Goal: Task Accomplishment & Management: Manage account settings

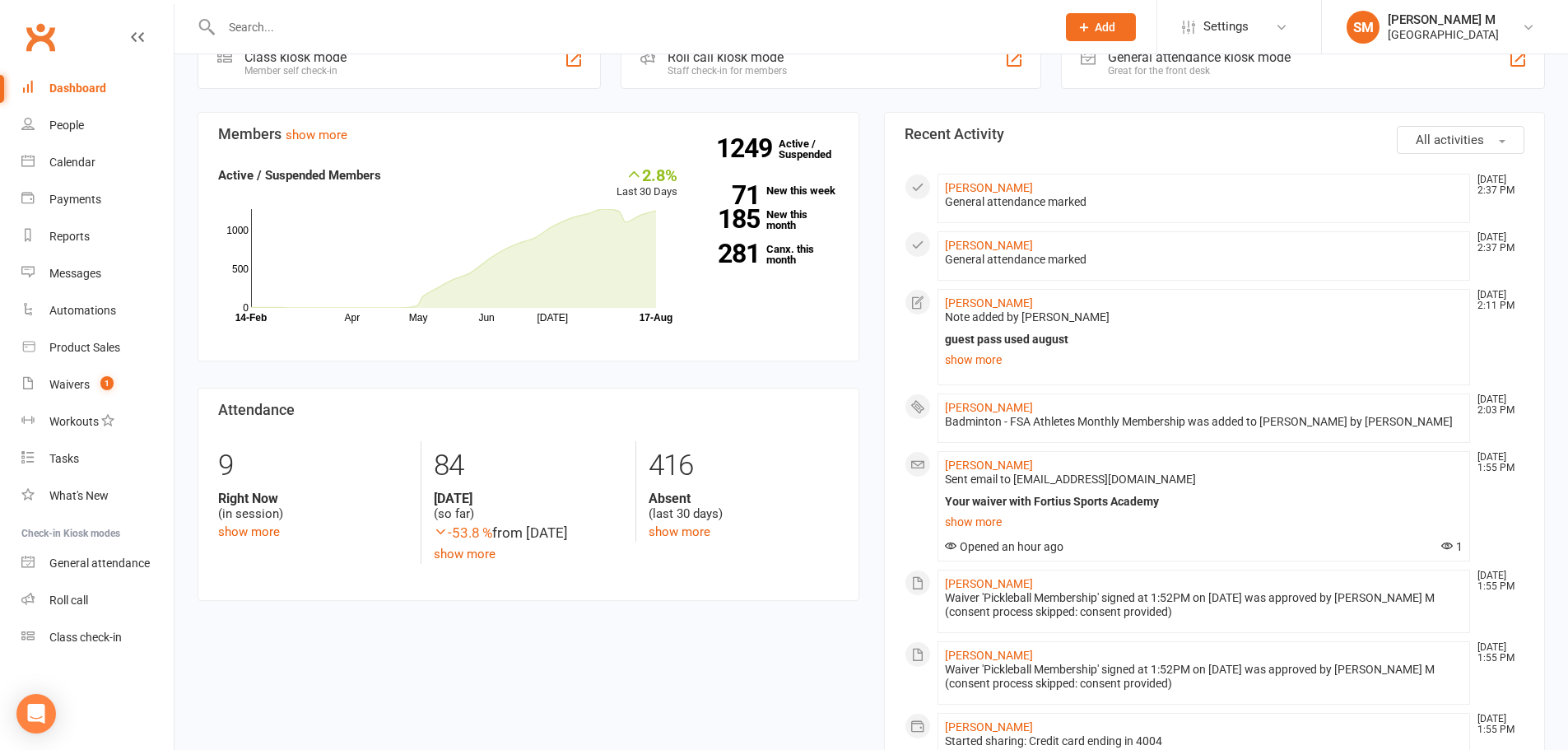
scroll to position [659, 0]
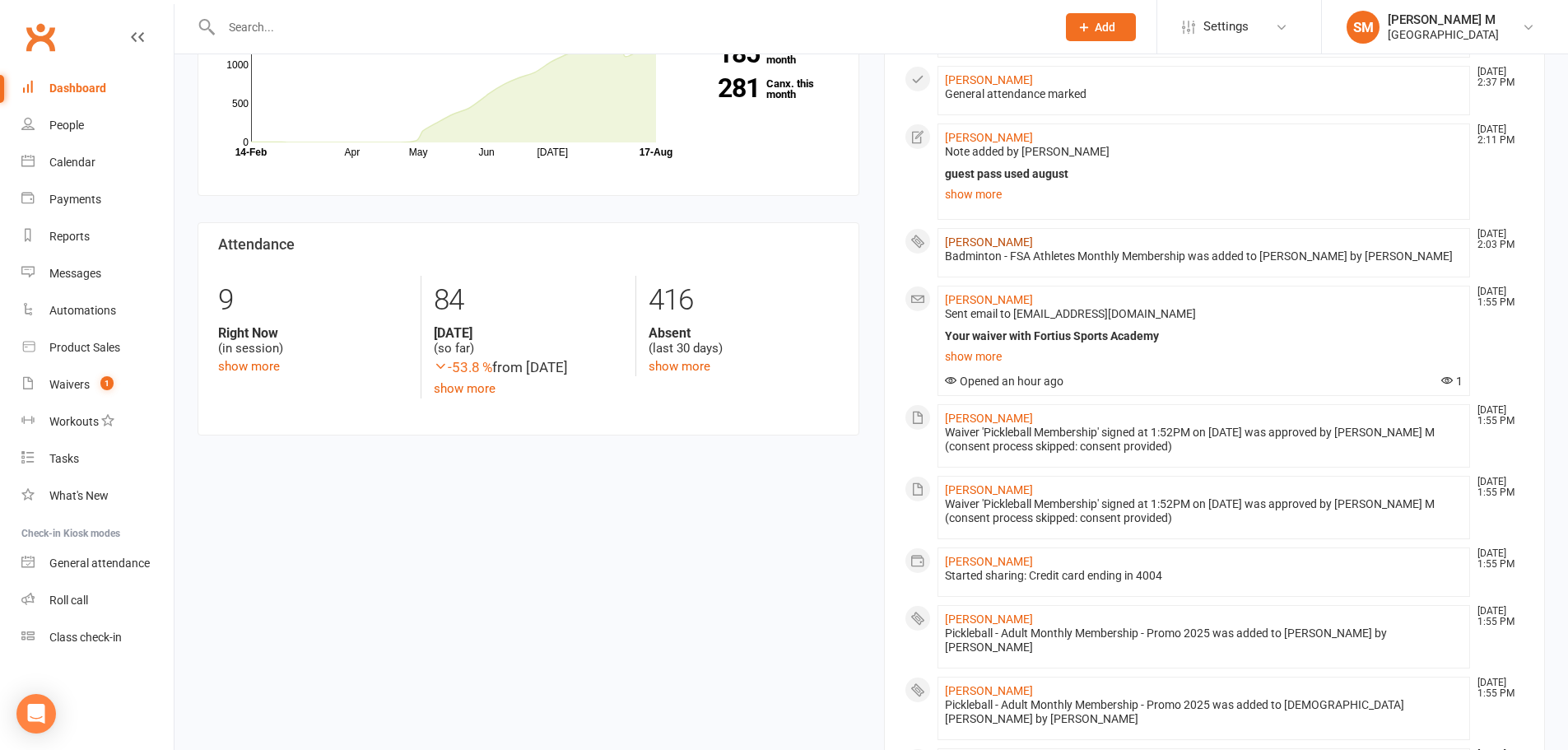
click at [997, 241] on link "[PERSON_NAME]" at bounding box center [989, 242] width 88 height 13
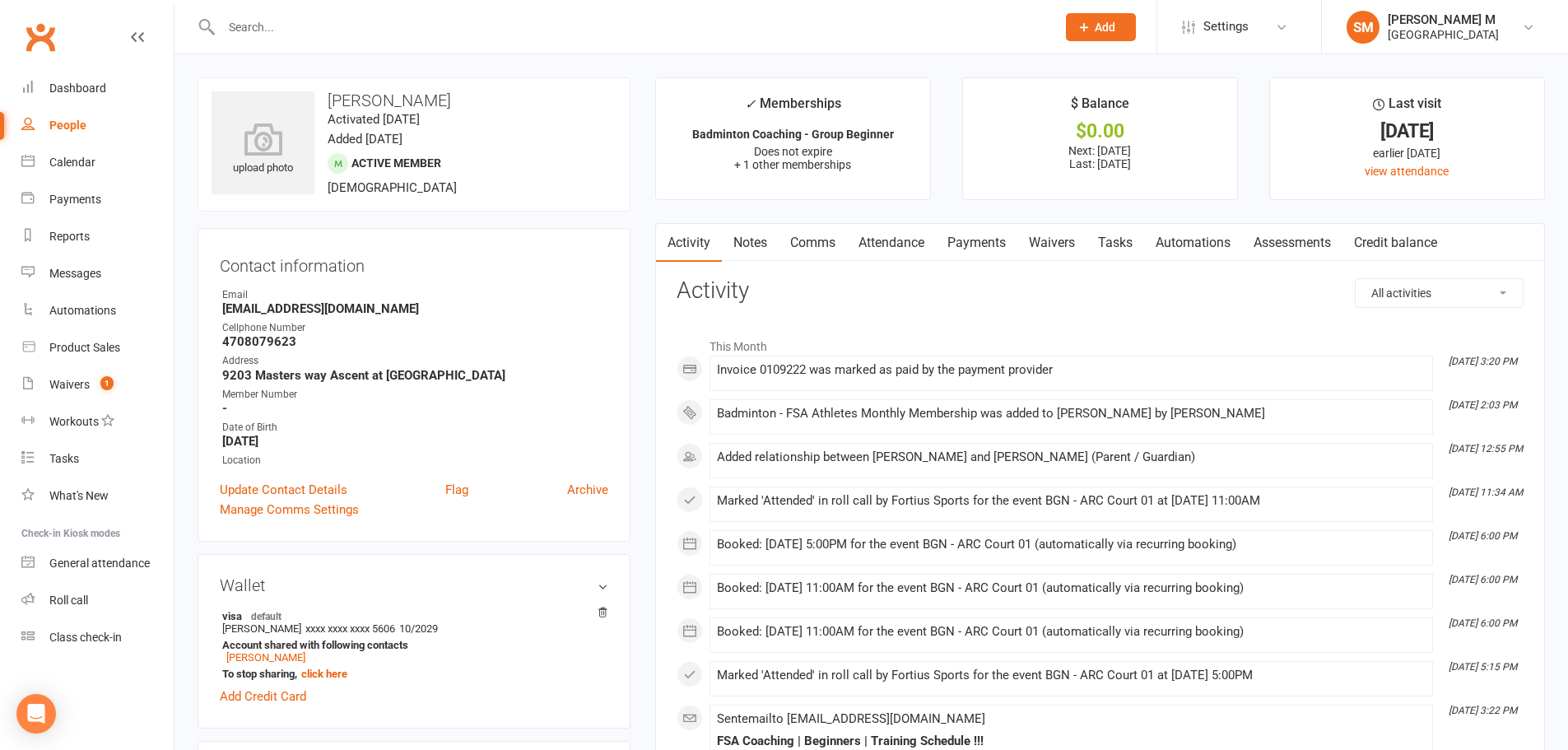
scroll to position [83, 0]
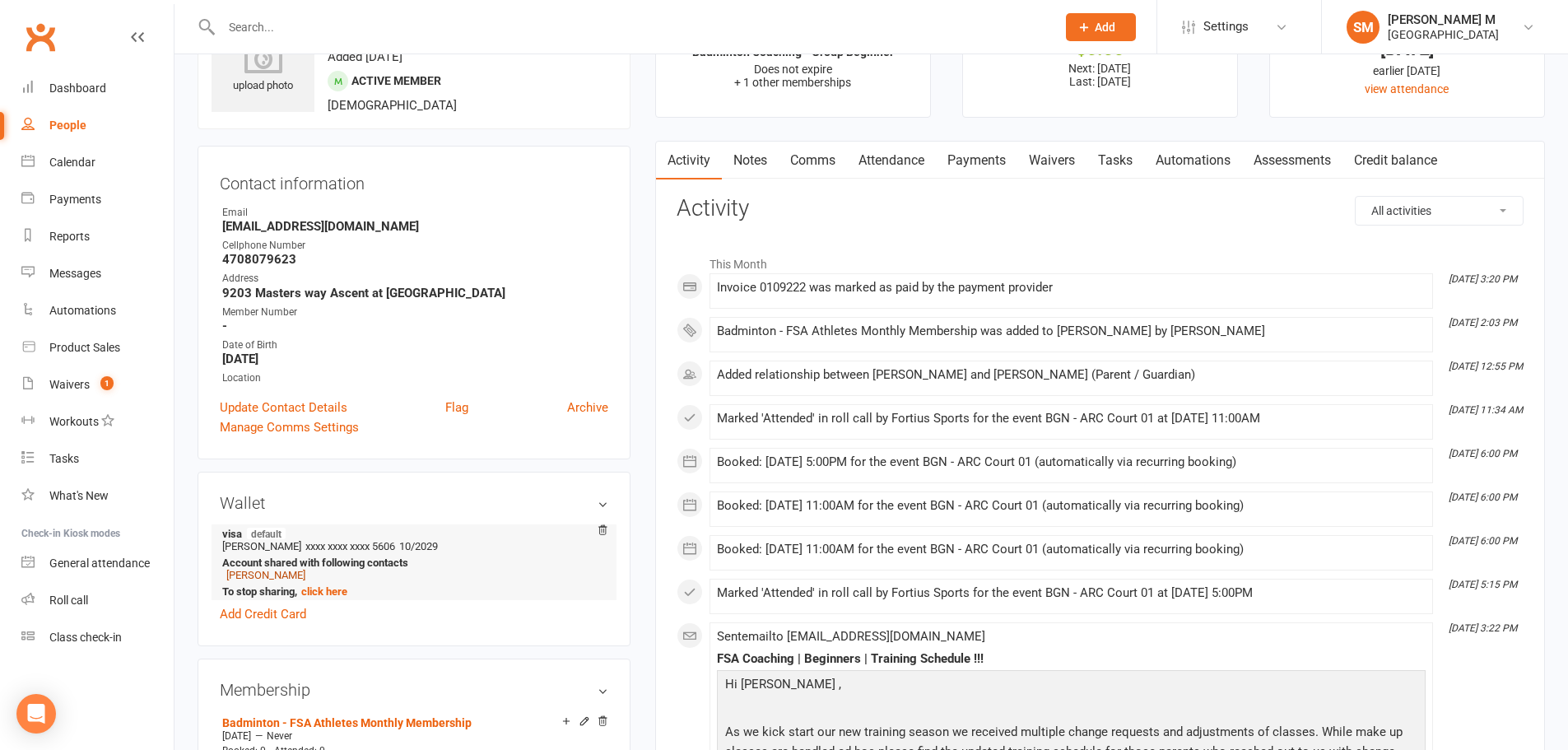
click at [299, 576] on link "[PERSON_NAME]" at bounding box center [266, 575] width 79 height 12
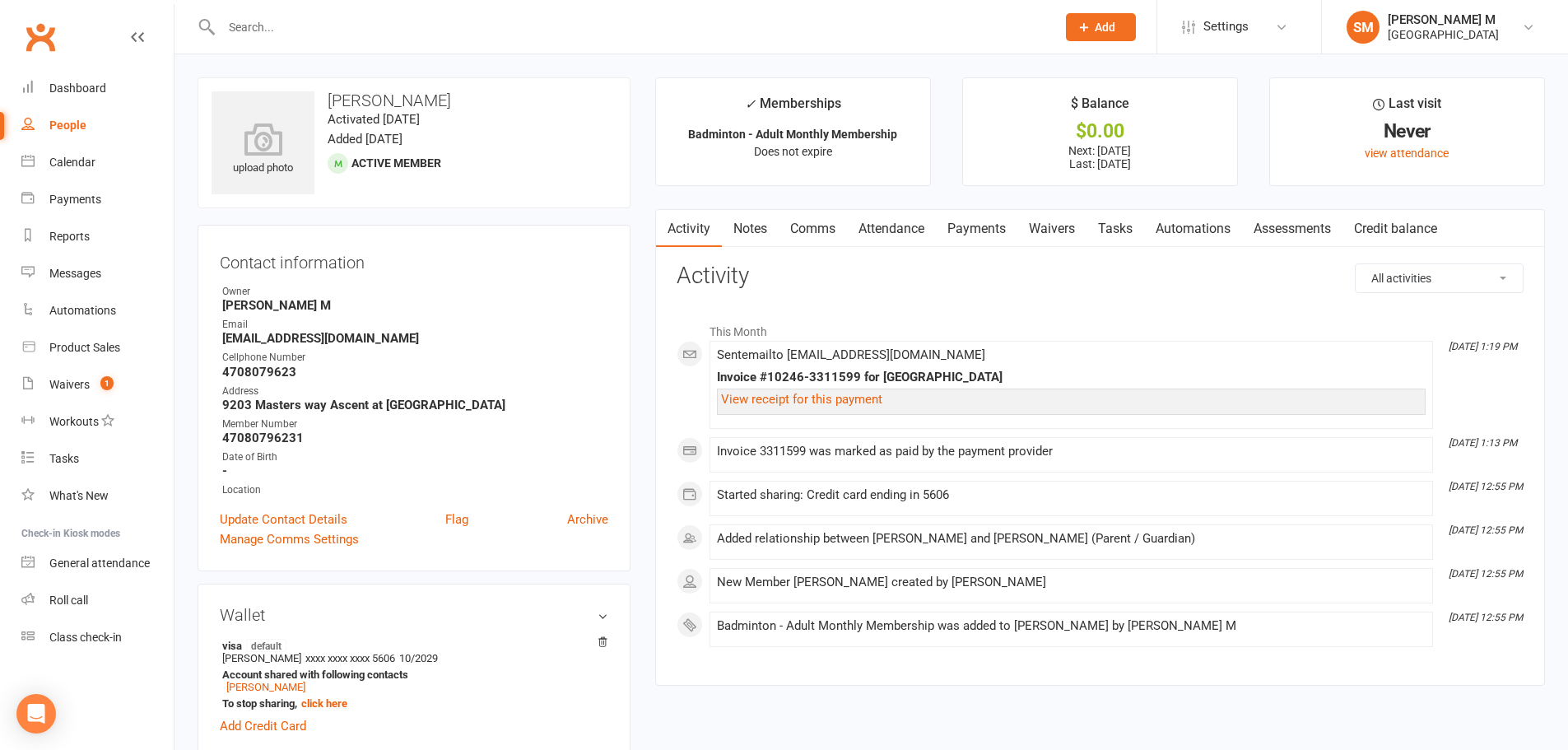
drag, startPoint x: 483, startPoint y: 97, endPoint x: 329, endPoint y: 91, distance: 154.1
click at [329, 92] on h3 "[PERSON_NAME]" at bounding box center [414, 101] width 405 height 18
copy h3 "[PERSON_NAME]"
click at [267, 143] on icon at bounding box center [263, 139] width 114 height 36
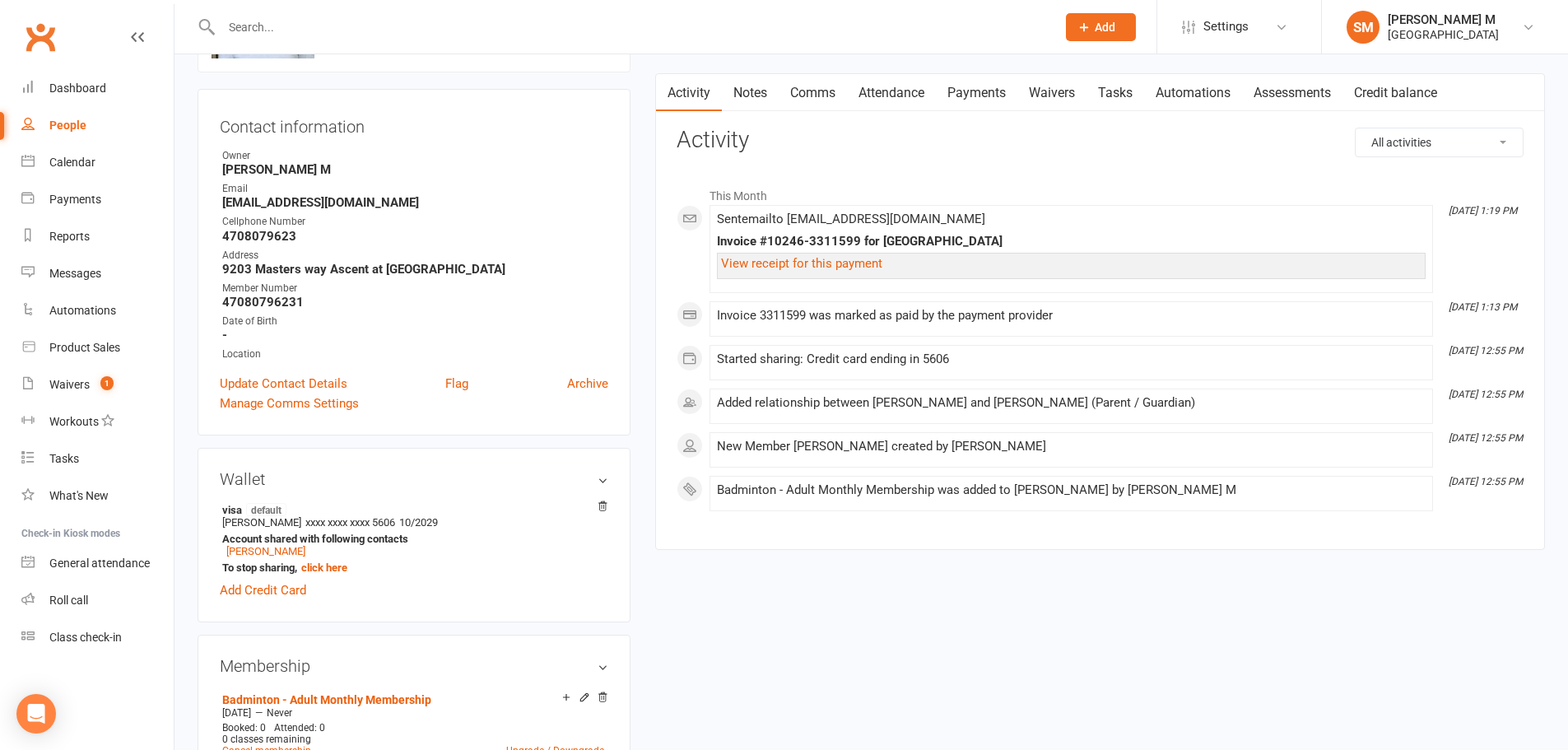
scroll to position [164, 0]
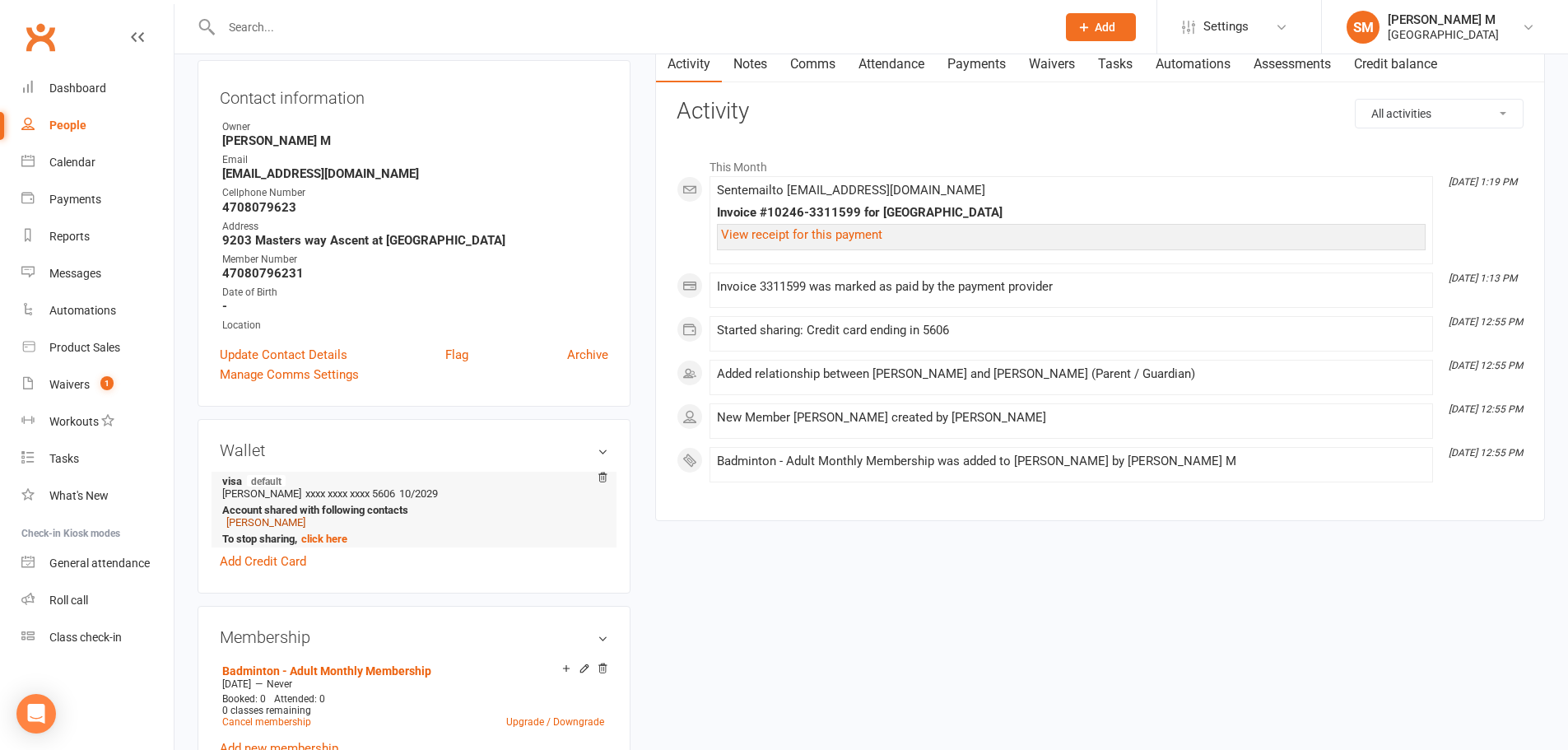
click at [285, 522] on link "[PERSON_NAME]" at bounding box center [266, 522] width 79 height 12
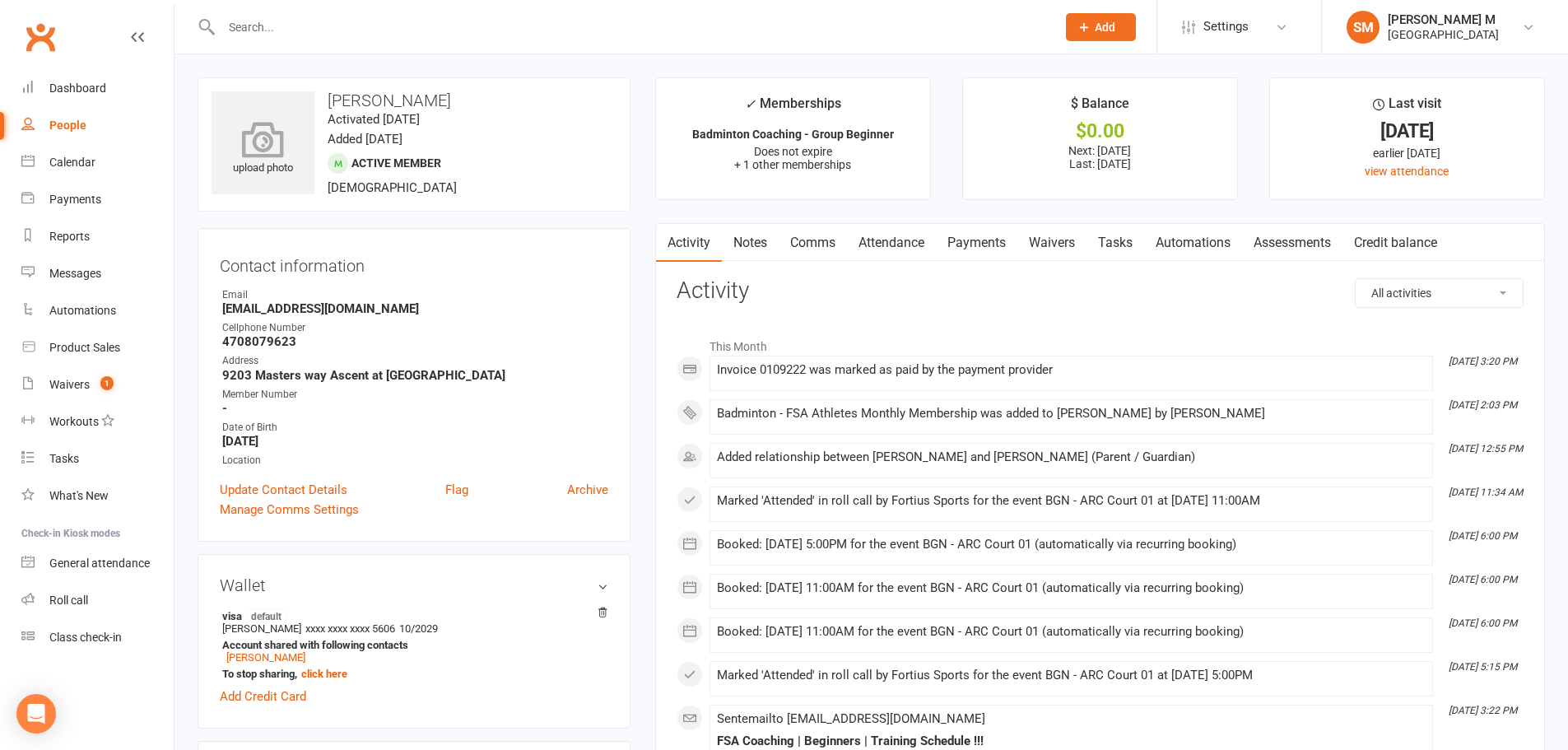
click at [264, 139] on icon at bounding box center [263, 139] width 114 height 36
drag, startPoint x: 447, startPoint y: 98, endPoint x: 315, endPoint y: 101, distance: 132.0
click at [315, 101] on h3 "[PERSON_NAME]" at bounding box center [414, 101] width 405 height 18
copy h3 "[PERSON_NAME]"
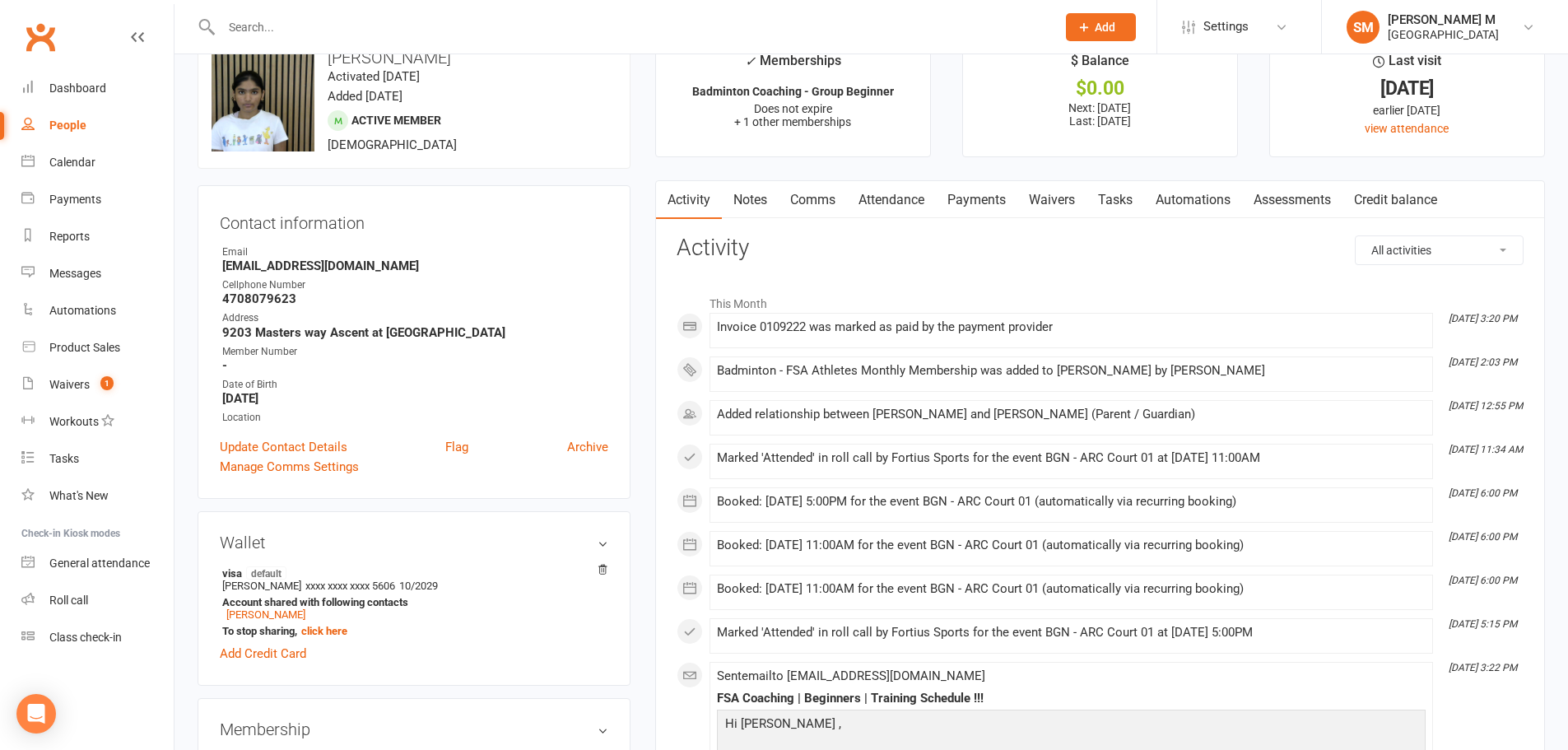
scroll to position [83, 0]
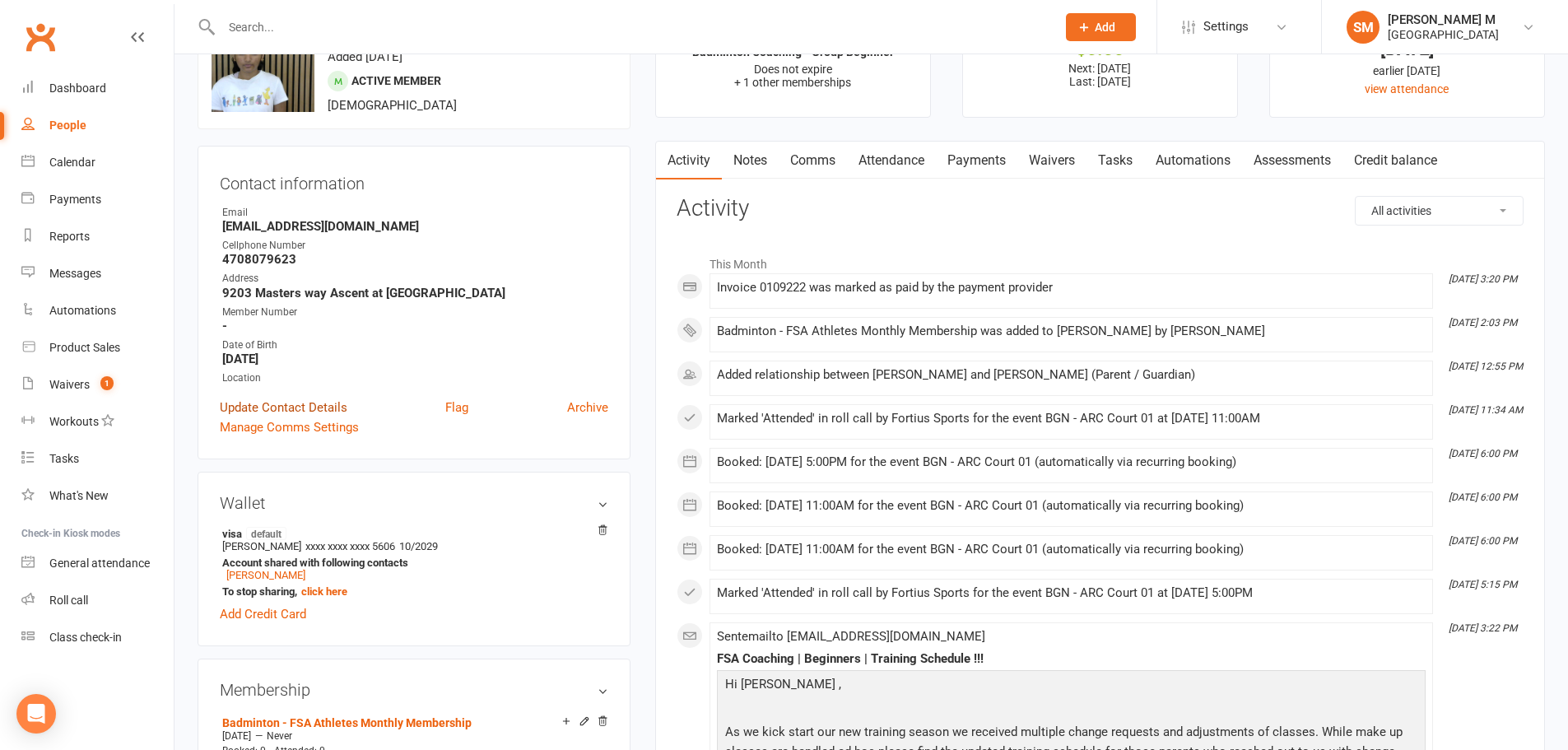
click at [261, 408] on link "Update Contact Details" at bounding box center [284, 408] width 128 height 20
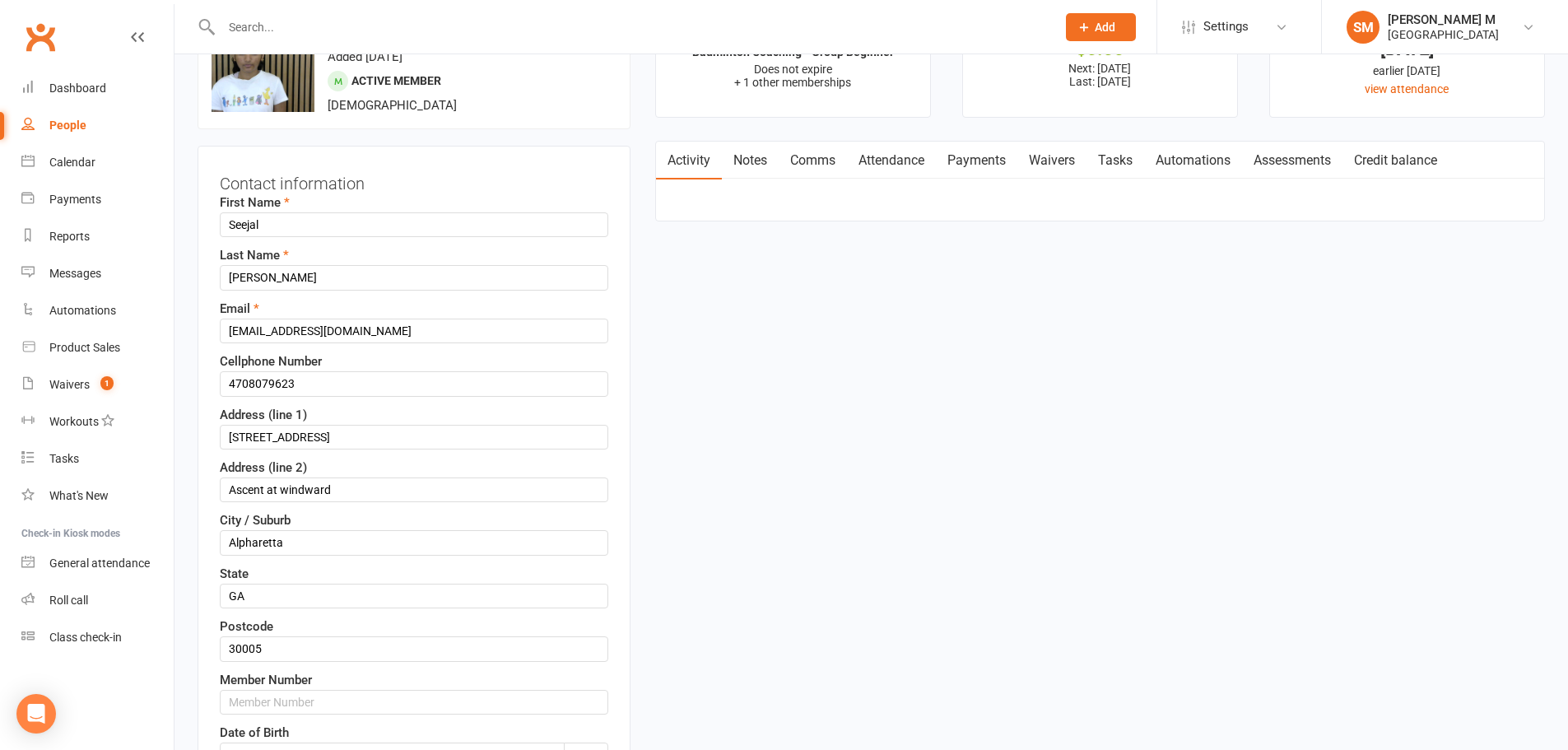
scroll to position [77, 0]
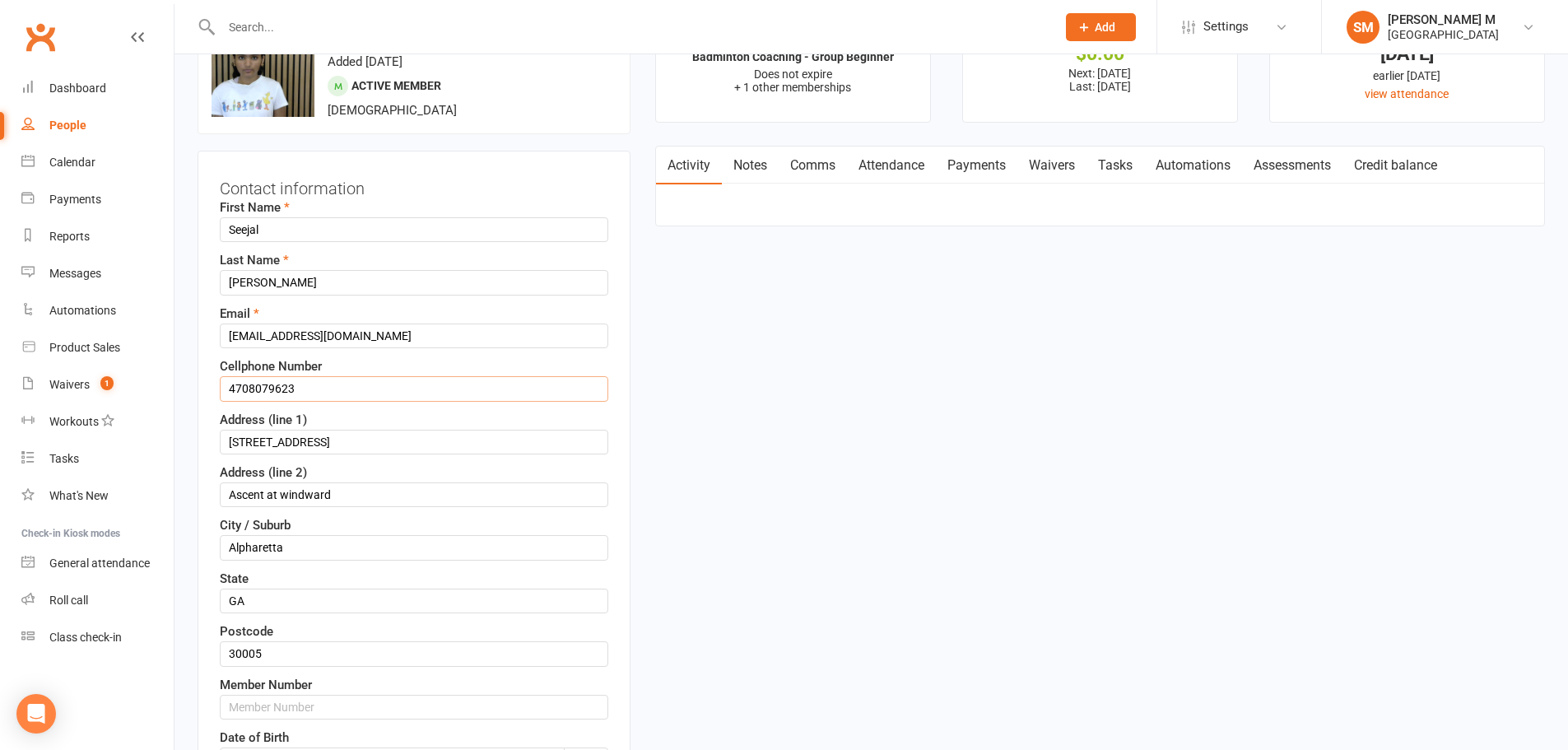
drag, startPoint x: 298, startPoint y: 381, endPoint x: 203, endPoint y: 387, distance: 95.2
click at [203, 387] on div "Contact information First Name Seejal Last Name Marakani Email smarakani@gmail.…" at bounding box center [414, 525] width 433 height 749
click at [340, 718] on input "text" at bounding box center [415, 707] width 389 height 25
paste input "4708079623"
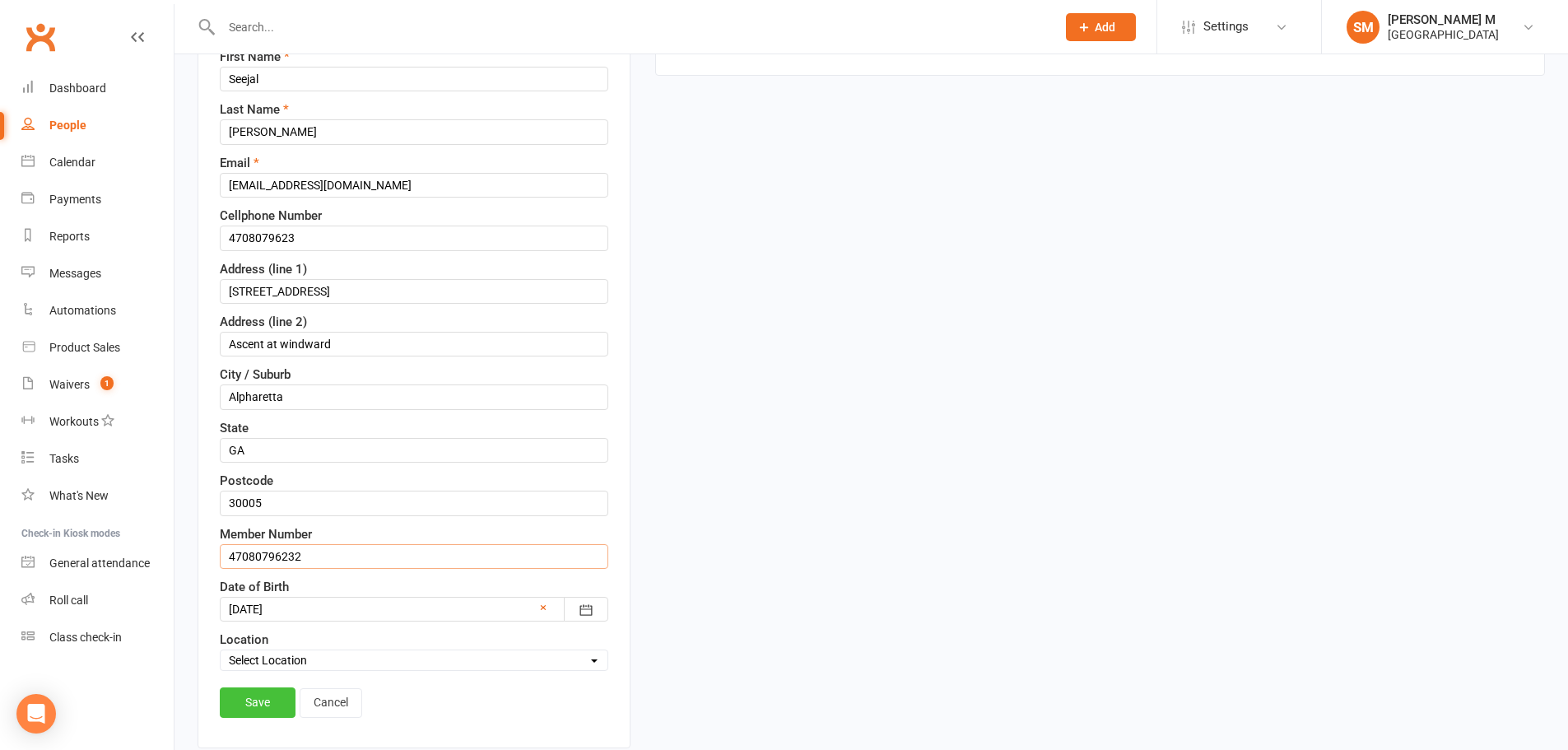
scroll to position [242, 0]
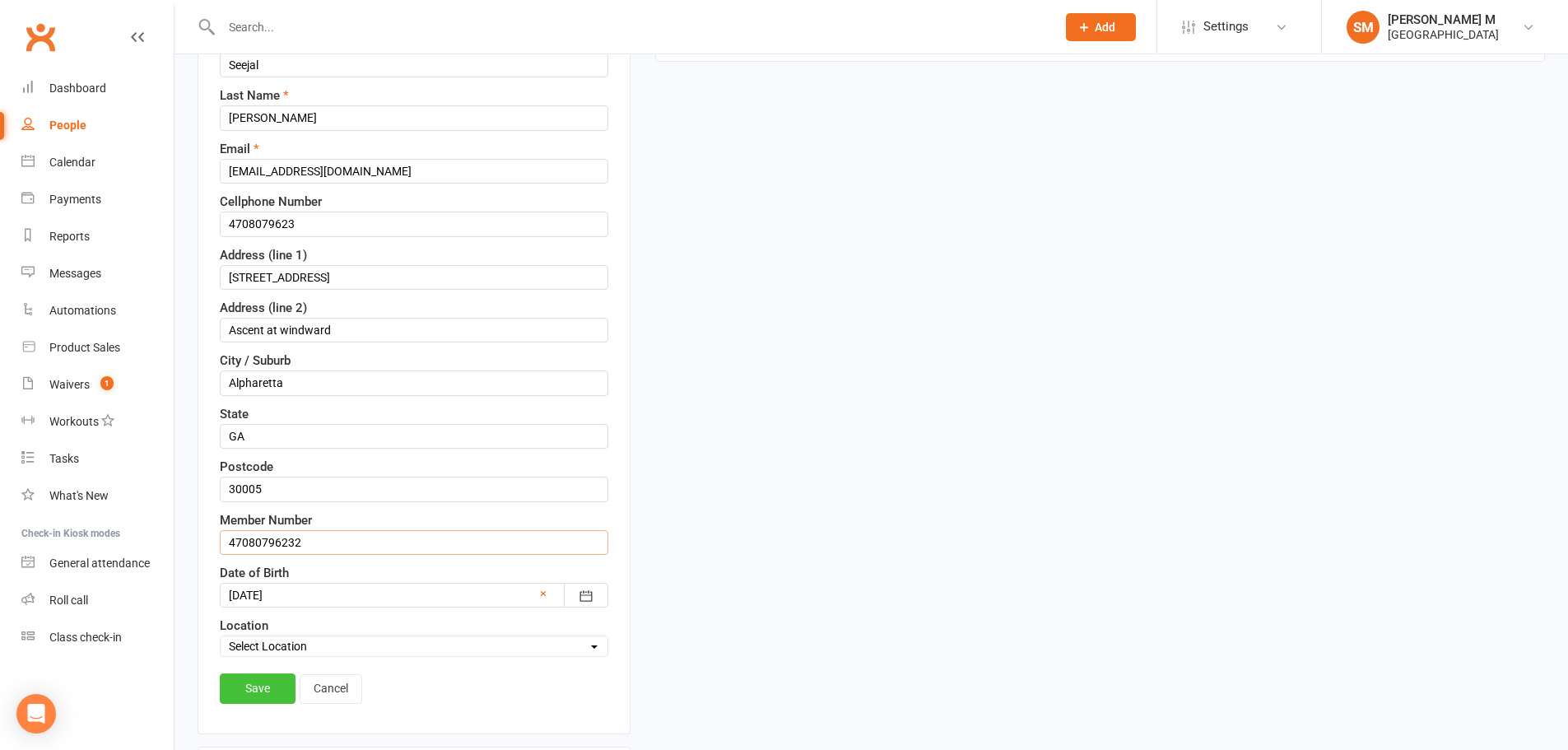
type input "47080796232"
click at [252, 676] on link "Save" at bounding box center [258, 688] width 76 height 29
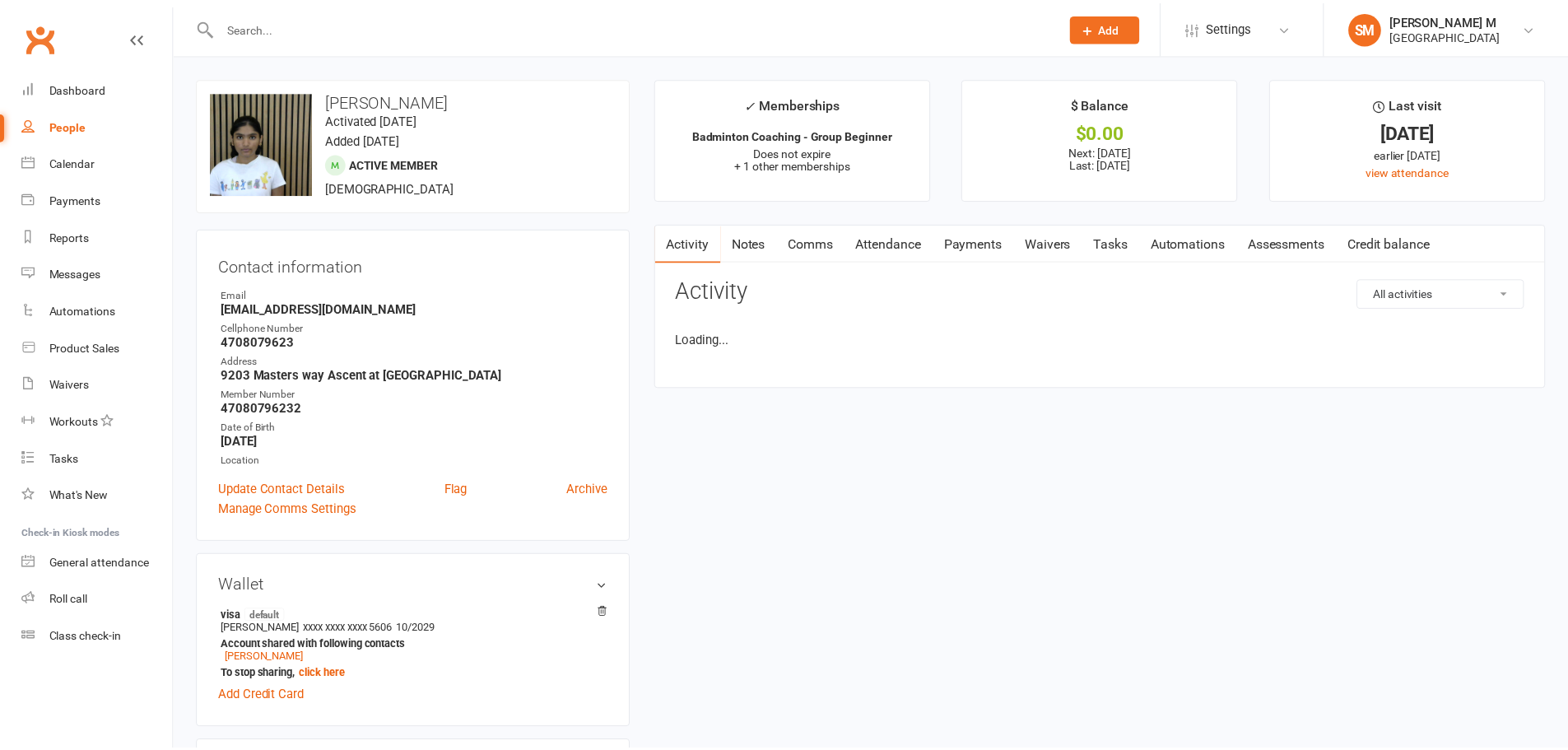
scroll to position [242, 0]
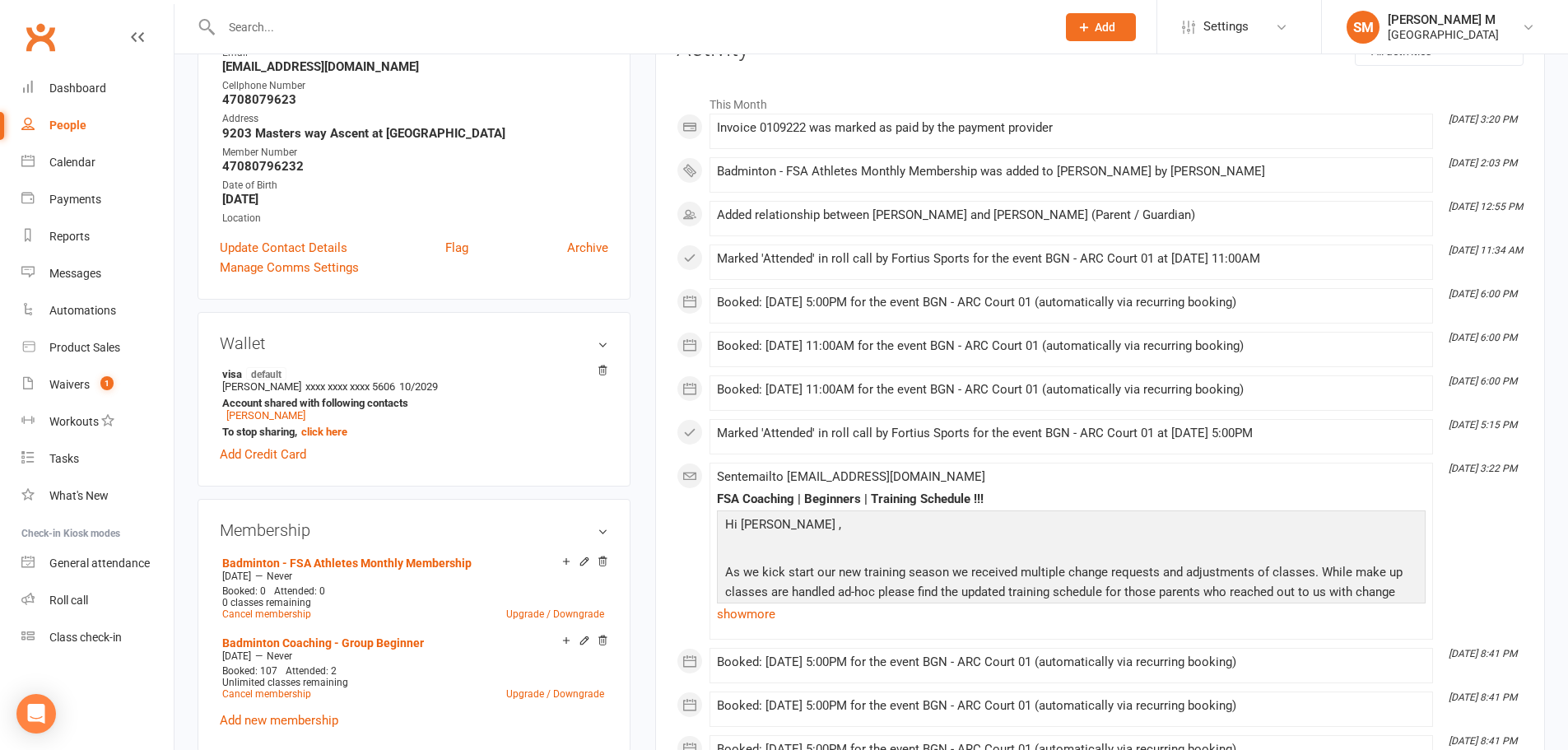
click at [995, 58] on h3 "Activity" at bounding box center [1100, 49] width 847 height 26
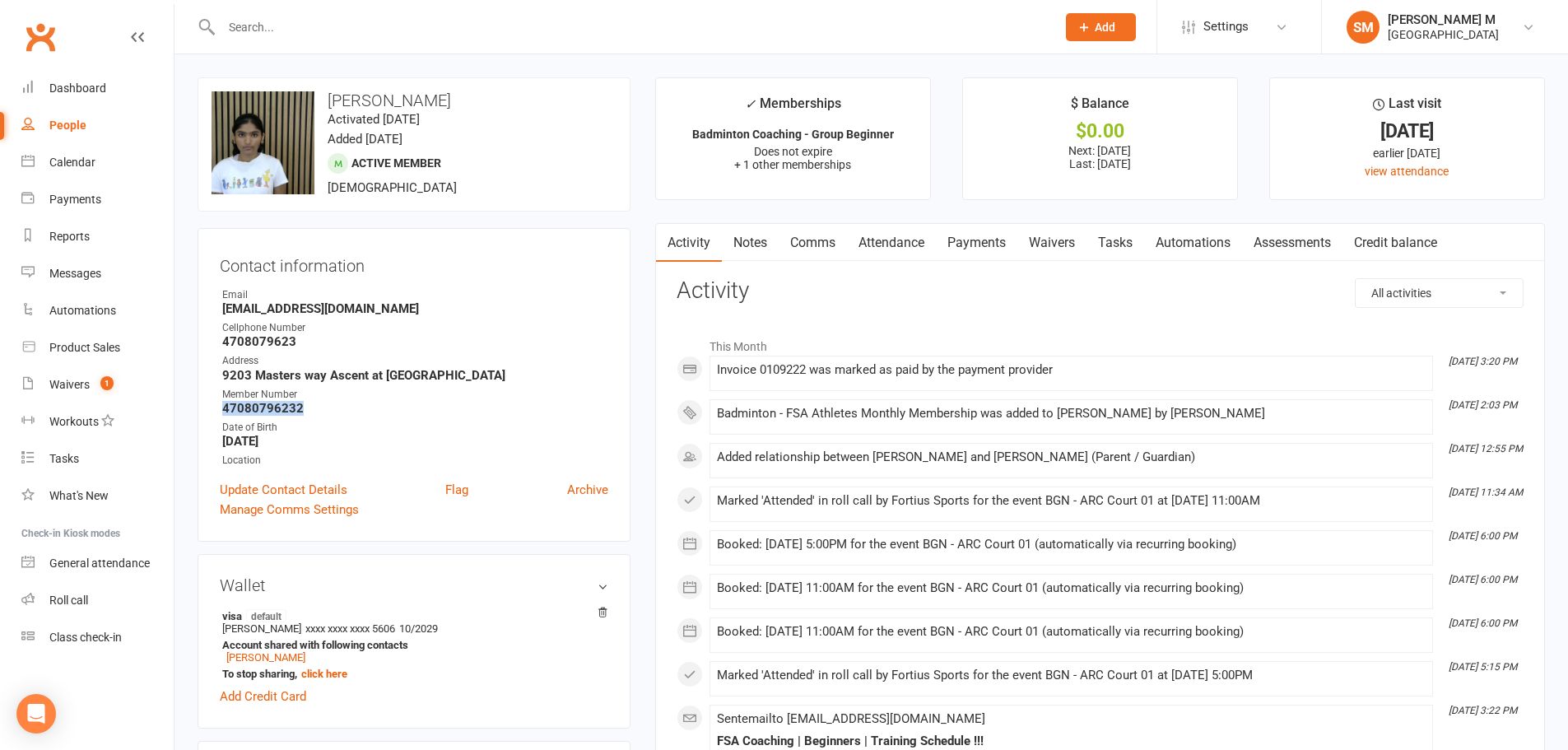
drag, startPoint x: 310, startPoint y: 405, endPoint x: 222, endPoint y: 405, distance: 88.0
click at [222, 405] on strong "47080796232" at bounding box center [415, 409] width 386 height 15
copy strong "47080796232"
click at [424, 39] on div at bounding box center [620, 27] width 847 height 53
click at [447, 30] on input "text" at bounding box center [630, 27] width 828 height 23
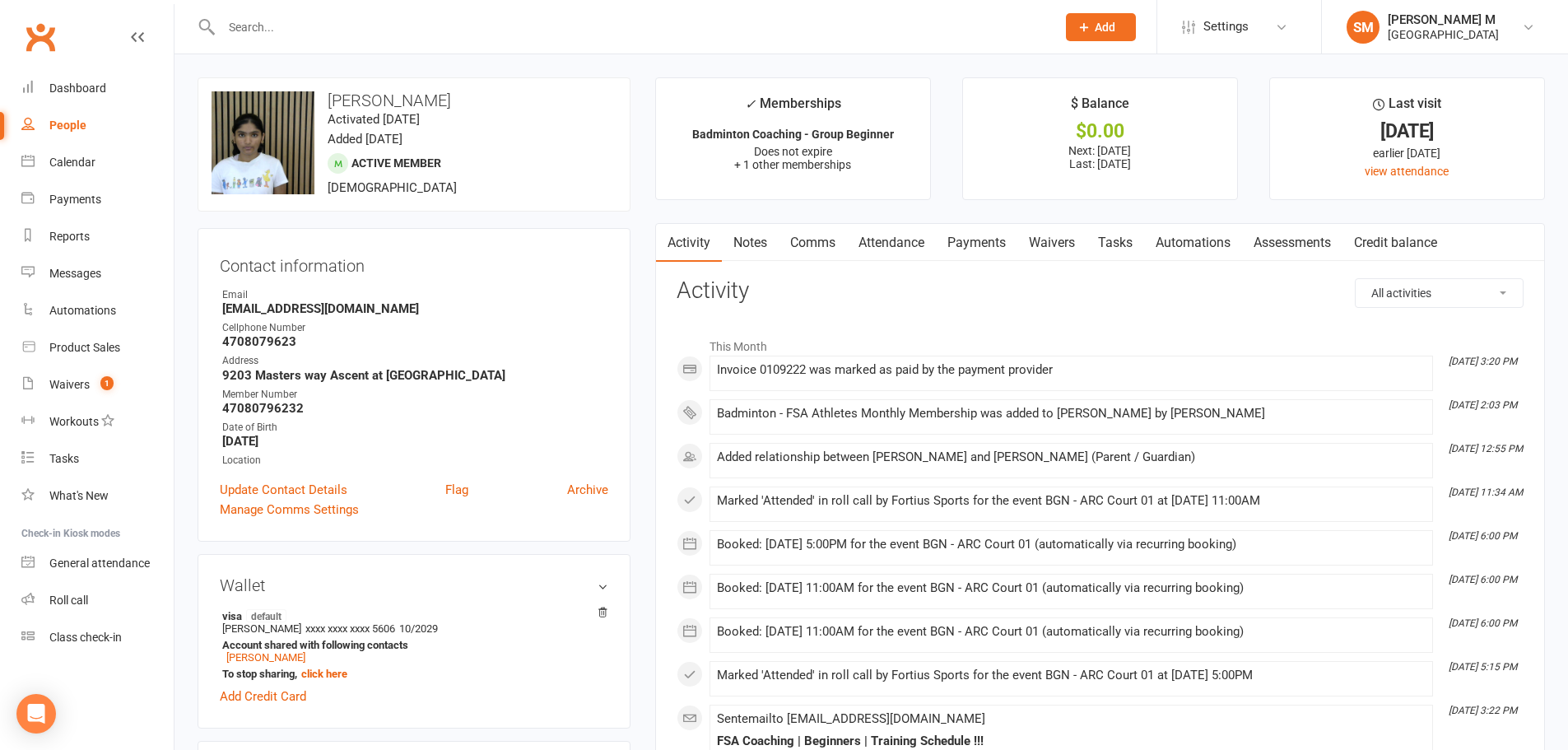
paste input "Nayani"
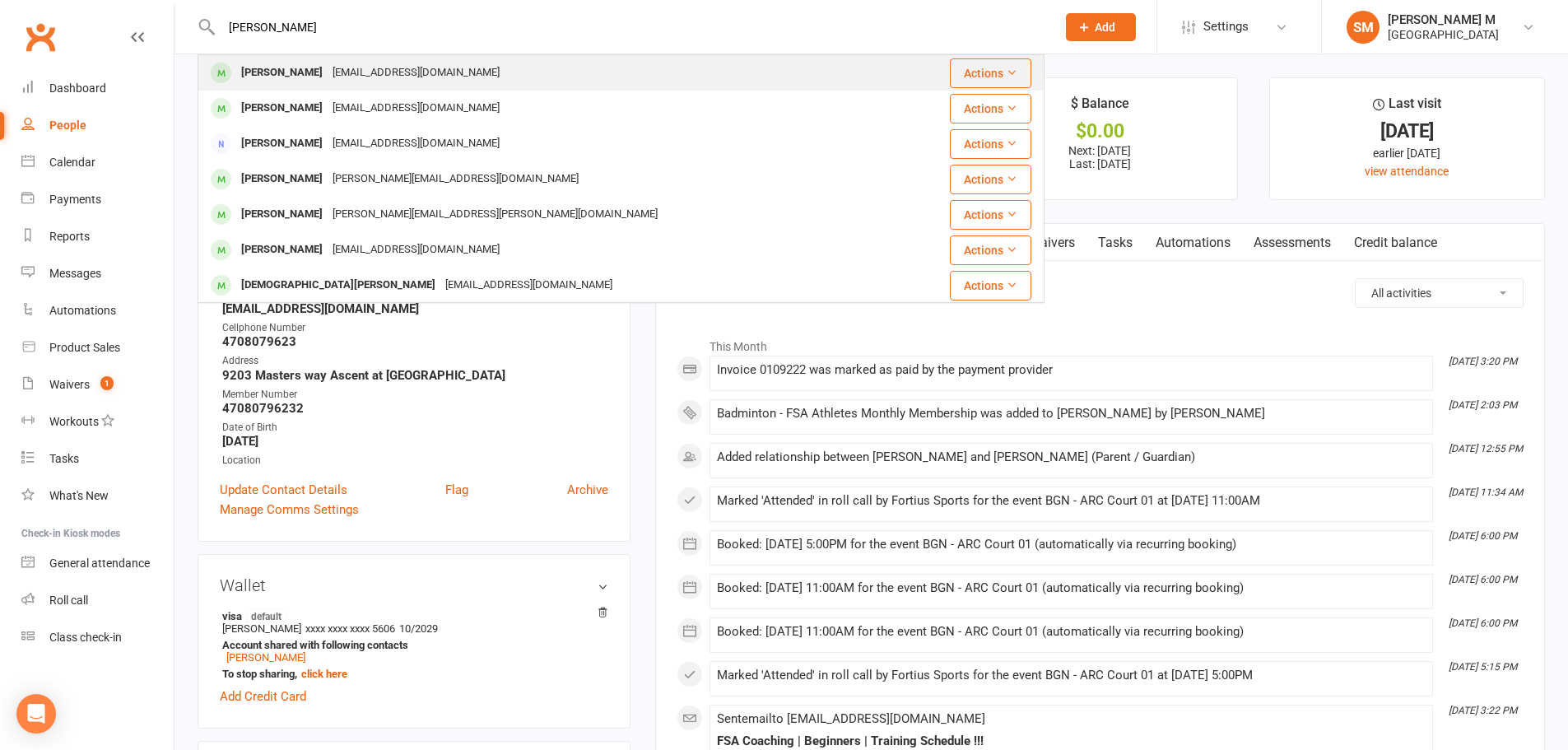
type input "Nayani"
click at [411, 64] on div "vimalinus@gmail.com" at bounding box center [416, 73] width 177 height 24
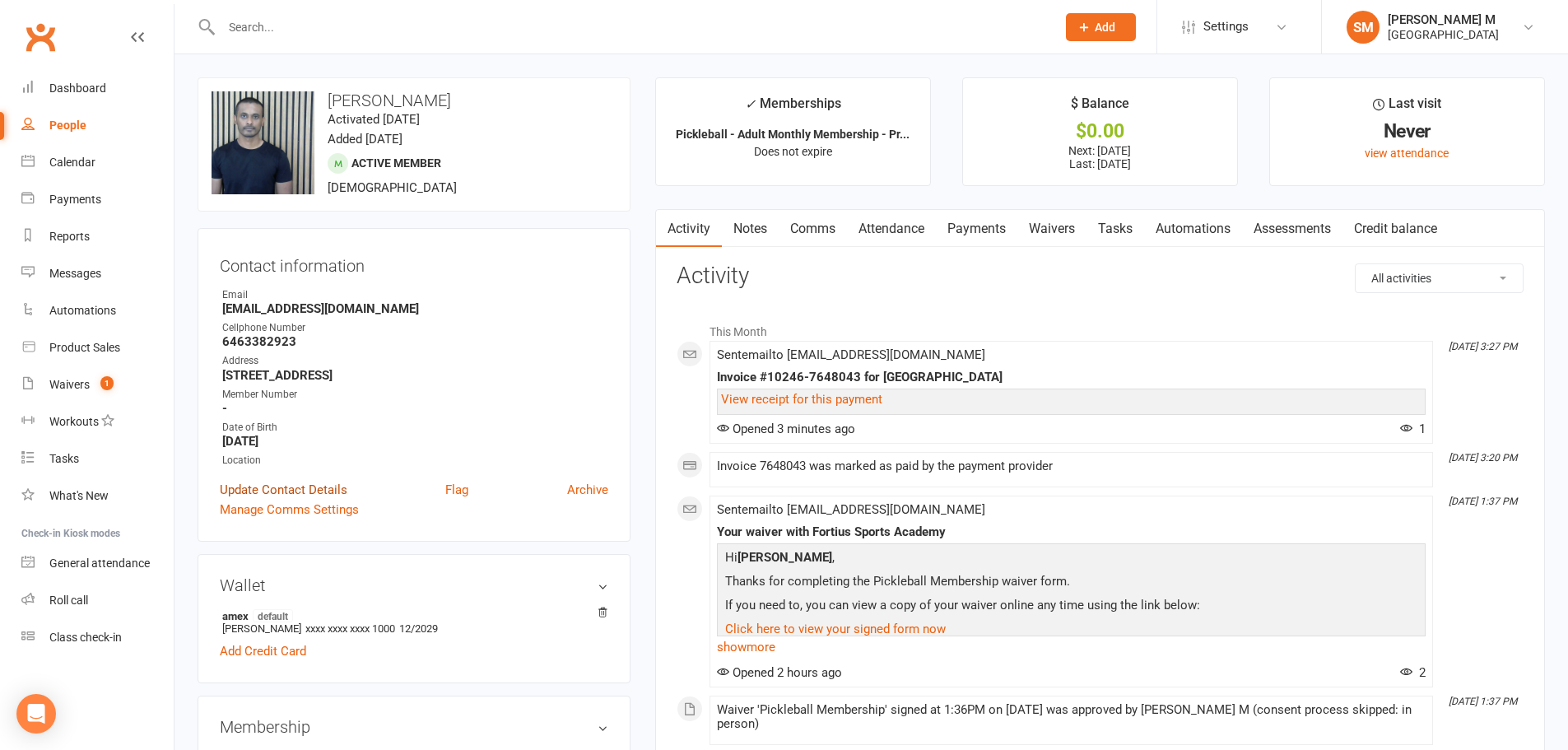
click at [326, 487] on link "Update Contact Details" at bounding box center [284, 490] width 128 height 20
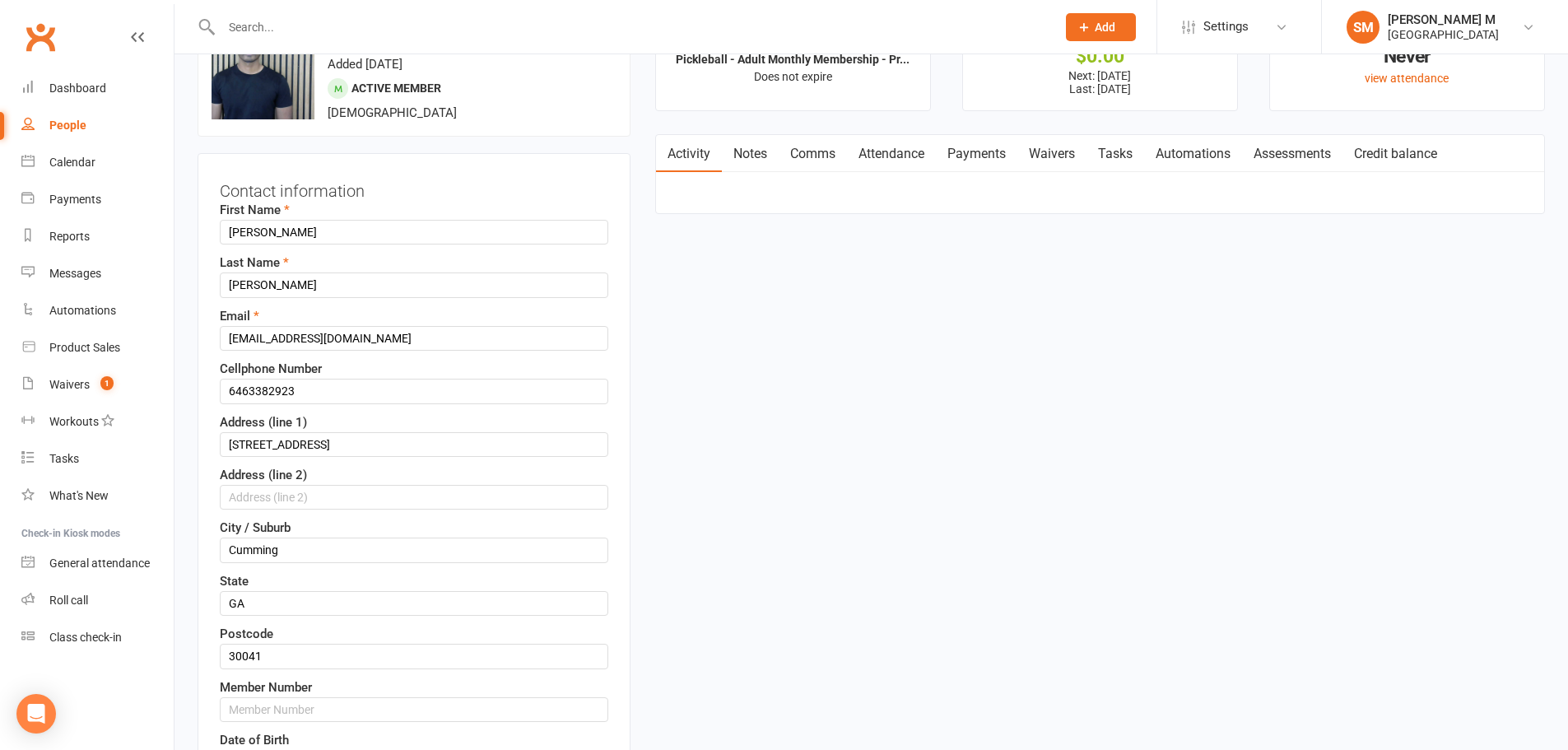
scroll to position [77, 0]
drag, startPoint x: 322, startPoint y: 385, endPoint x: 166, endPoint y: 394, distance: 156.3
click at [289, 700] on input "text" at bounding box center [415, 707] width 389 height 25
paste input "6463382923"
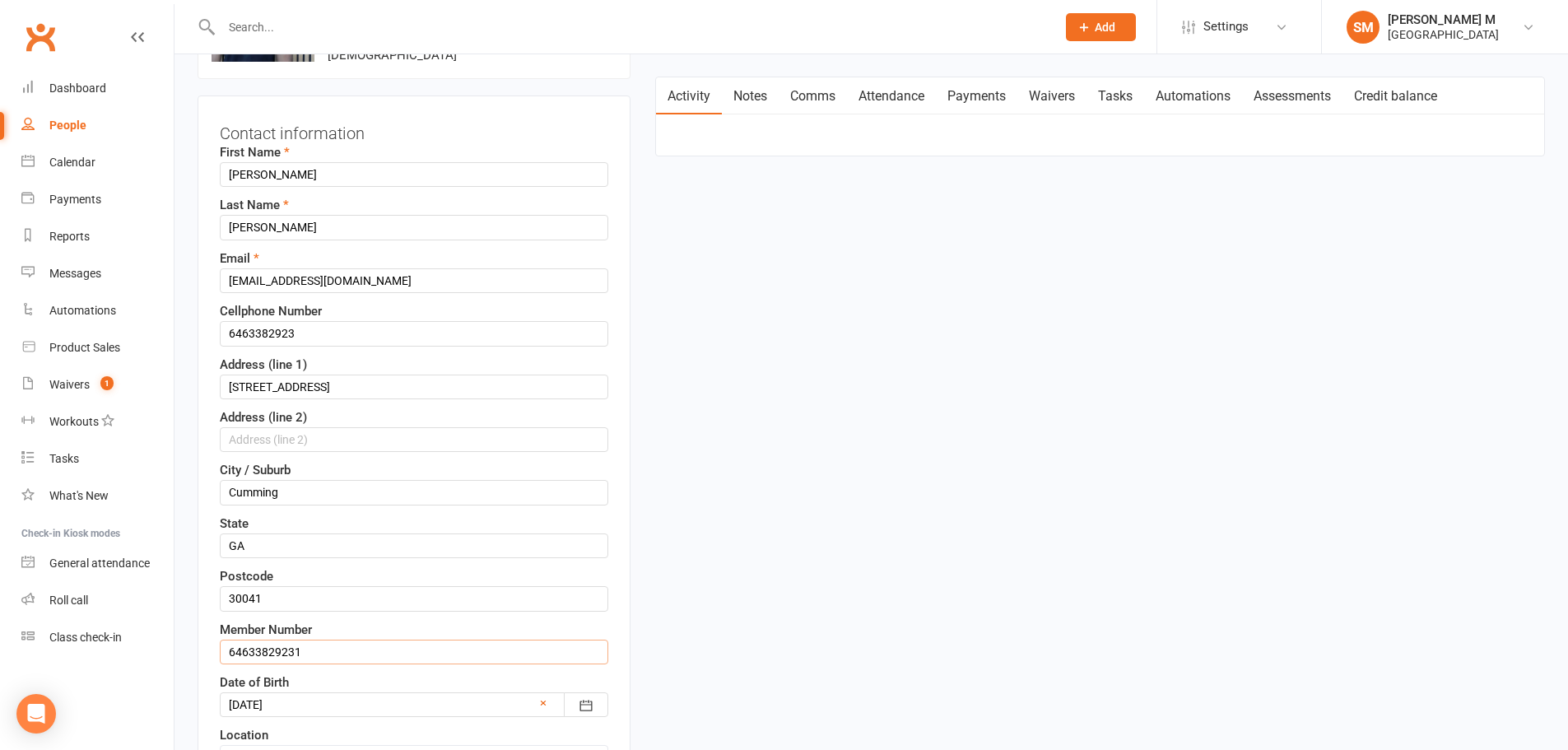
scroll to position [160, 0]
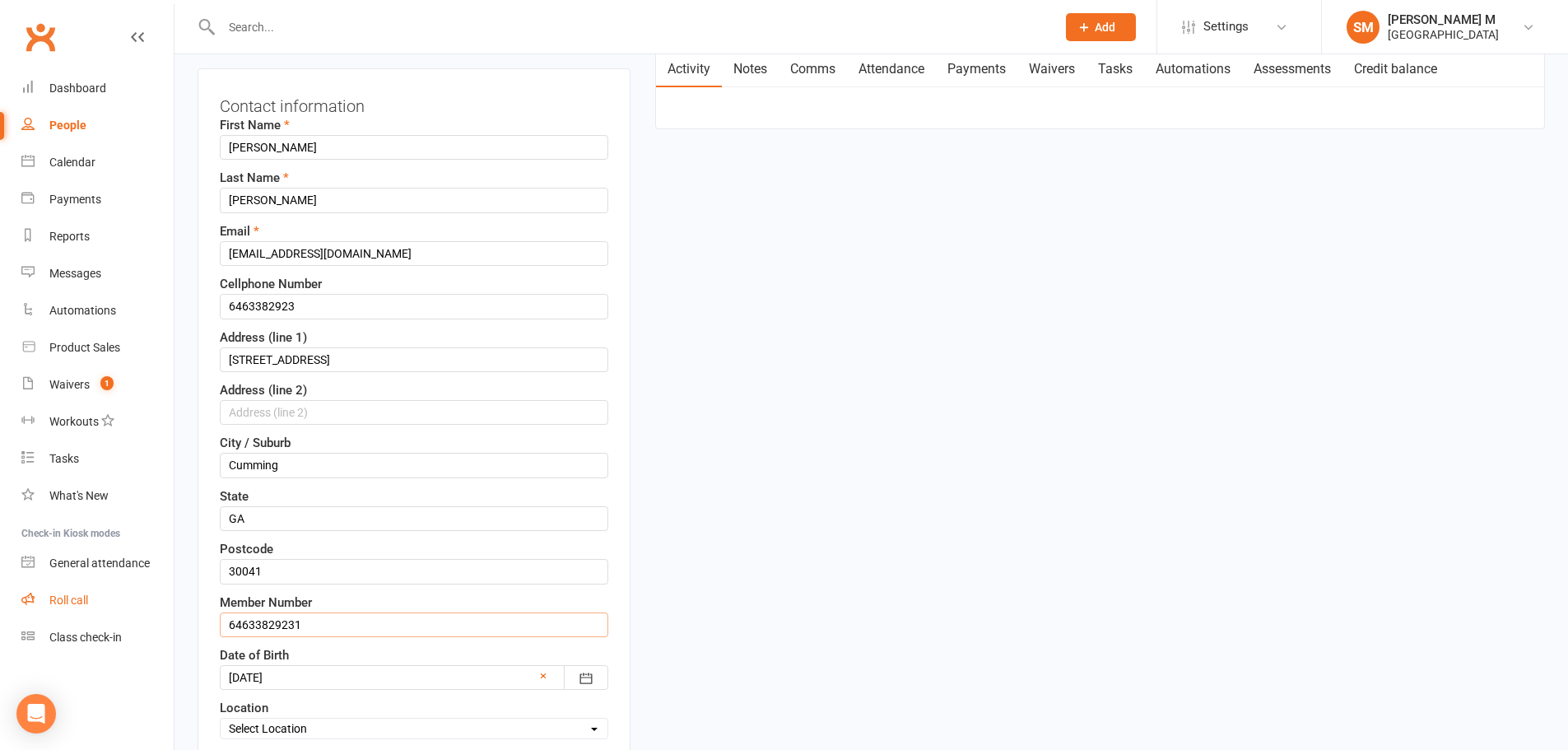
drag, startPoint x: 305, startPoint y: 622, endPoint x: 172, endPoint y: 602, distance: 134.5
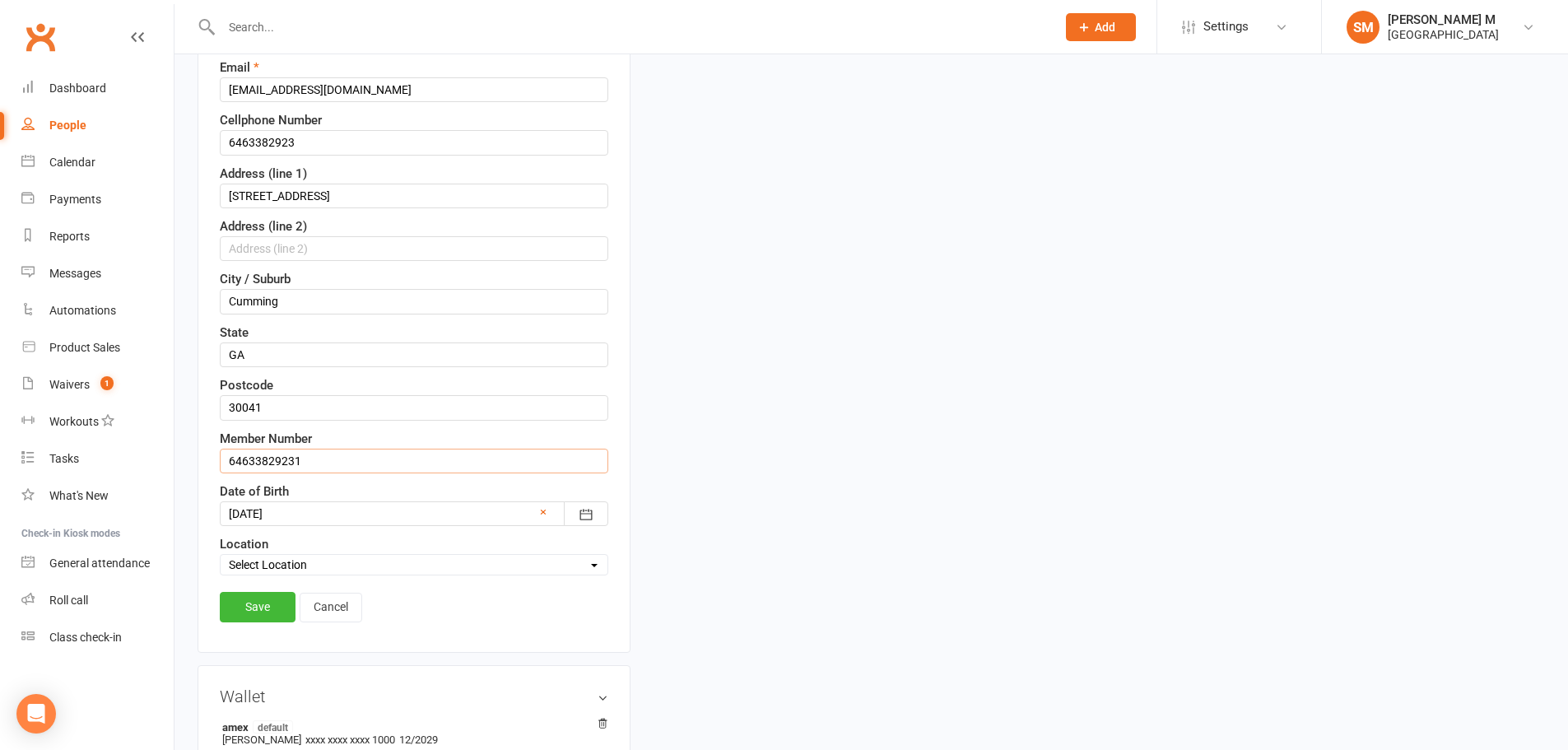
scroll to position [325, 0]
type input "64633829231"
click at [226, 604] on link "Save" at bounding box center [258, 606] width 76 height 29
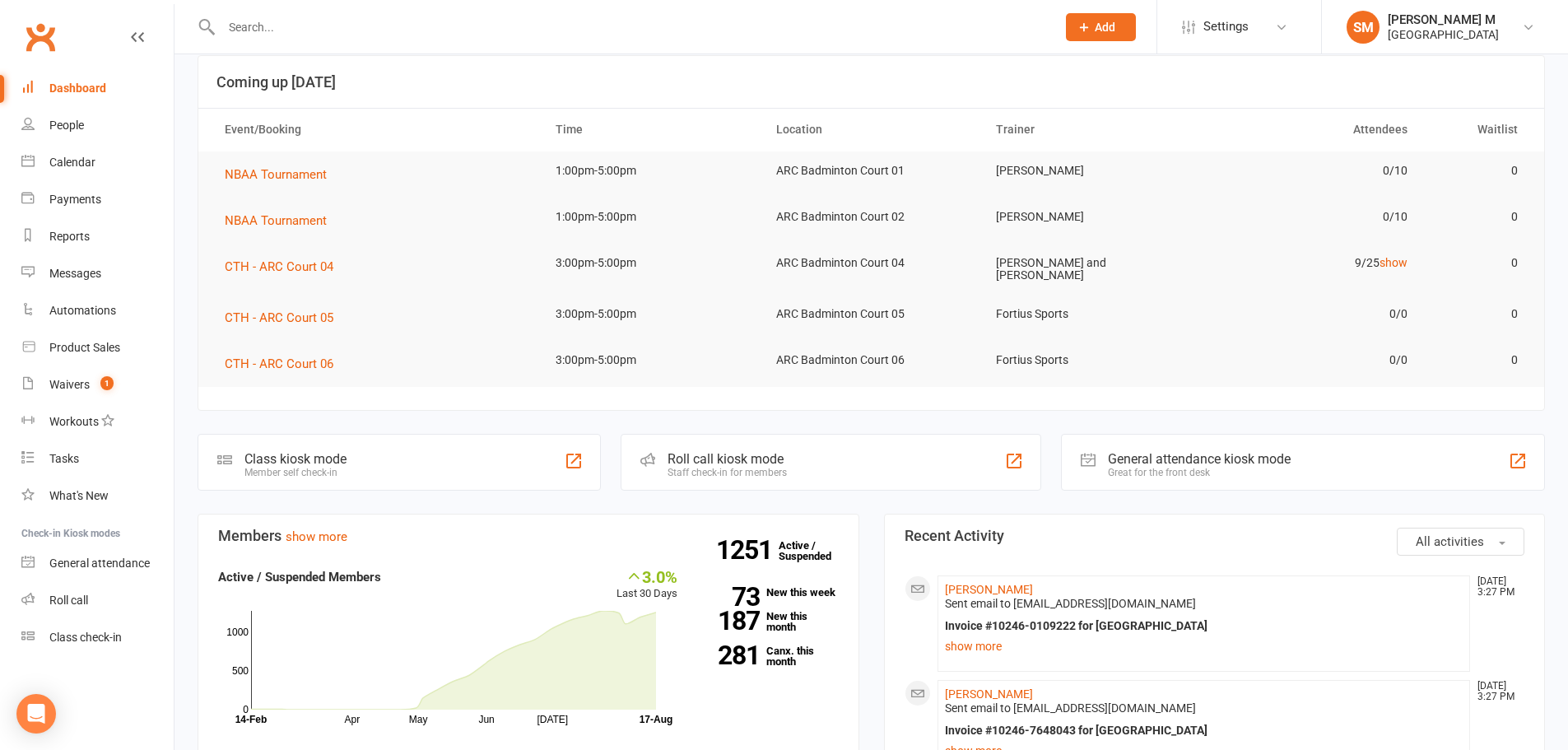
scroll to position [83, 0]
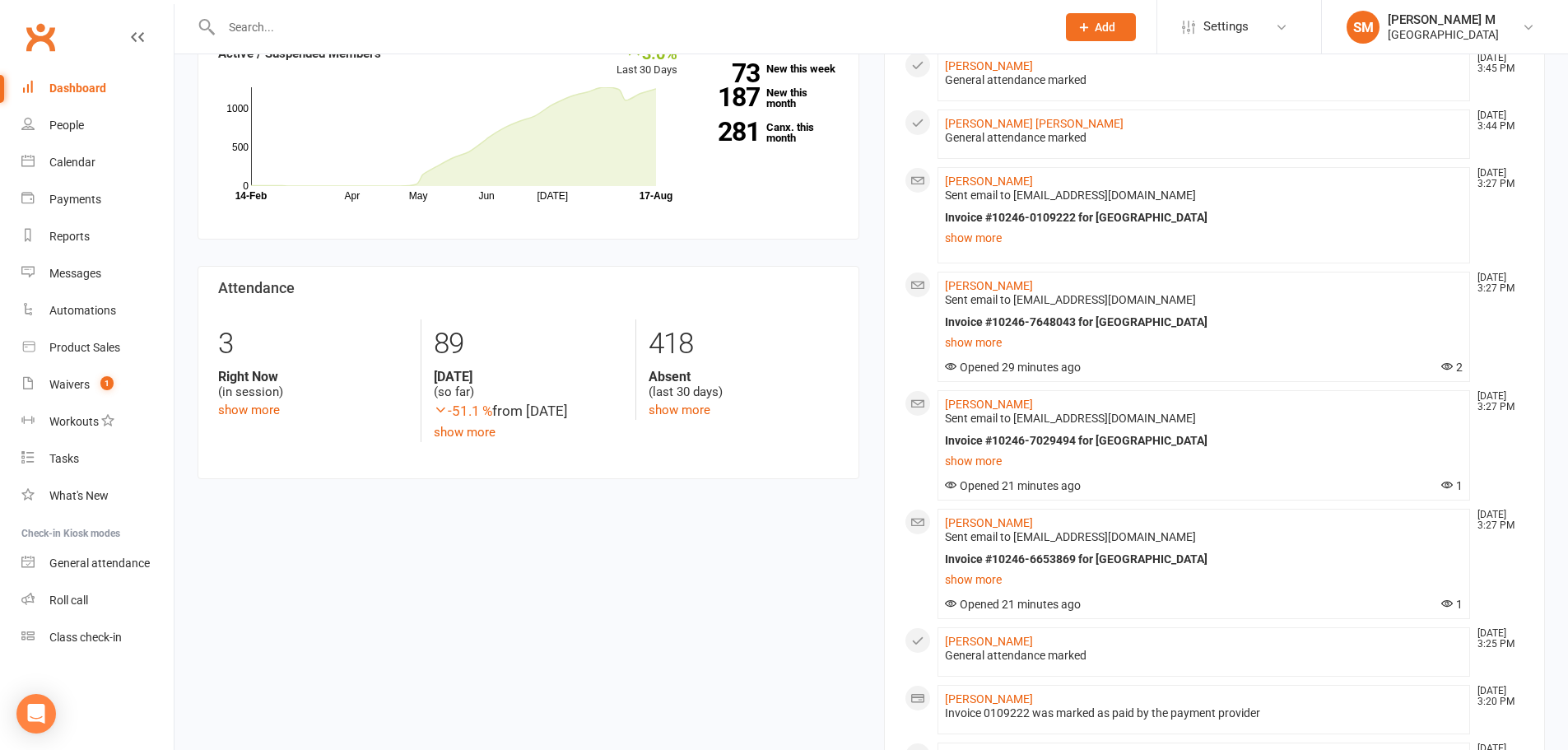
scroll to position [576, 0]
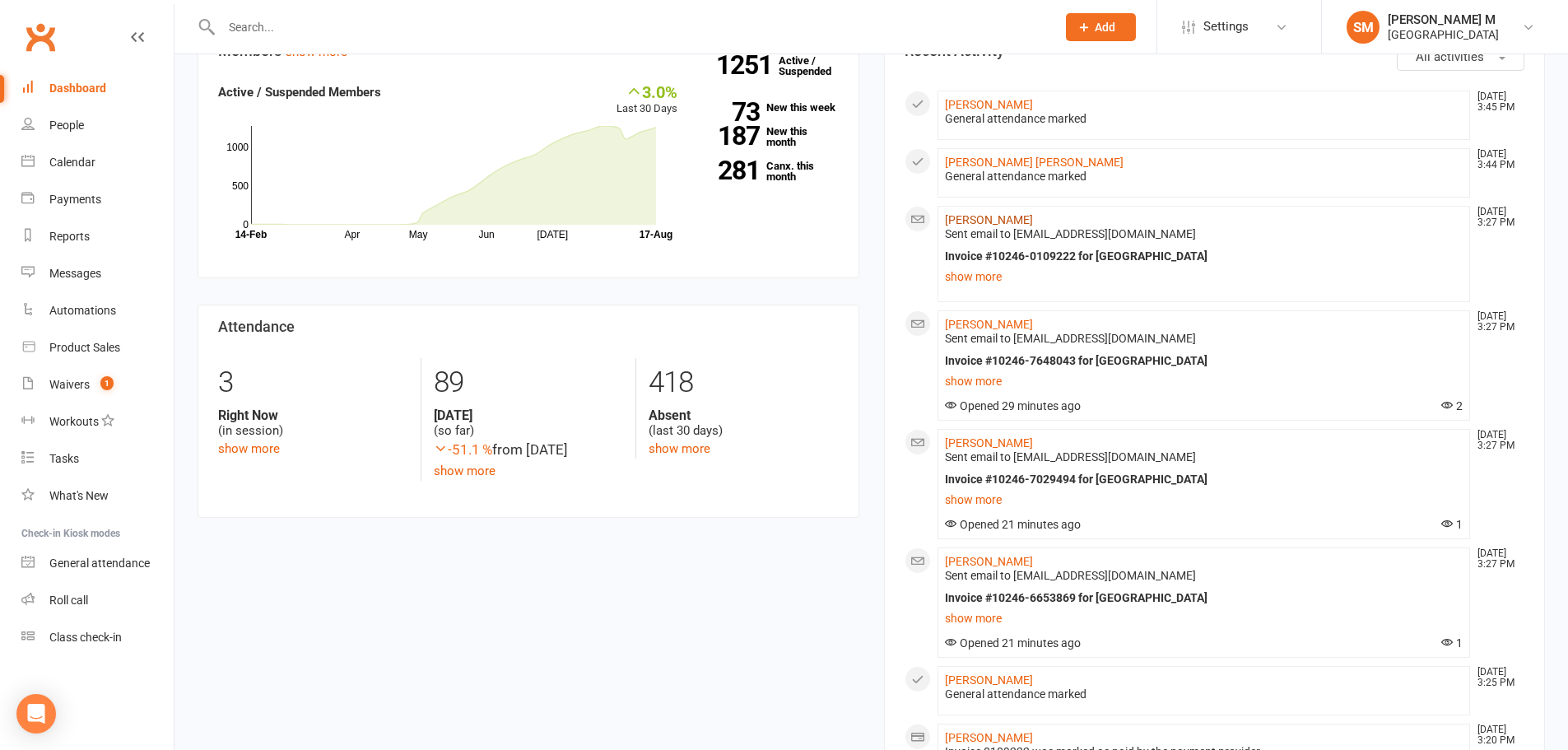
click at [1006, 216] on link "[PERSON_NAME]" at bounding box center [989, 219] width 88 height 13
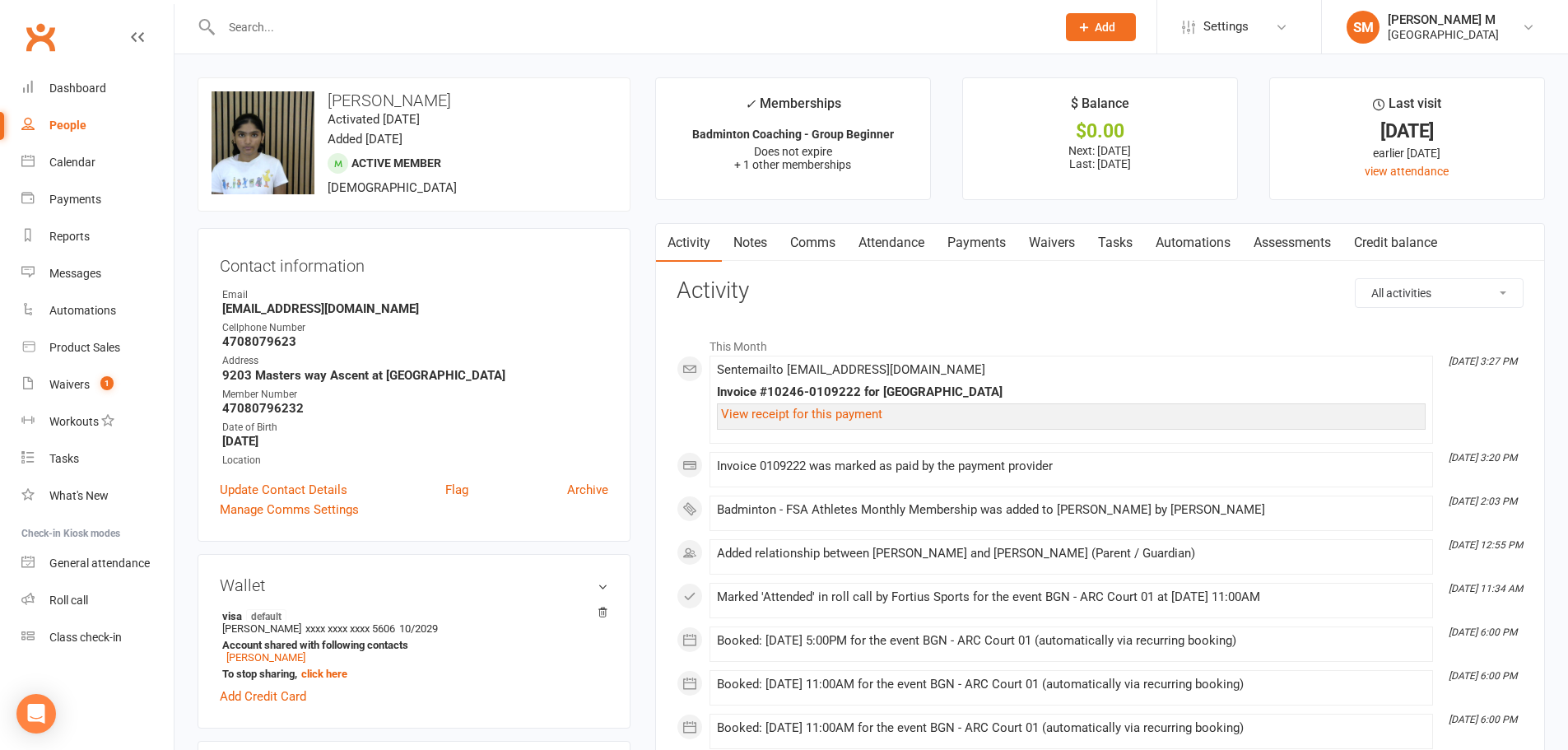
click at [963, 237] on link "Payments" at bounding box center [976, 242] width 82 height 38
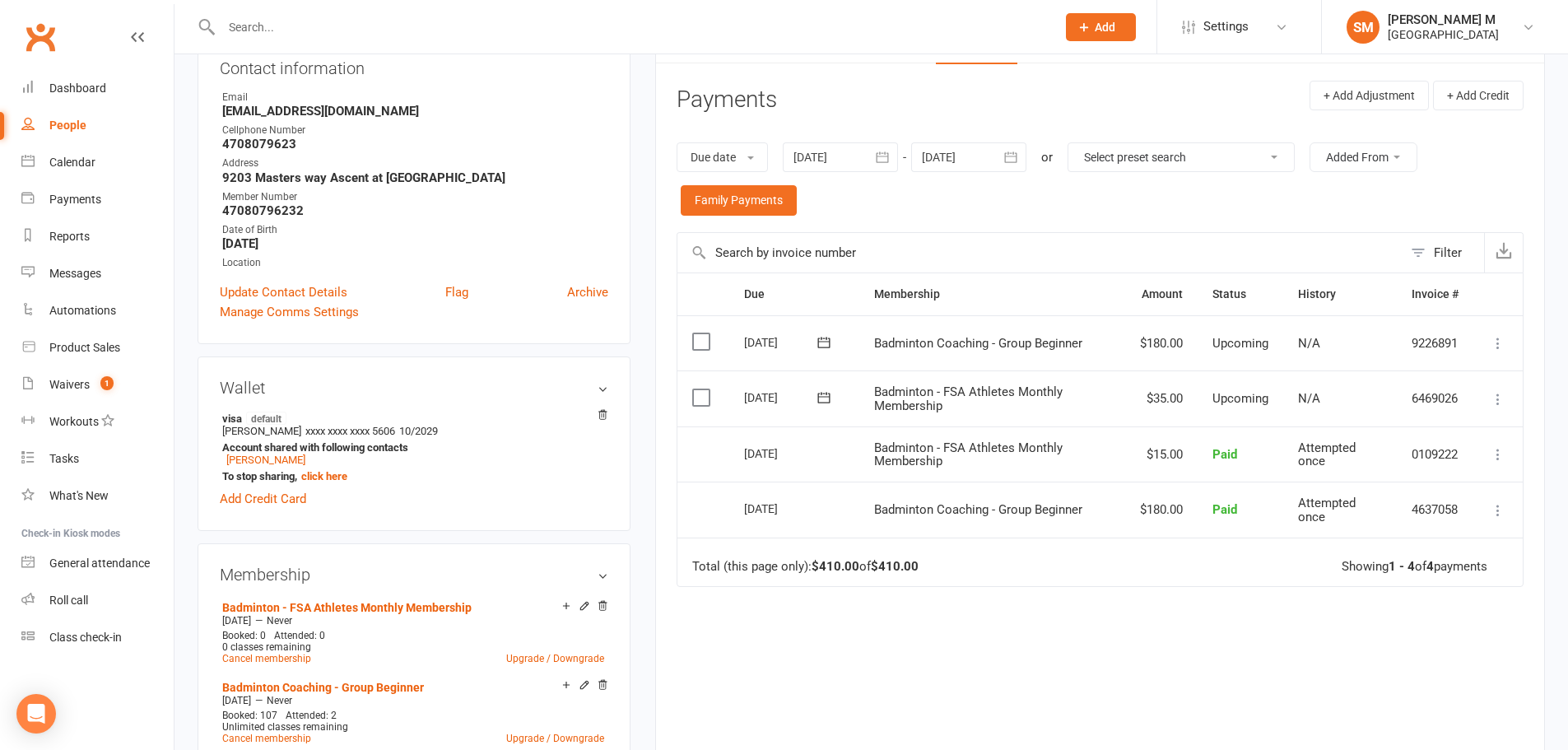
scroll to position [238, 0]
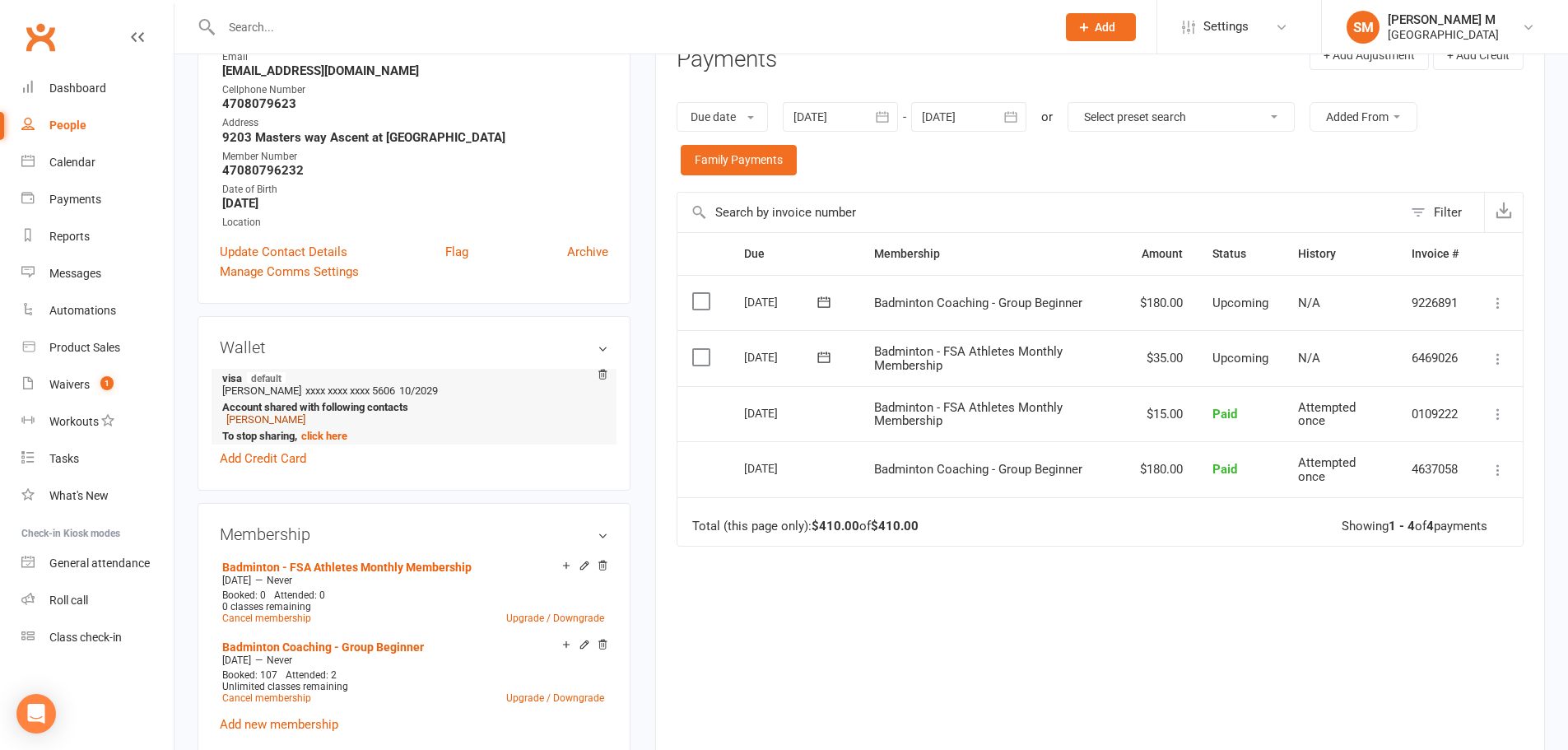
click at [295, 417] on link "Santhosh Marakani" at bounding box center [266, 419] width 79 height 12
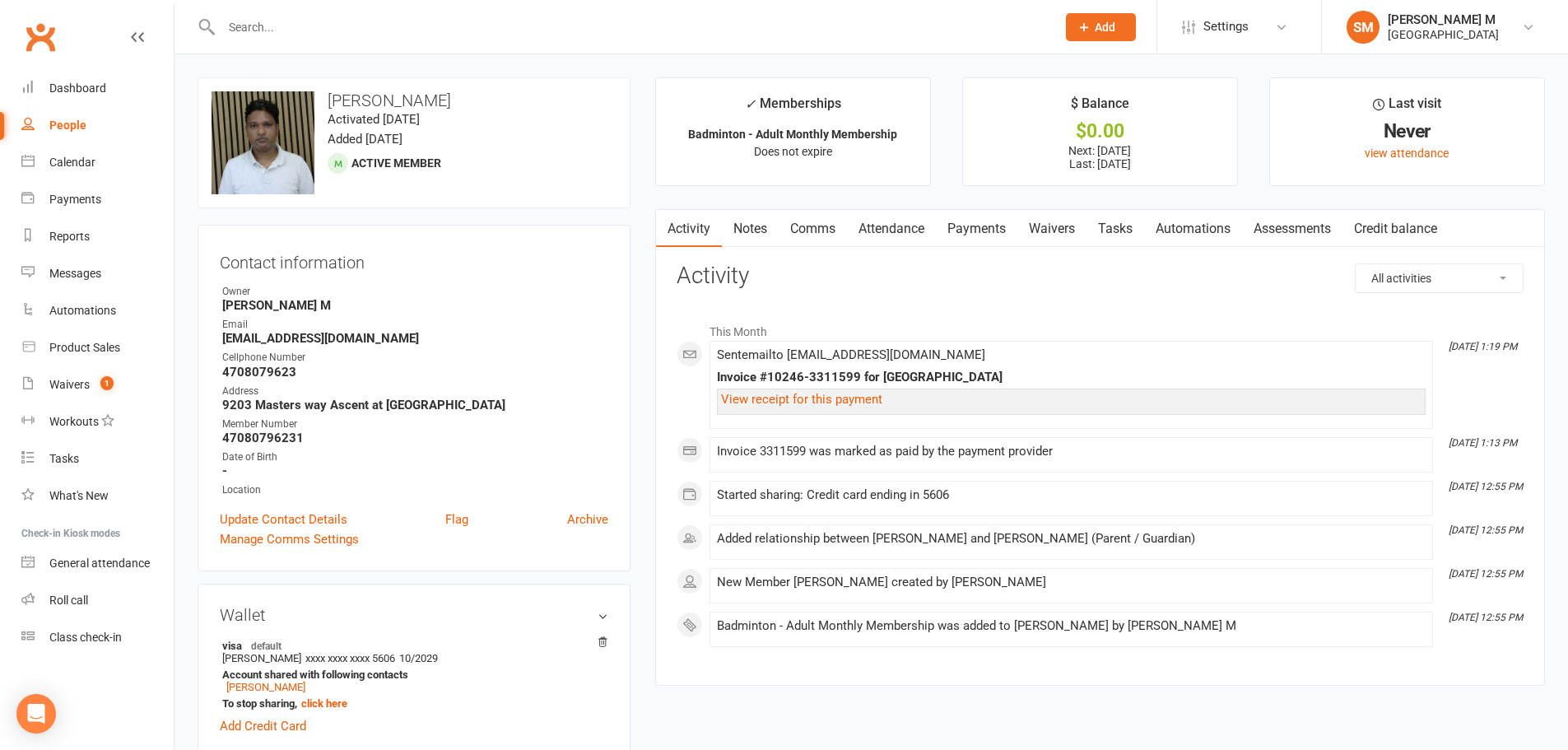
click at [997, 229] on link "Payments" at bounding box center [976, 229] width 82 height 38
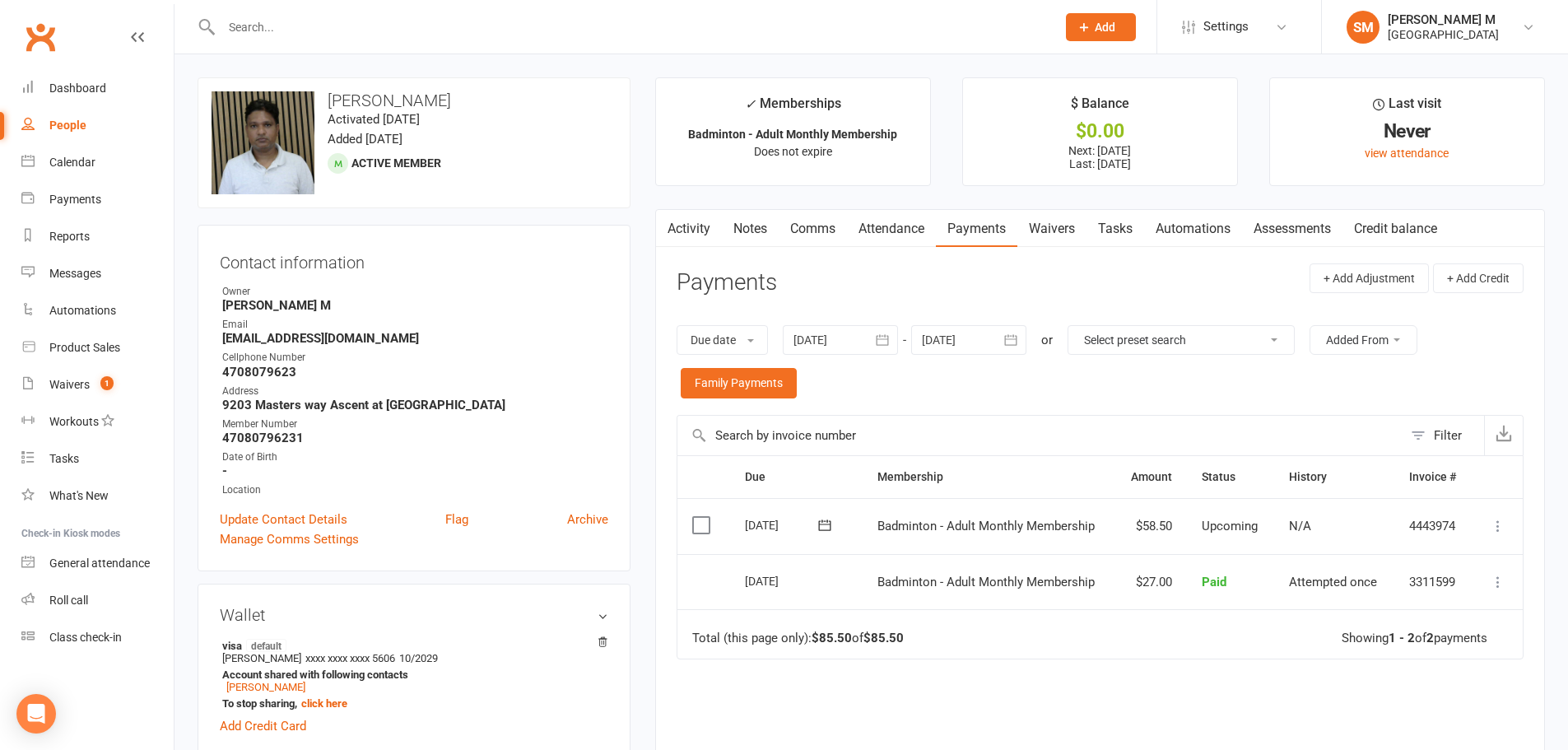
click at [672, 224] on button "button" at bounding box center [666, 229] width 20 height 37
click at [675, 224] on button "button" at bounding box center [666, 229] width 20 height 37
click at [689, 228] on link "Activity" at bounding box center [689, 229] width 66 height 38
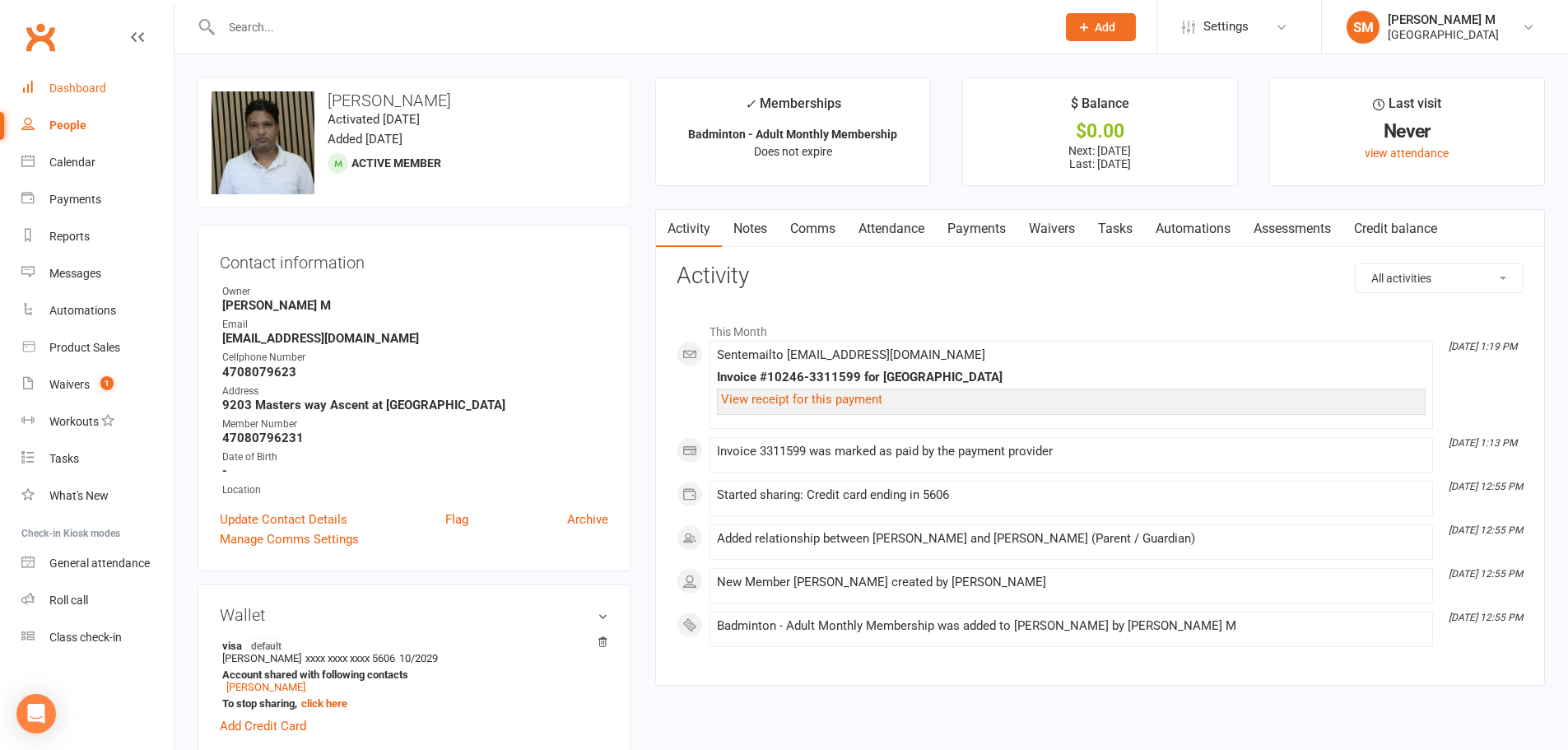
click at [75, 85] on div "Dashboard" at bounding box center [78, 88] width 57 height 13
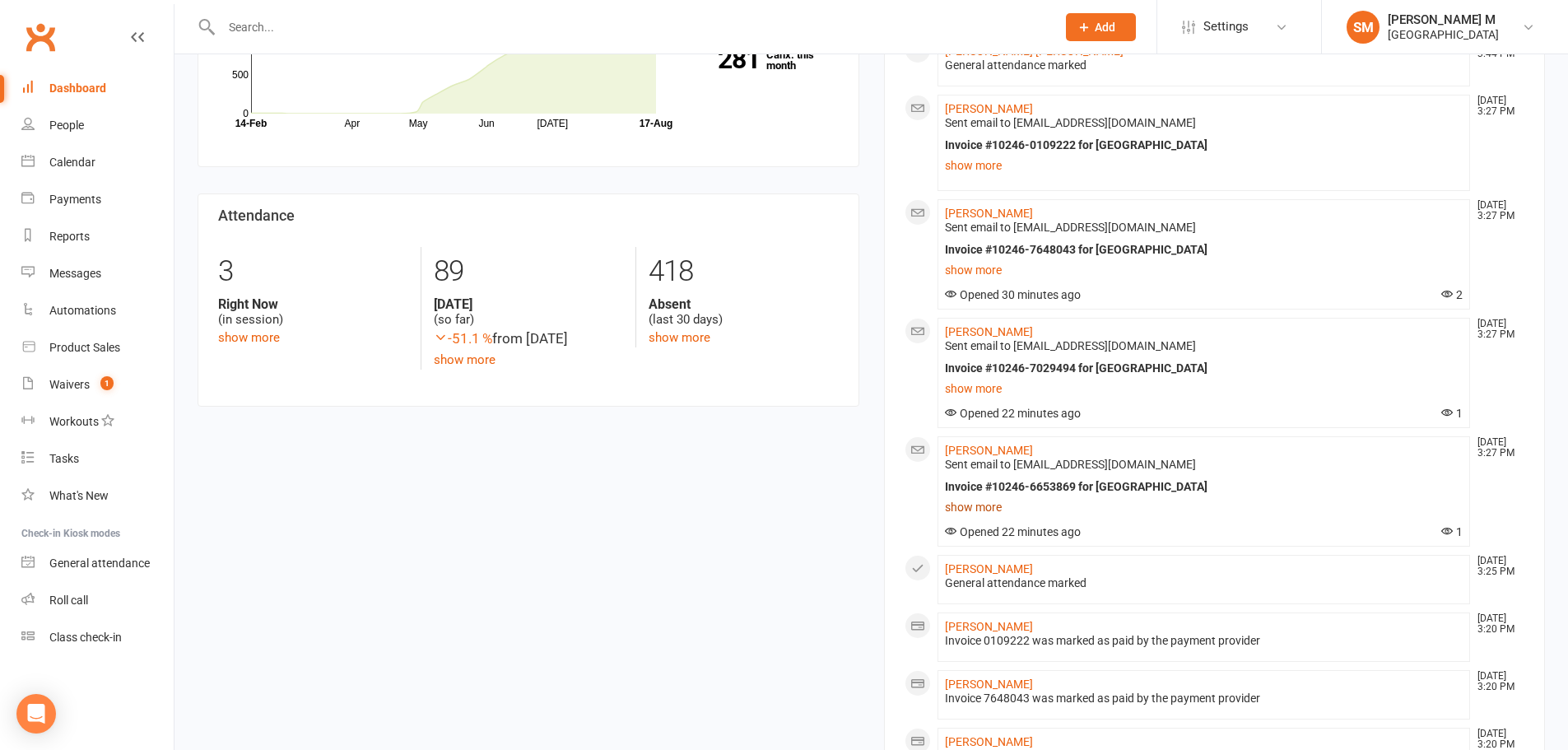
scroll to position [659, 0]
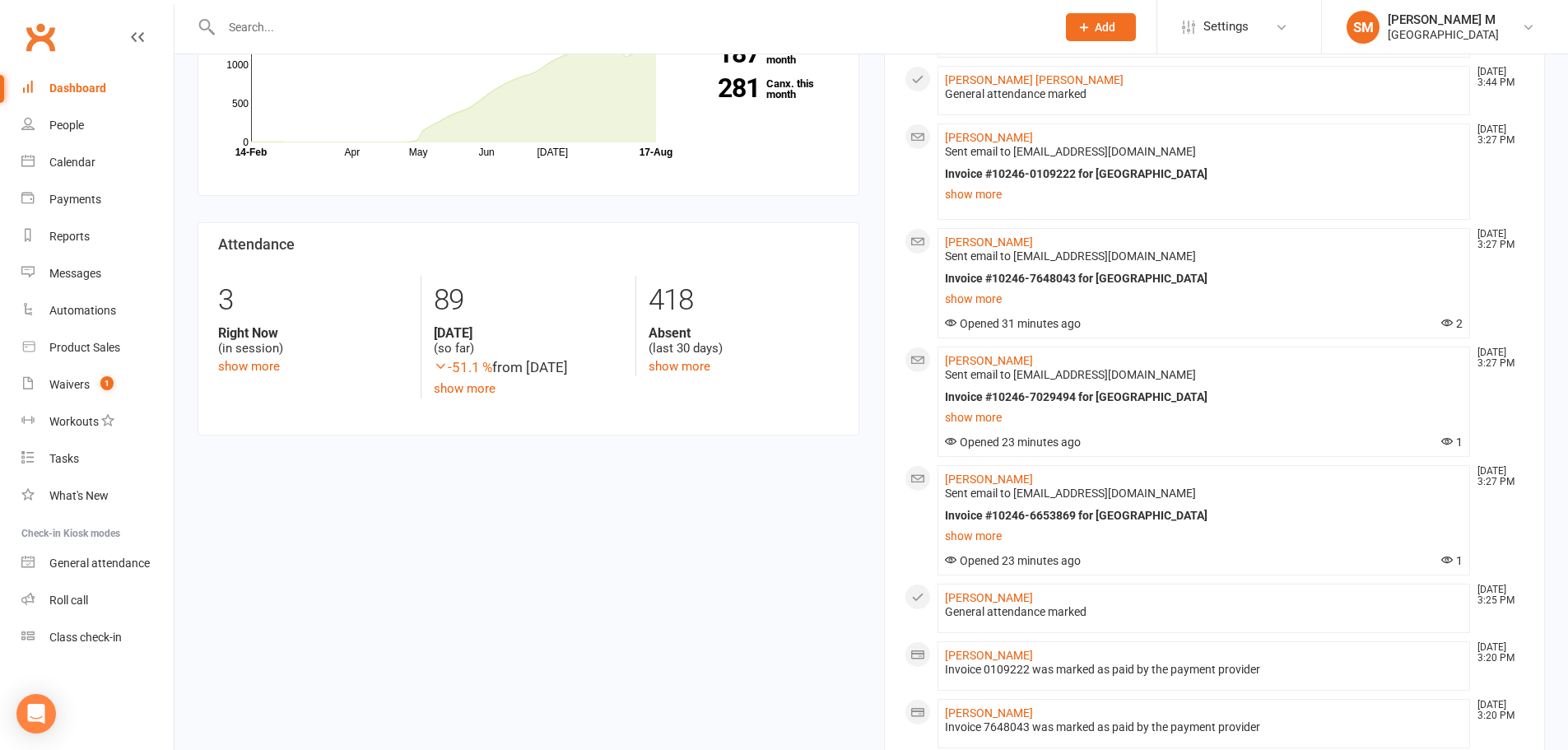
click at [343, 17] on input "text" at bounding box center [630, 27] width 828 height 23
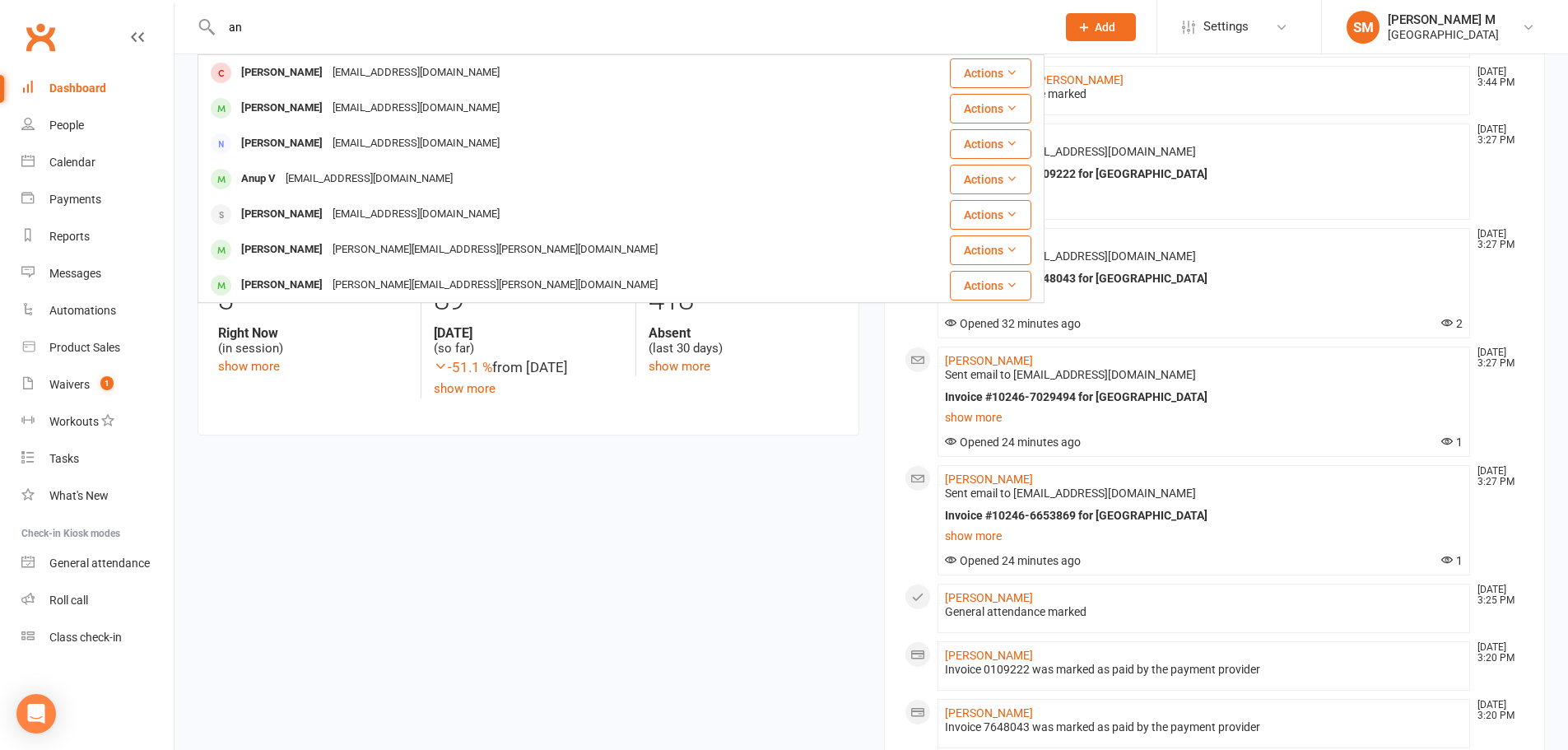
type input "an"
click at [361, 110] on div "anjanagpn@gmail.com" at bounding box center [416, 108] width 177 height 24
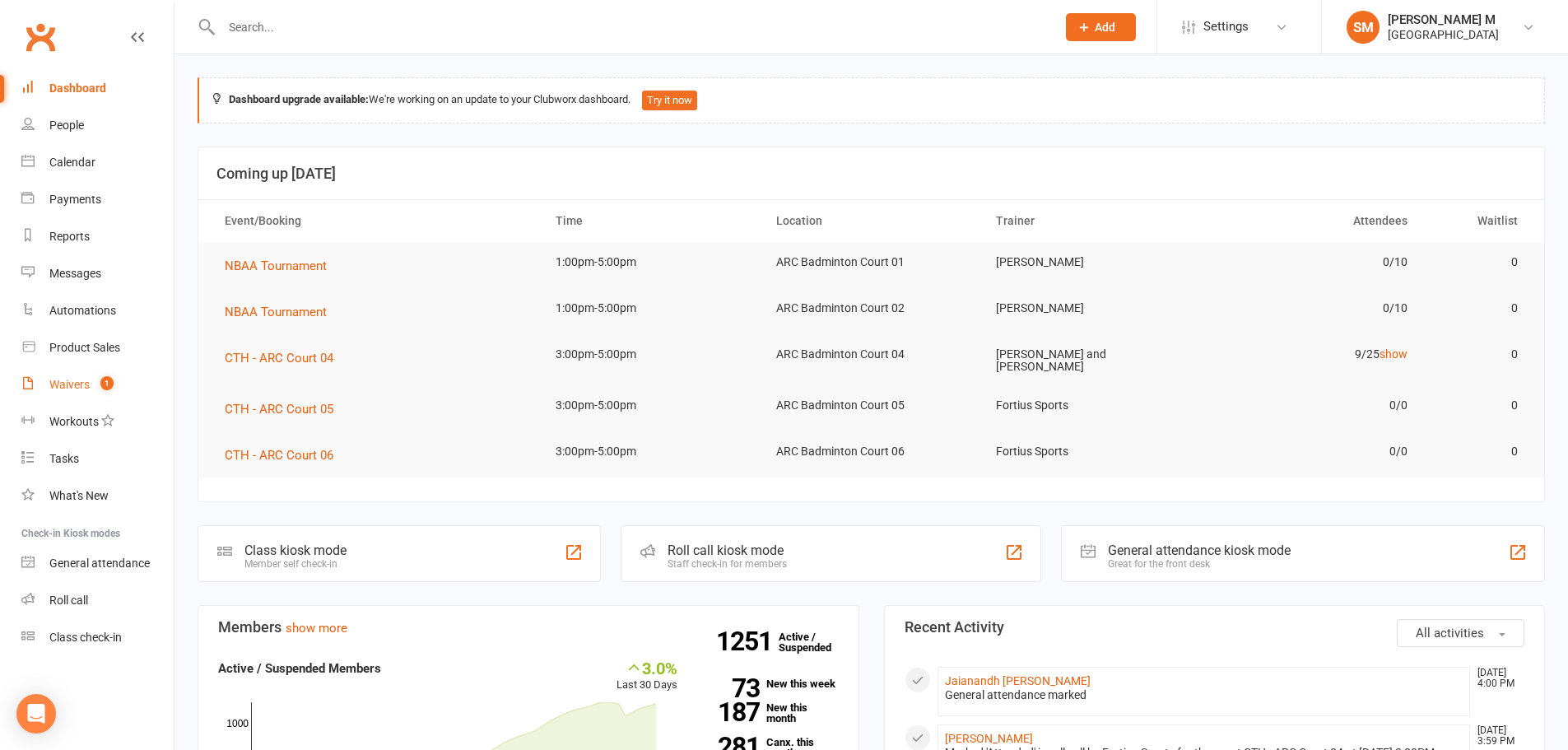
click at [88, 388] on div "Waivers" at bounding box center [70, 385] width 40 height 13
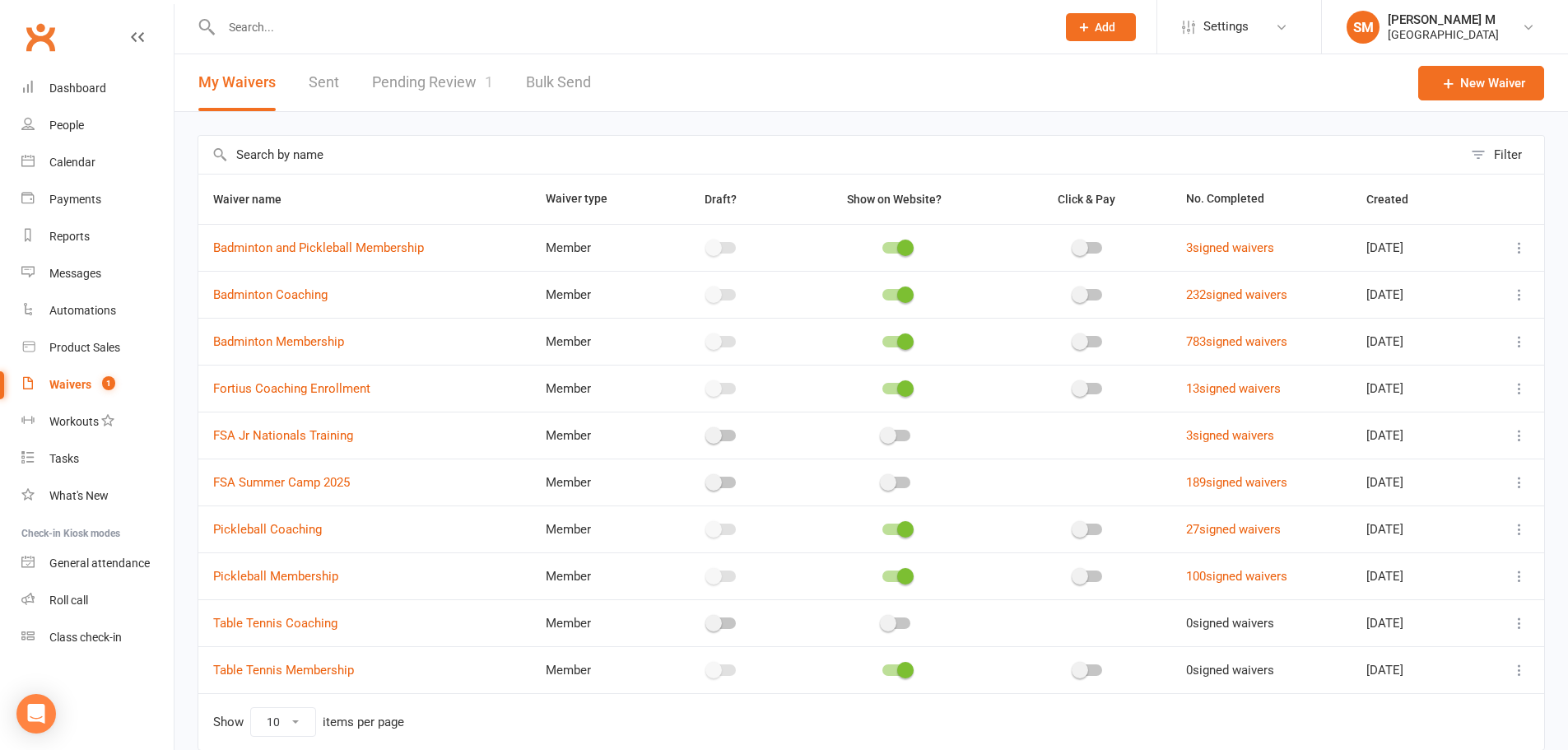
click at [407, 87] on link "Pending Review 1" at bounding box center [433, 83] width 121 height 57
select select "100"
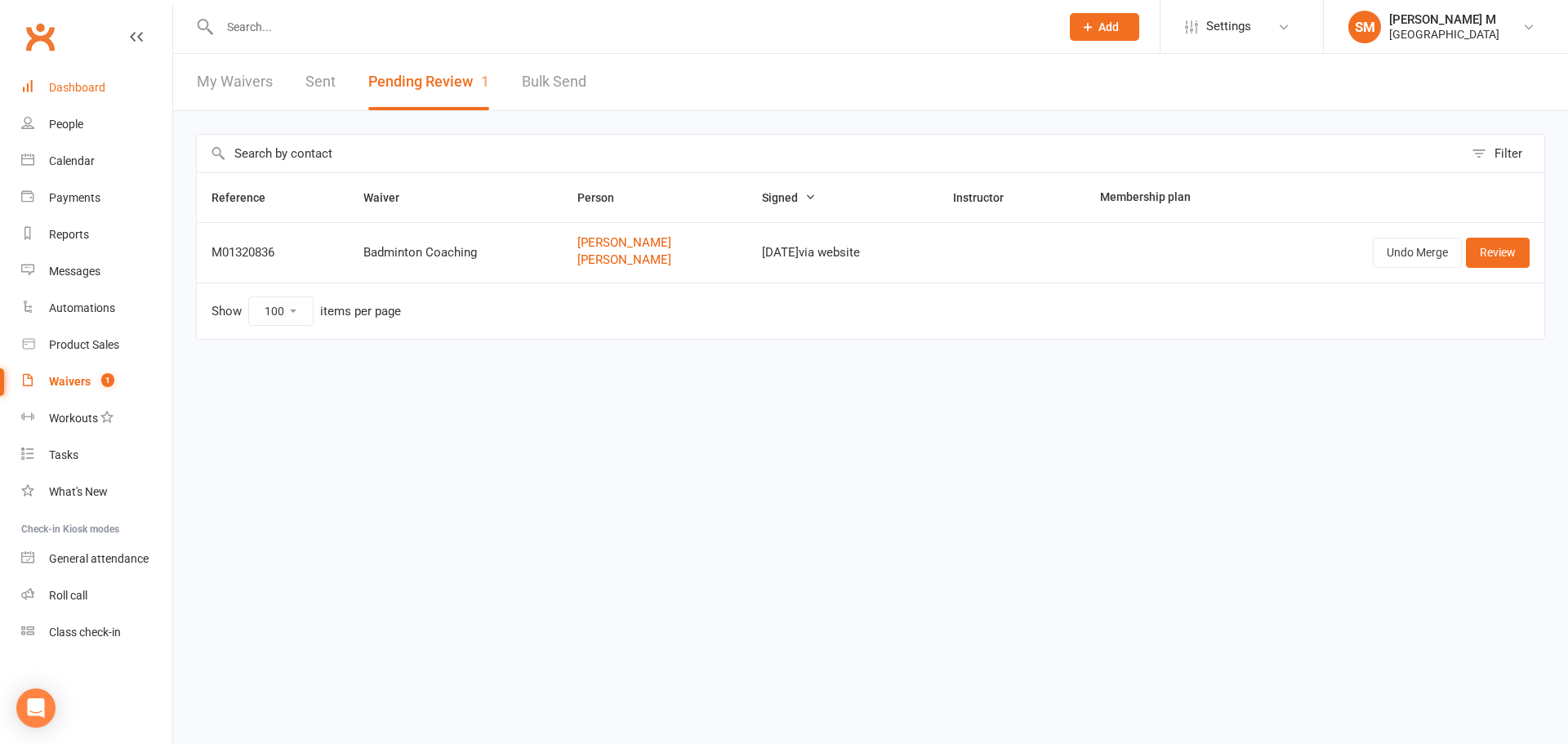
click at [78, 104] on link "Dashboard" at bounding box center [96, 87] width 151 height 36
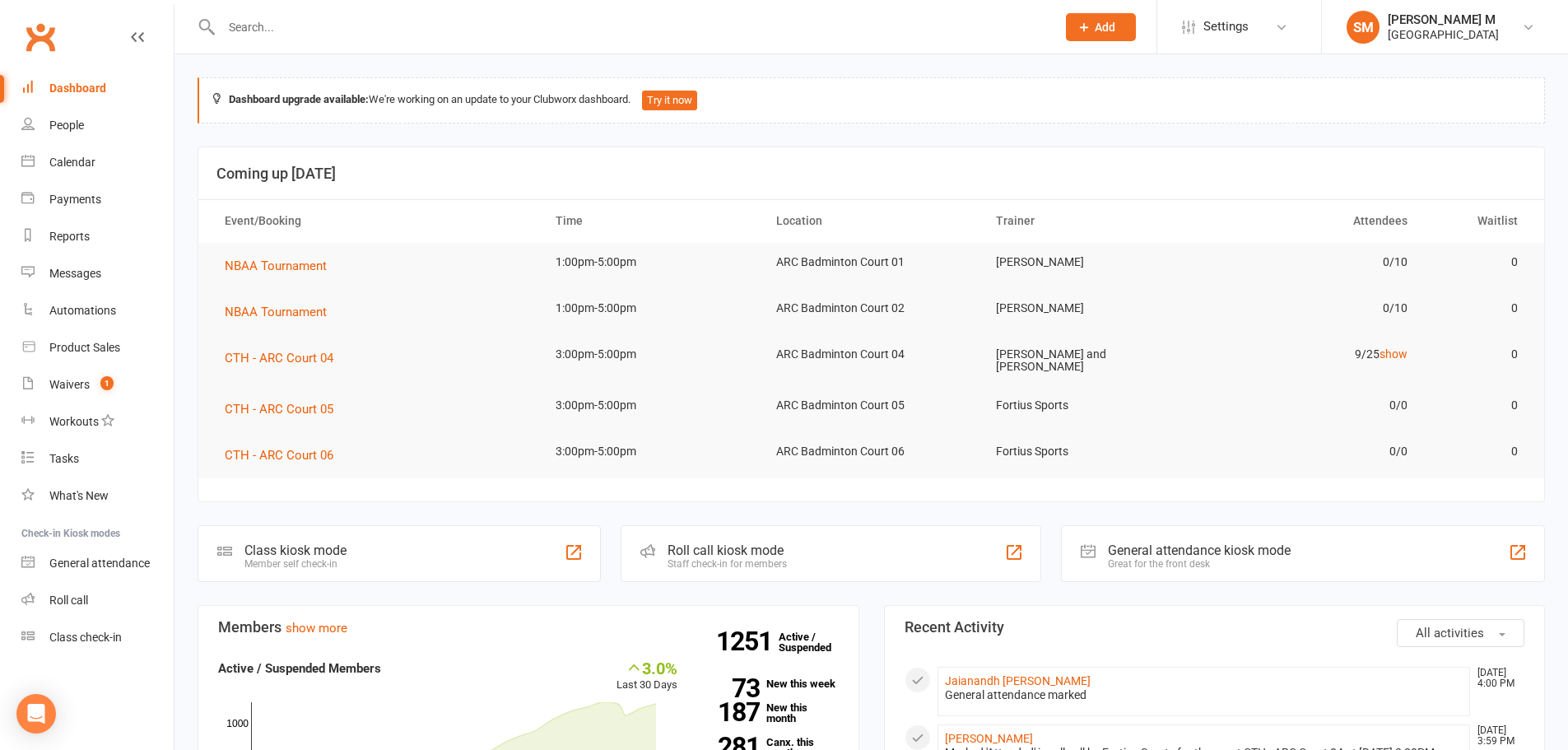
scroll to position [330, 0]
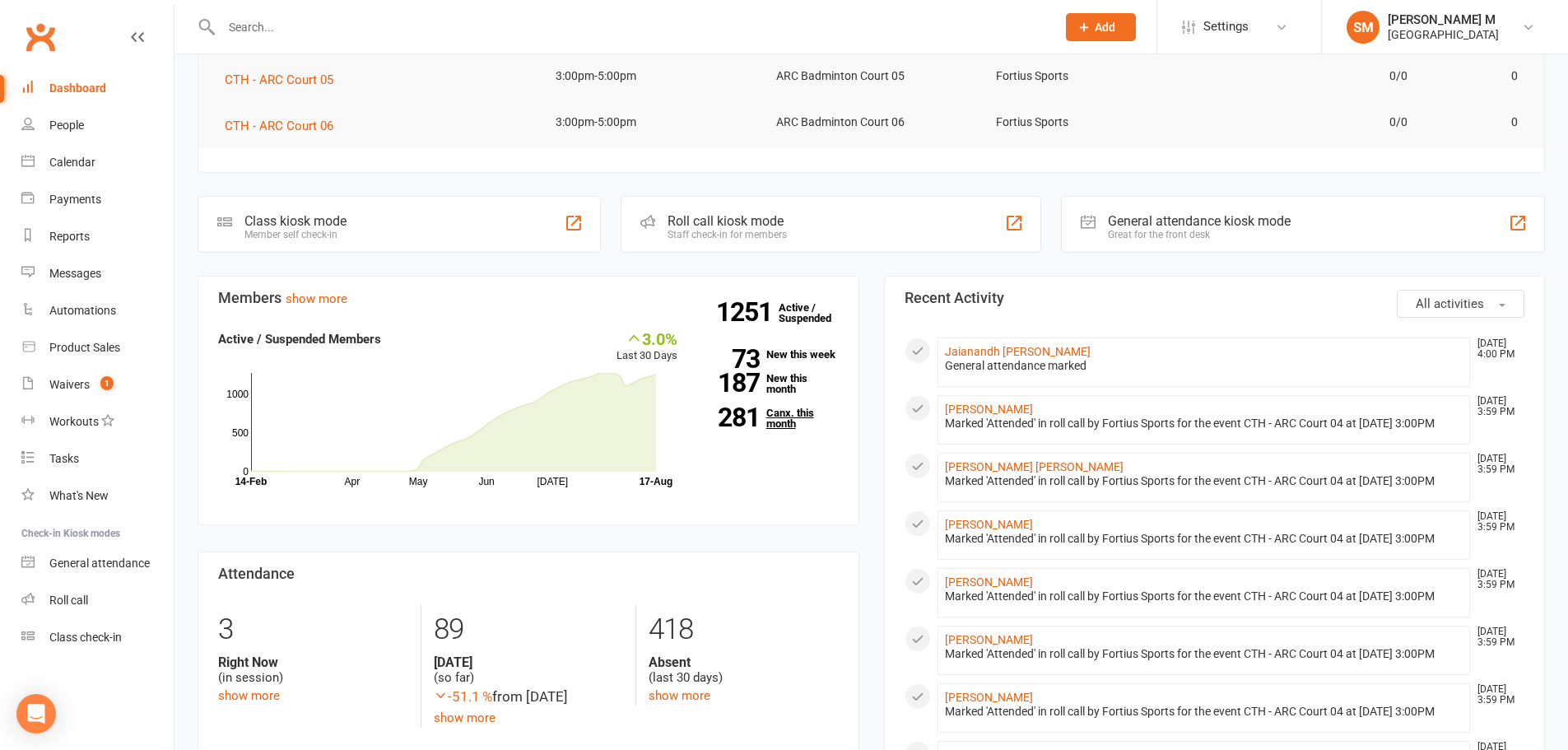
click at [781, 421] on link "281 Canx. this month" at bounding box center [770, 418] width 137 height 21
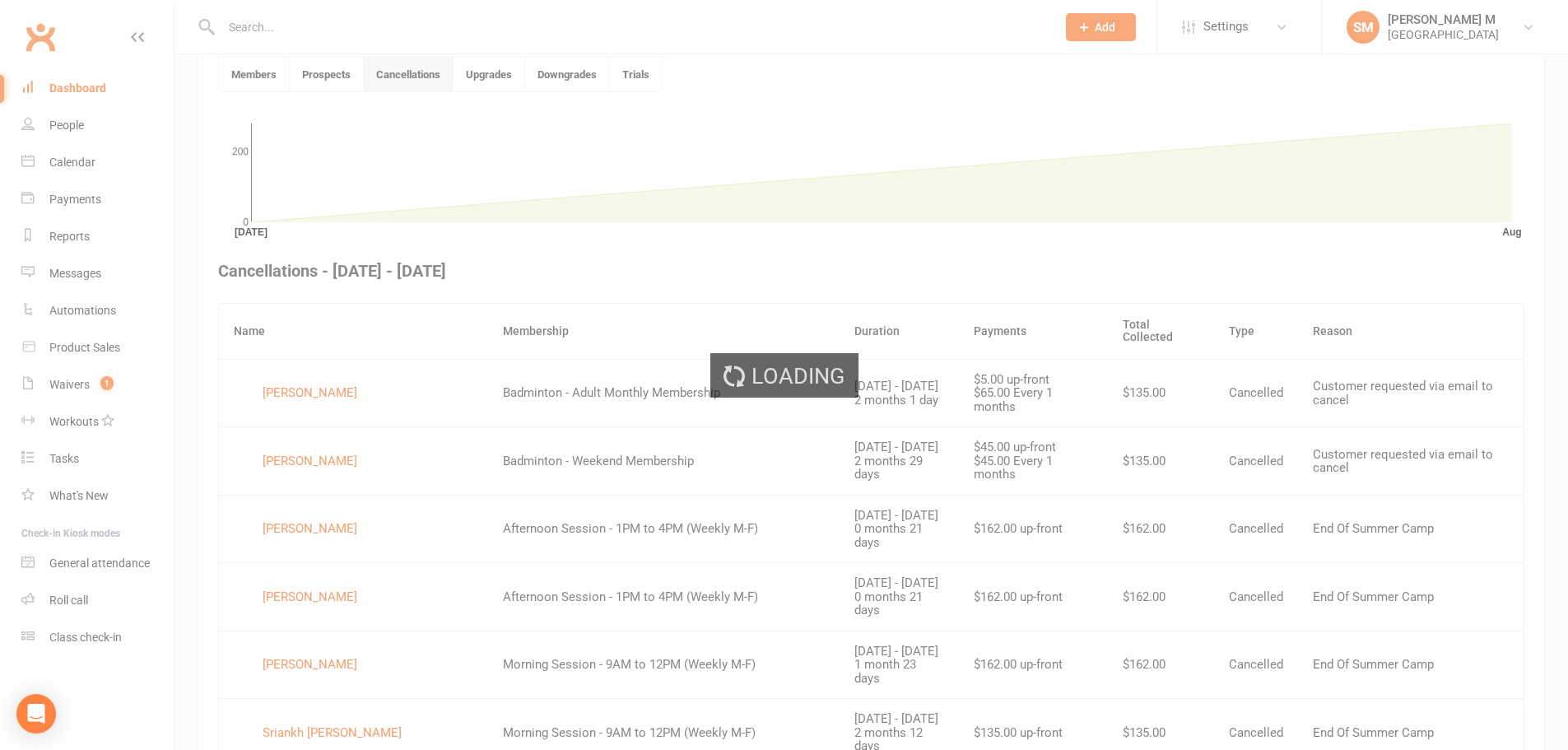
scroll to position [450, 0]
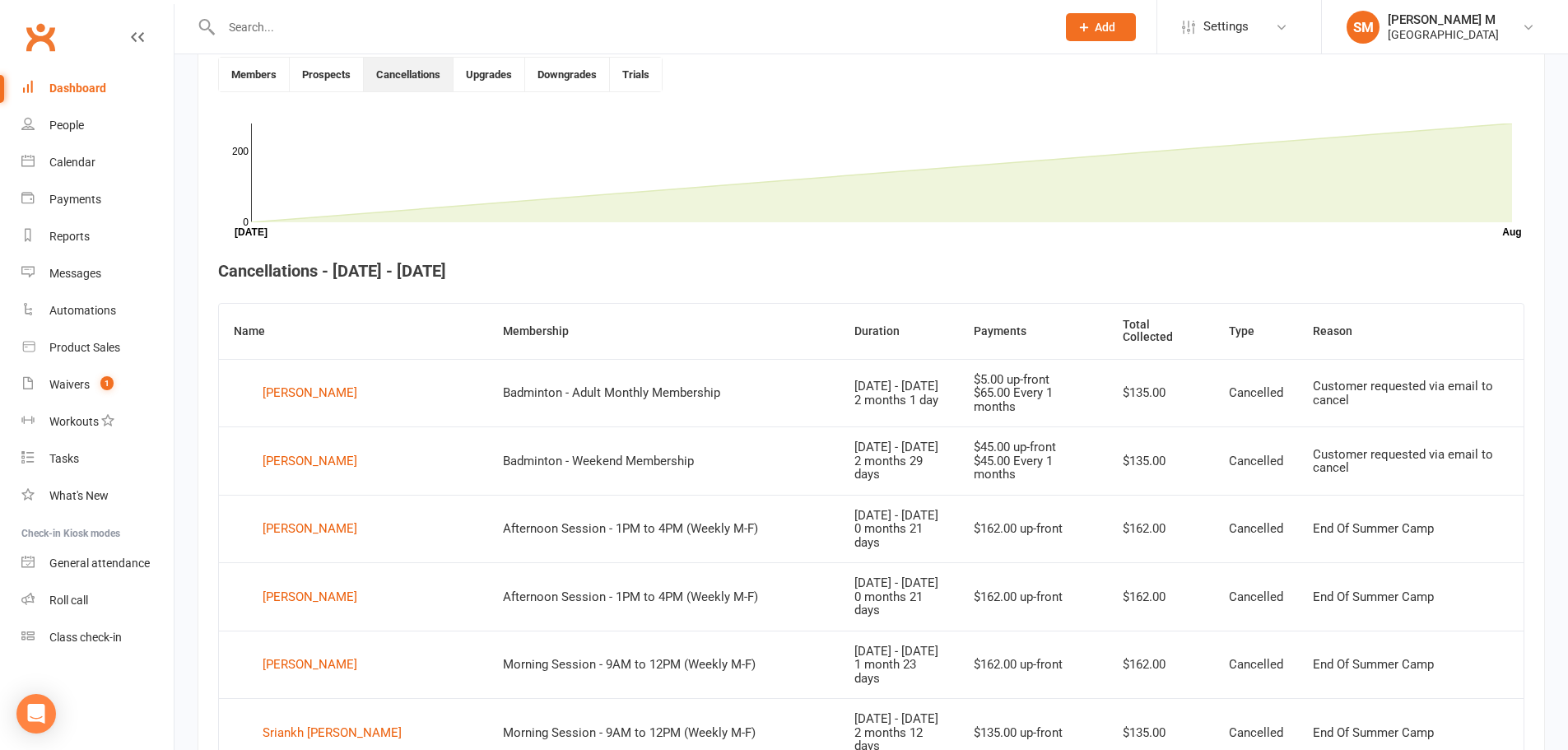
click at [72, 92] on div "Dashboard" at bounding box center [78, 88] width 57 height 13
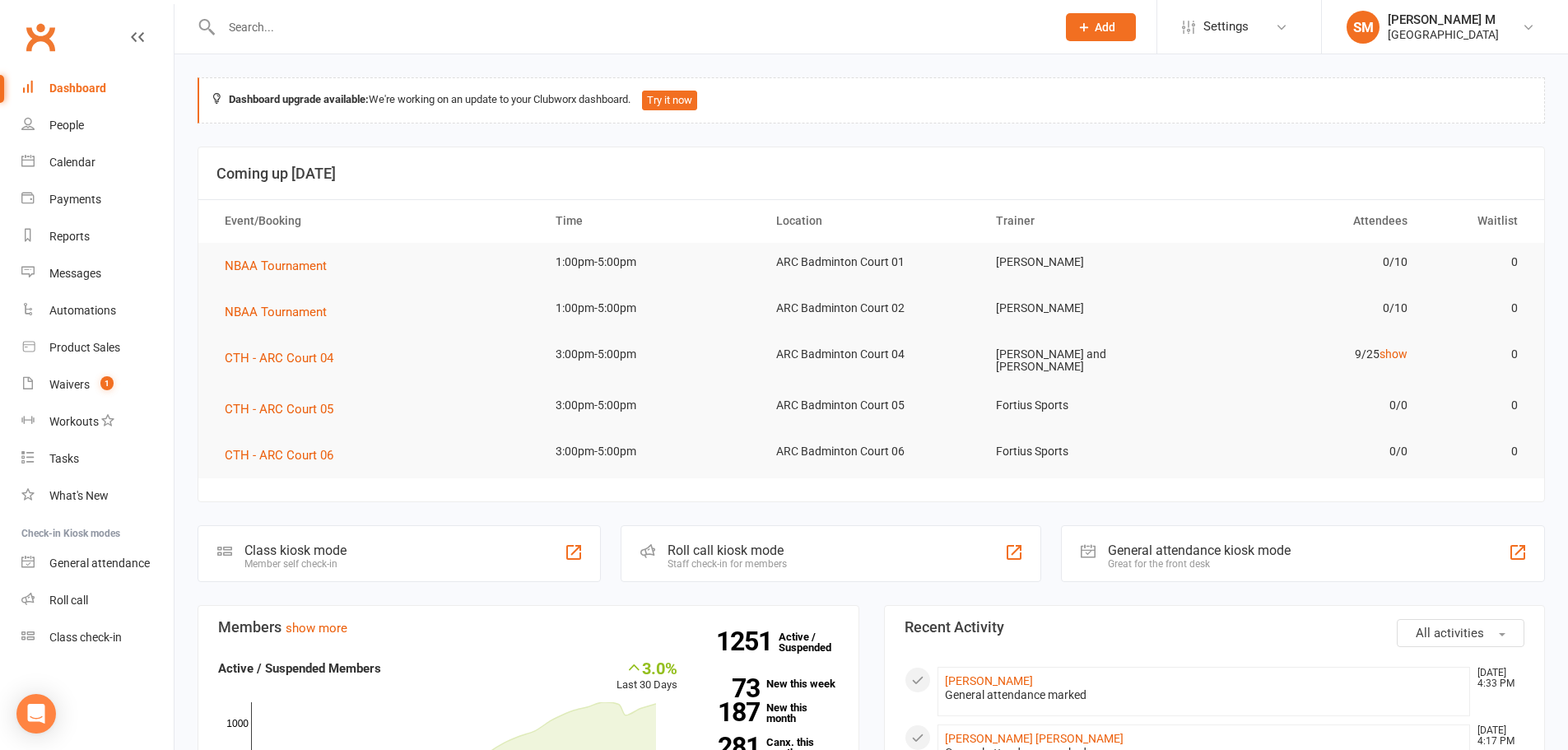
scroll to position [330, 0]
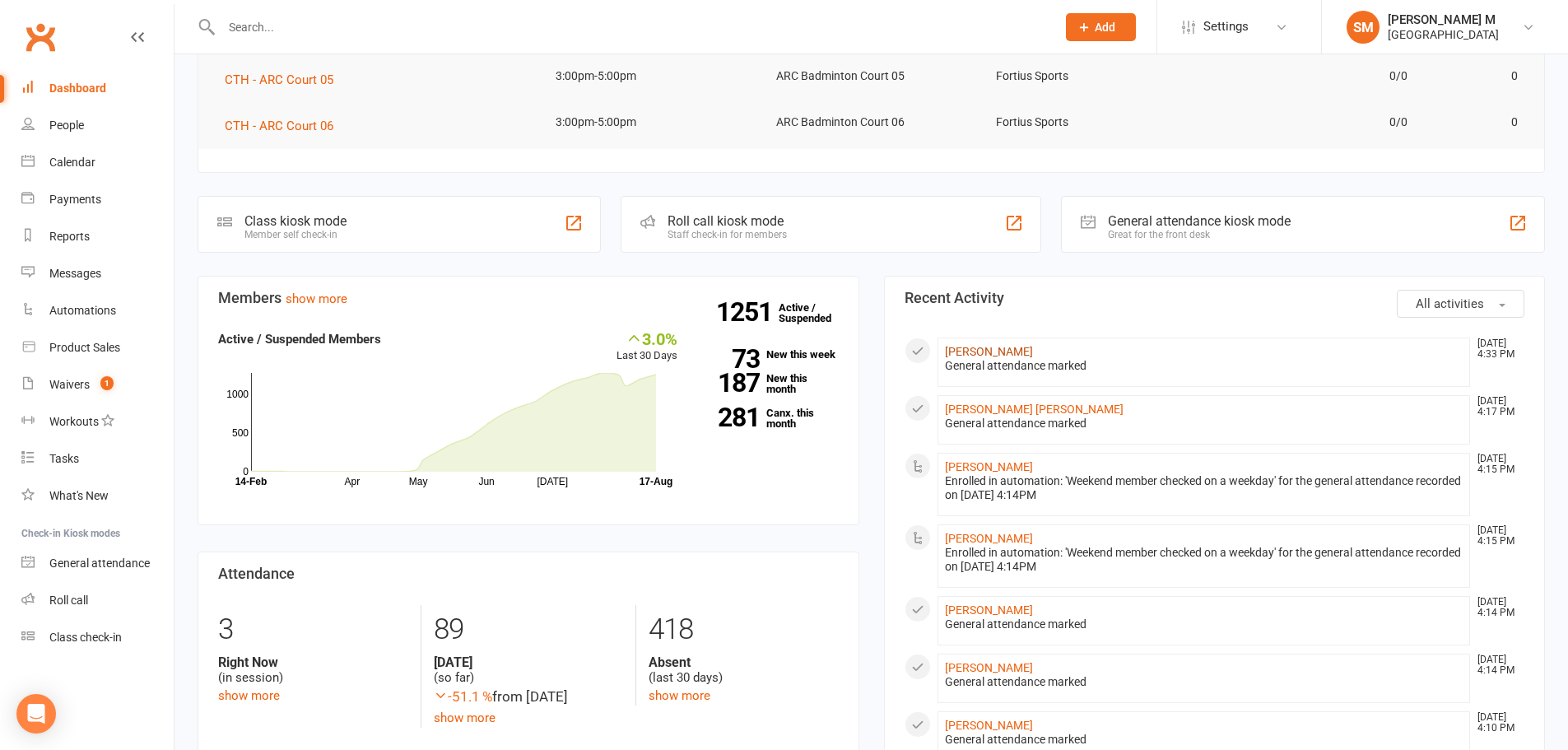
click at [1027, 349] on link "[PERSON_NAME]" at bounding box center [989, 352] width 88 height 13
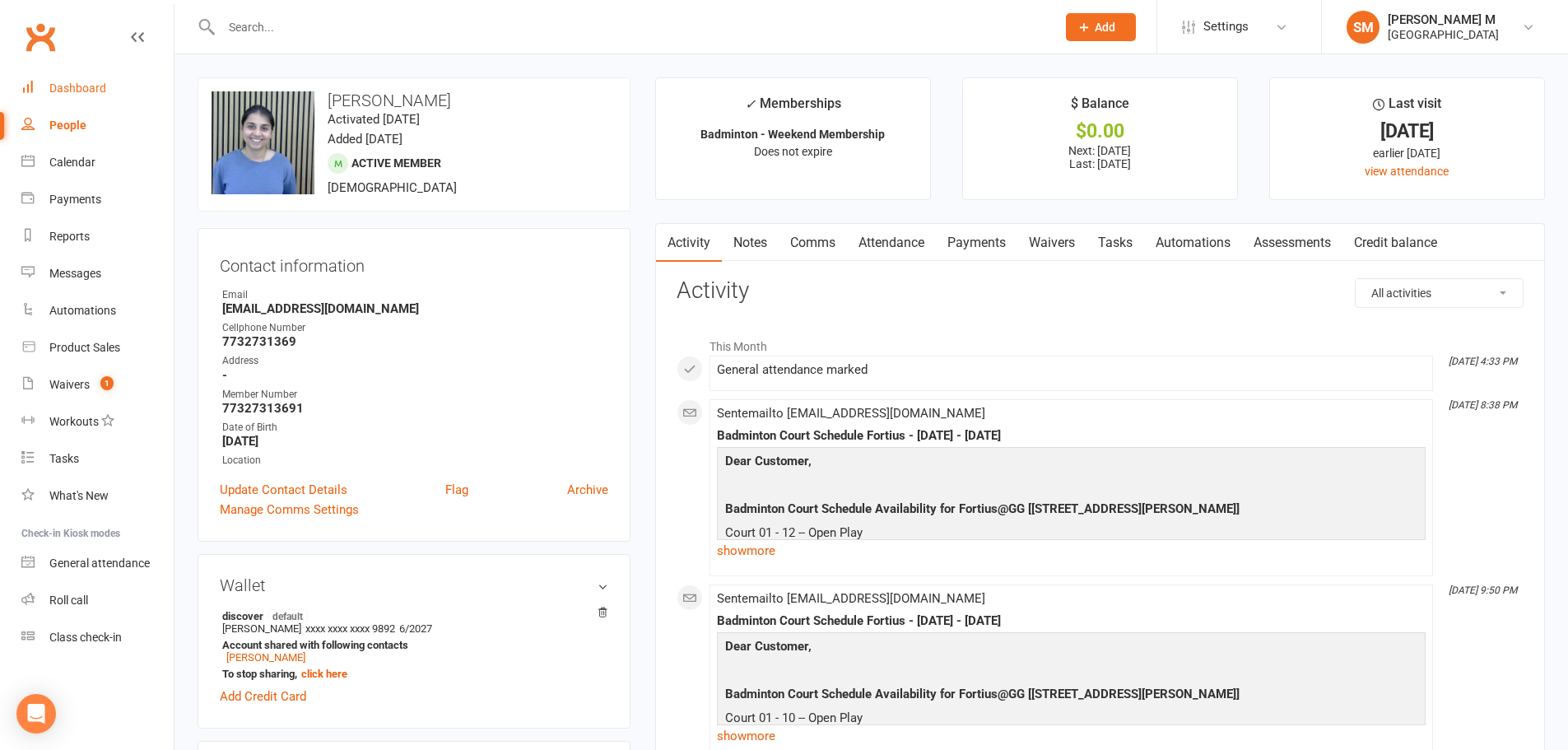
click at [58, 87] on div "Dashboard" at bounding box center [78, 88] width 57 height 13
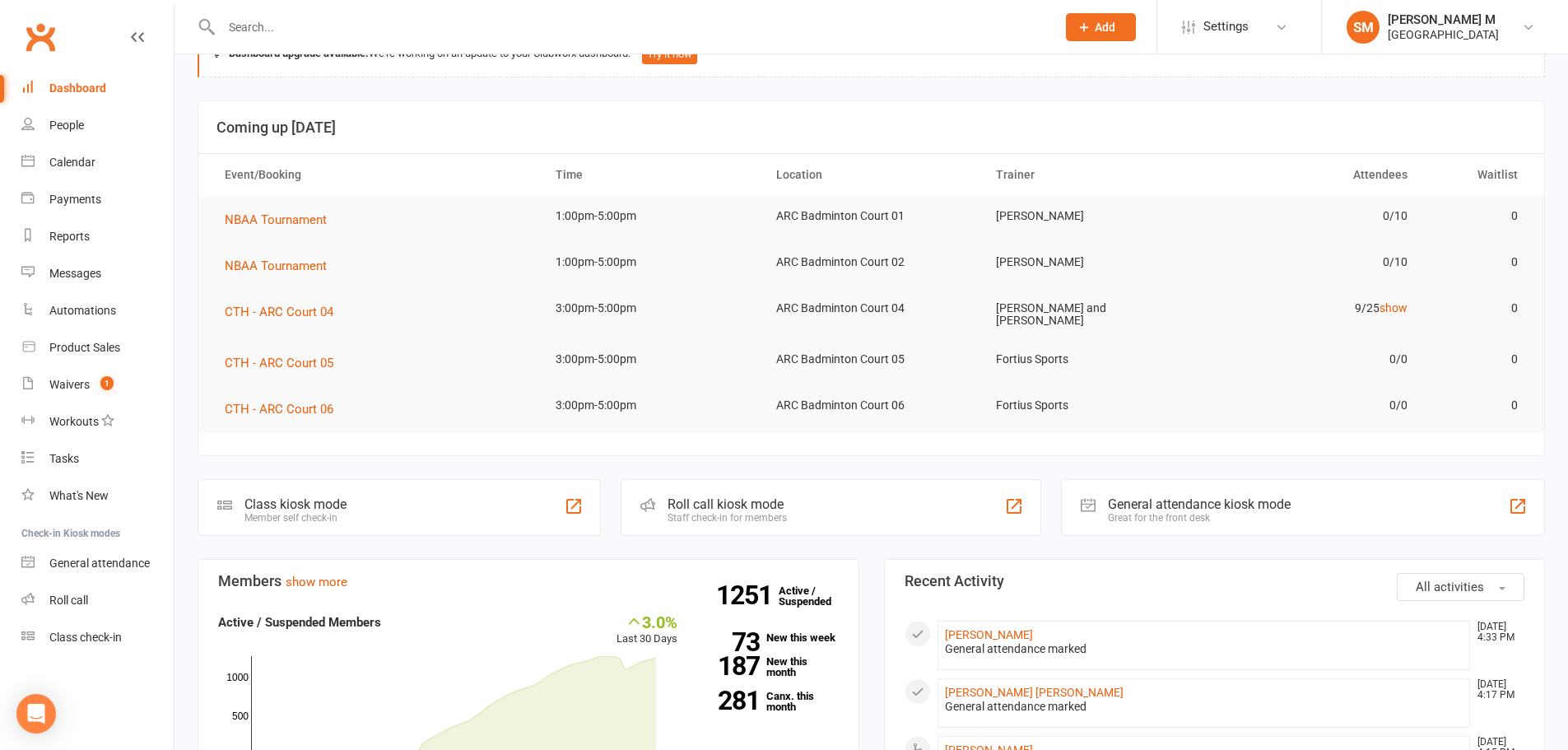
scroll to position [164, 0]
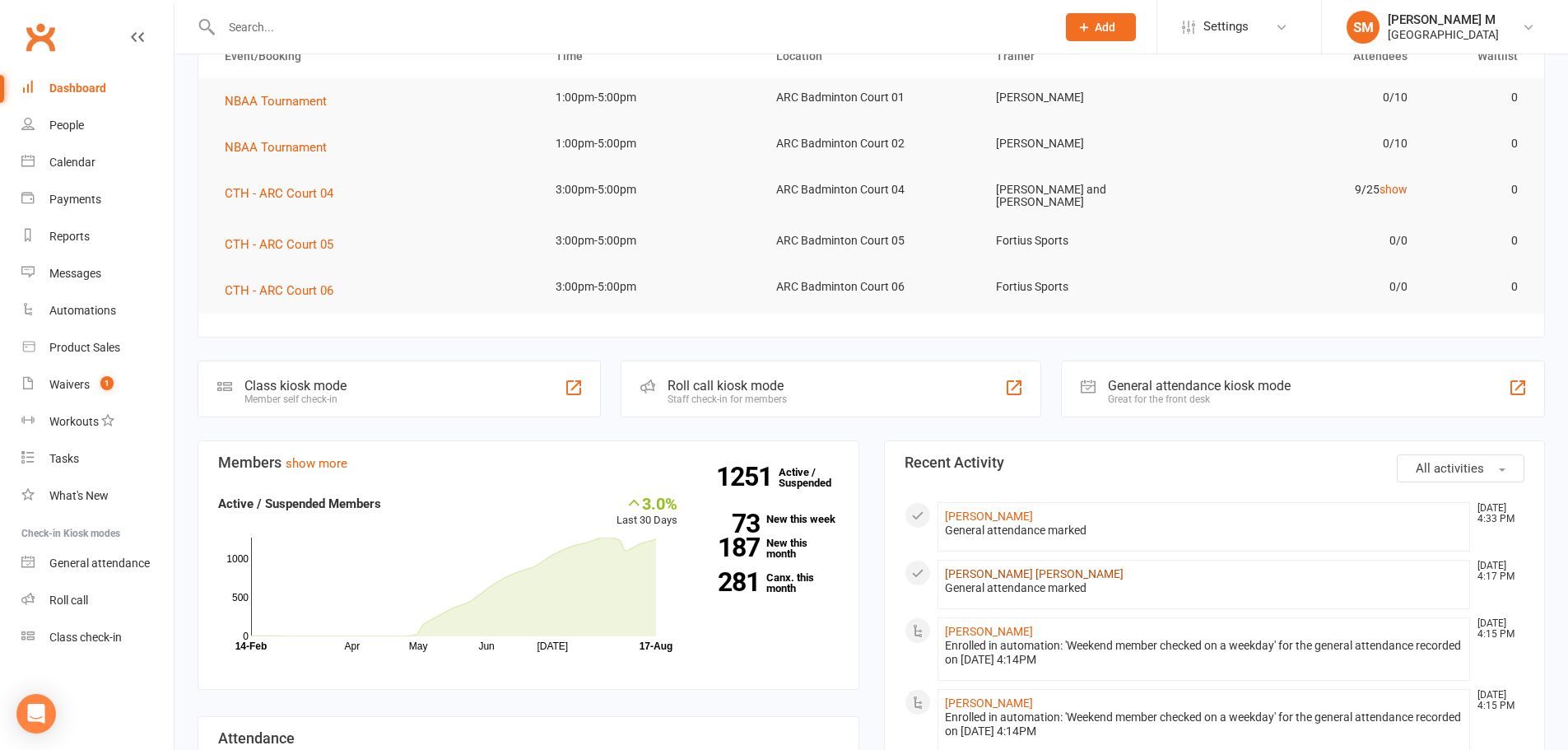
click at [973, 569] on link "[PERSON_NAME] [PERSON_NAME]" at bounding box center [1034, 574] width 179 height 13
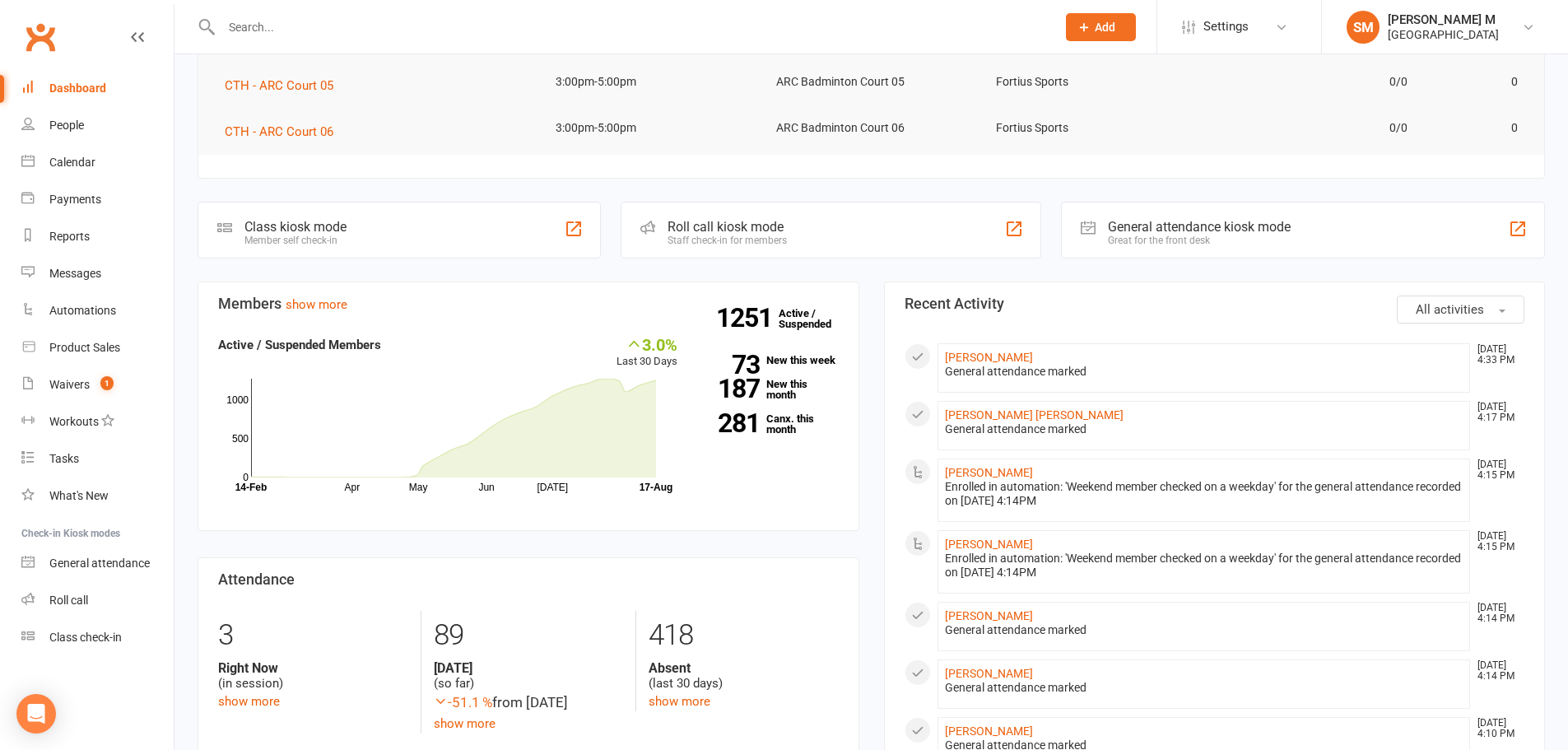
scroll to position [330, 0]
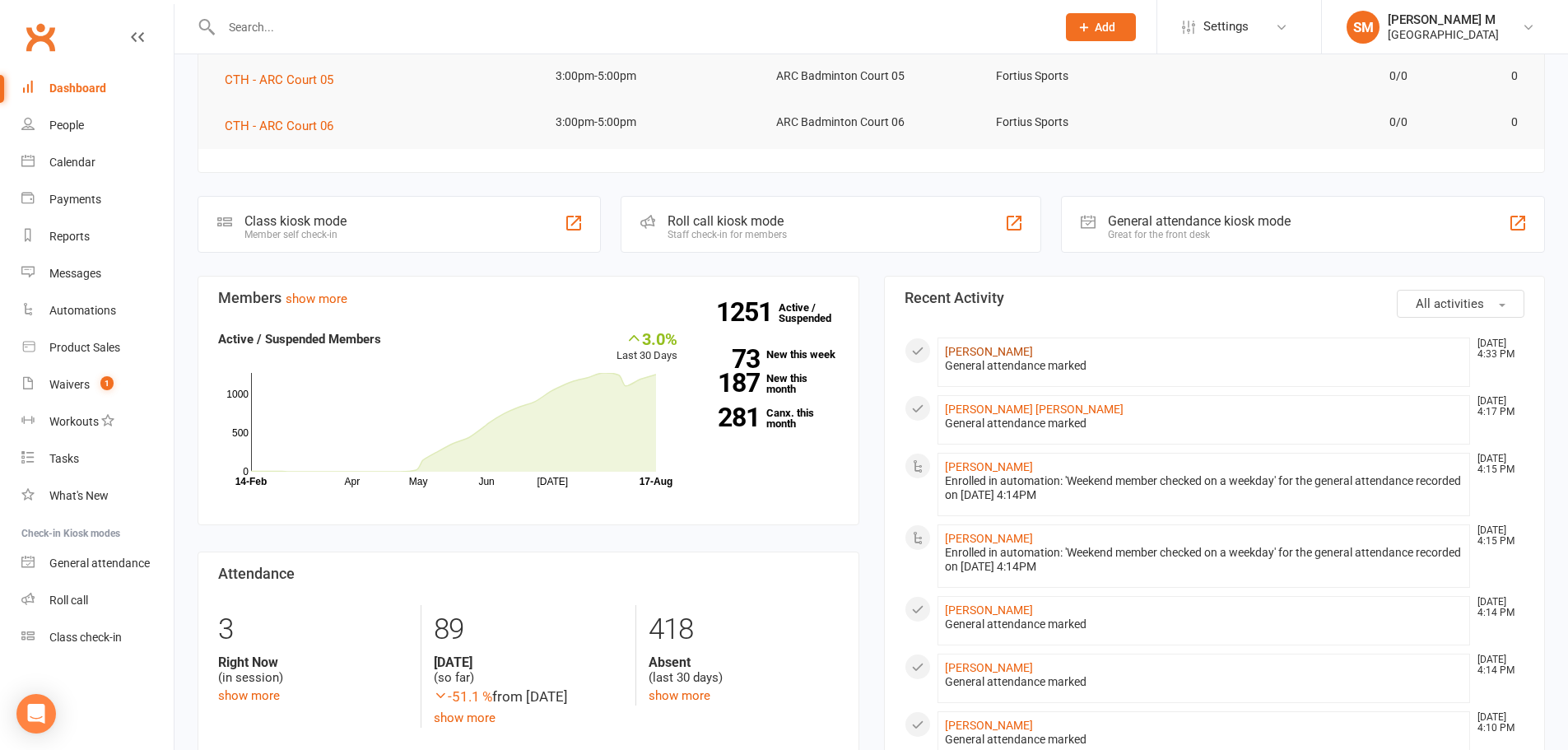
click at [984, 349] on link "[PERSON_NAME]" at bounding box center [989, 352] width 88 height 13
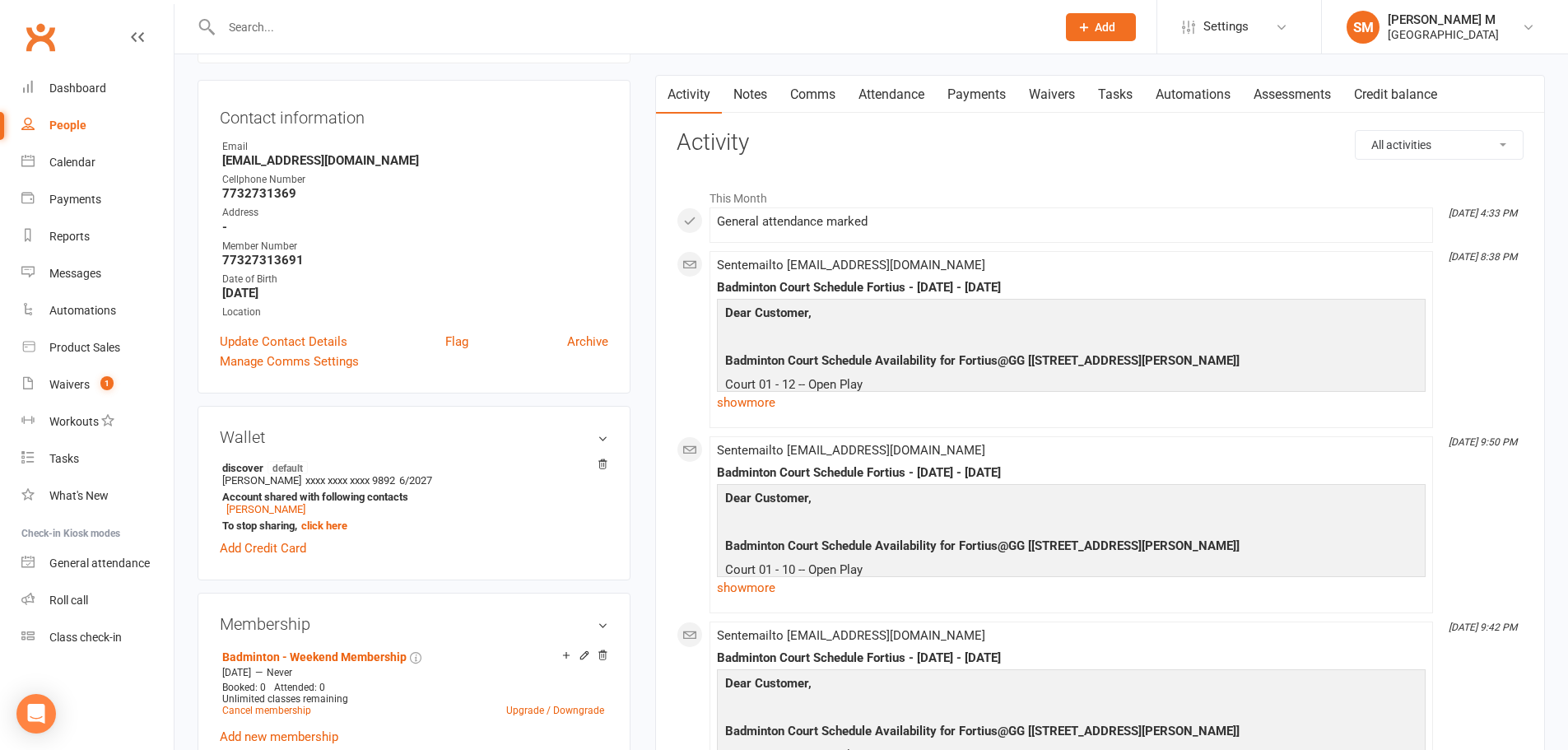
scroll to position [330, 0]
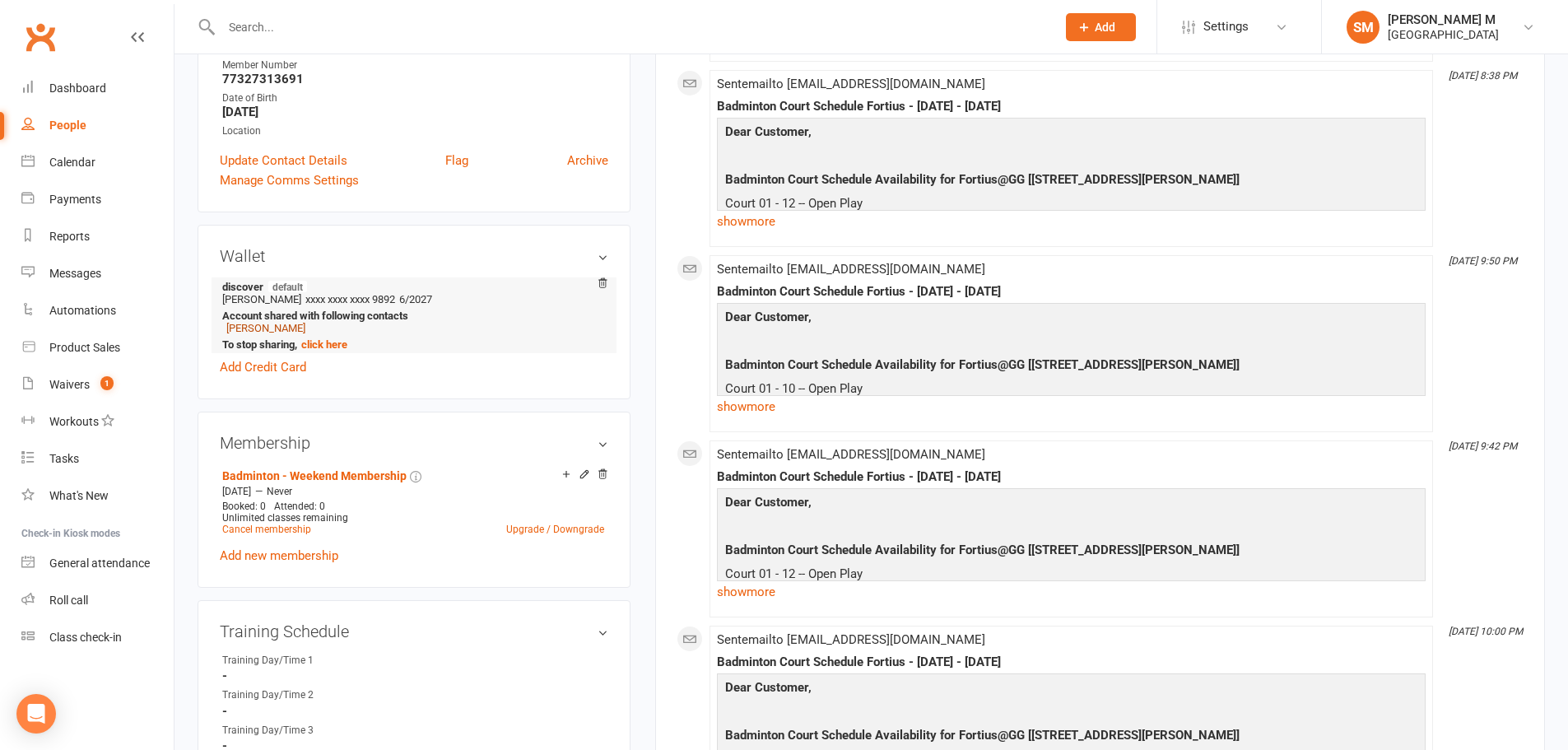
click at [301, 330] on link "Abhishek Varanasi" at bounding box center [266, 328] width 79 height 12
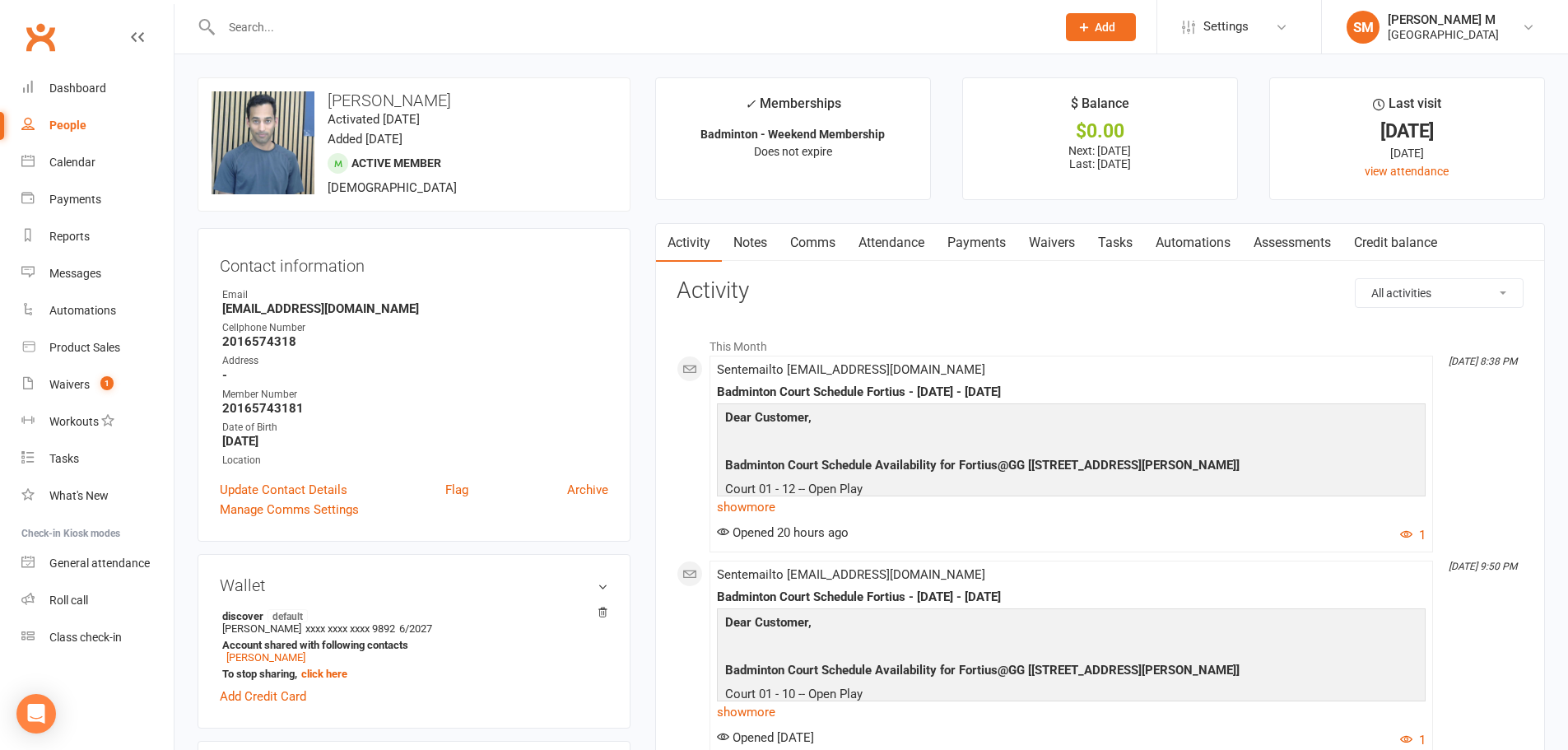
click at [906, 241] on link "Attendance" at bounding box center [891, 242] width 89 height 38
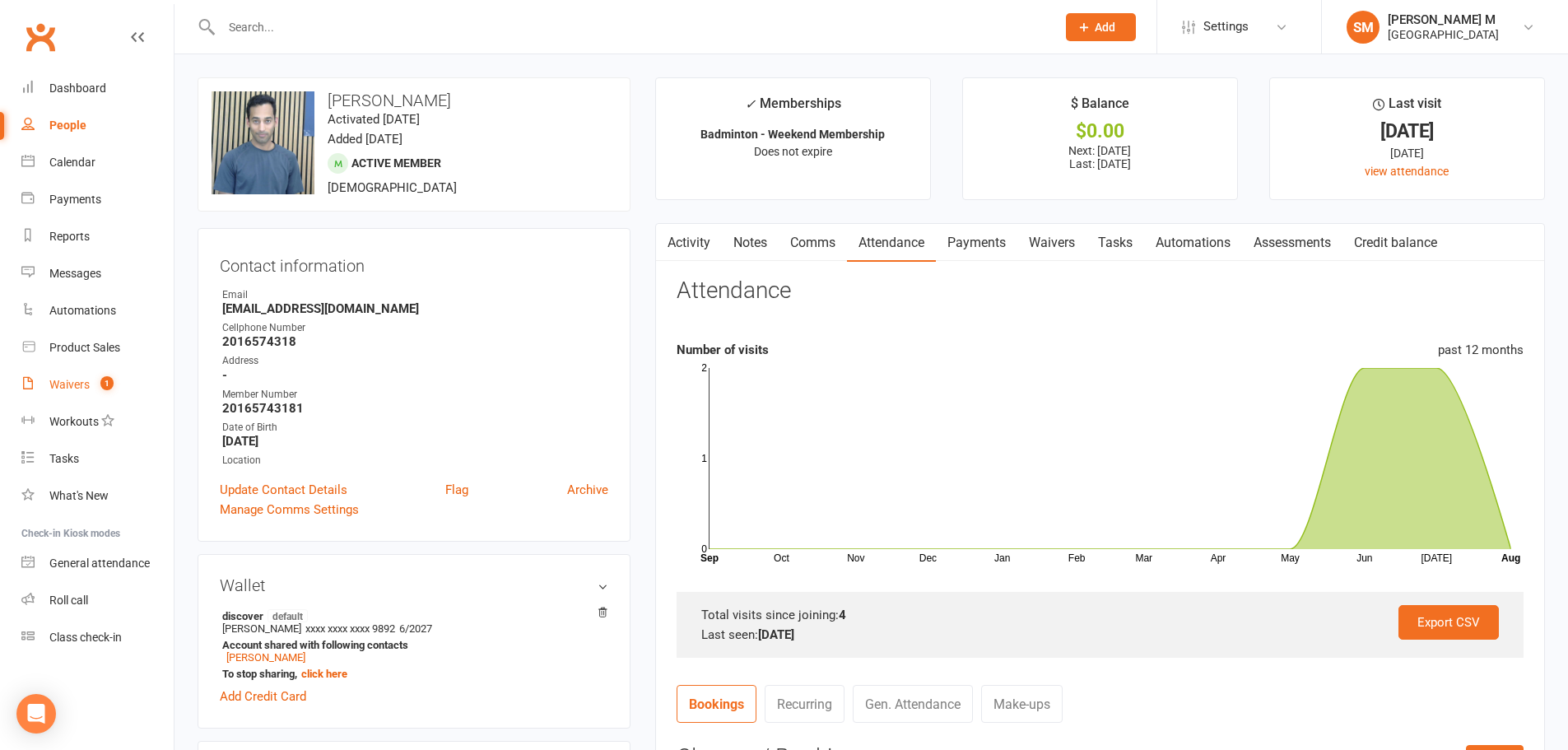
click at [95, 372] on link "Waivers 1" at bounding box center [97, 385] width 152 height 37
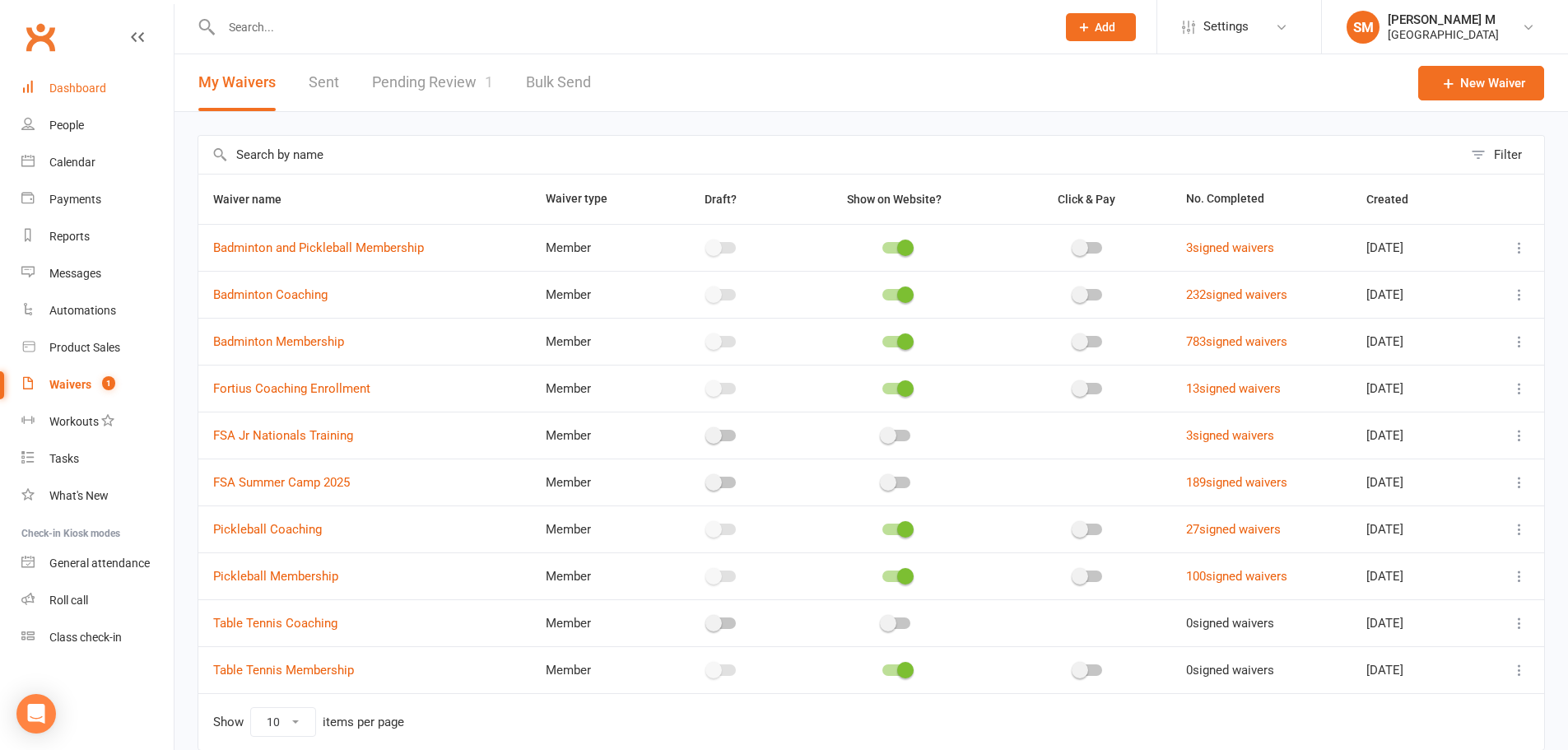
click at [84, 84] on div "Dashboard" at bounding box center [78, 88] width 57 height 13
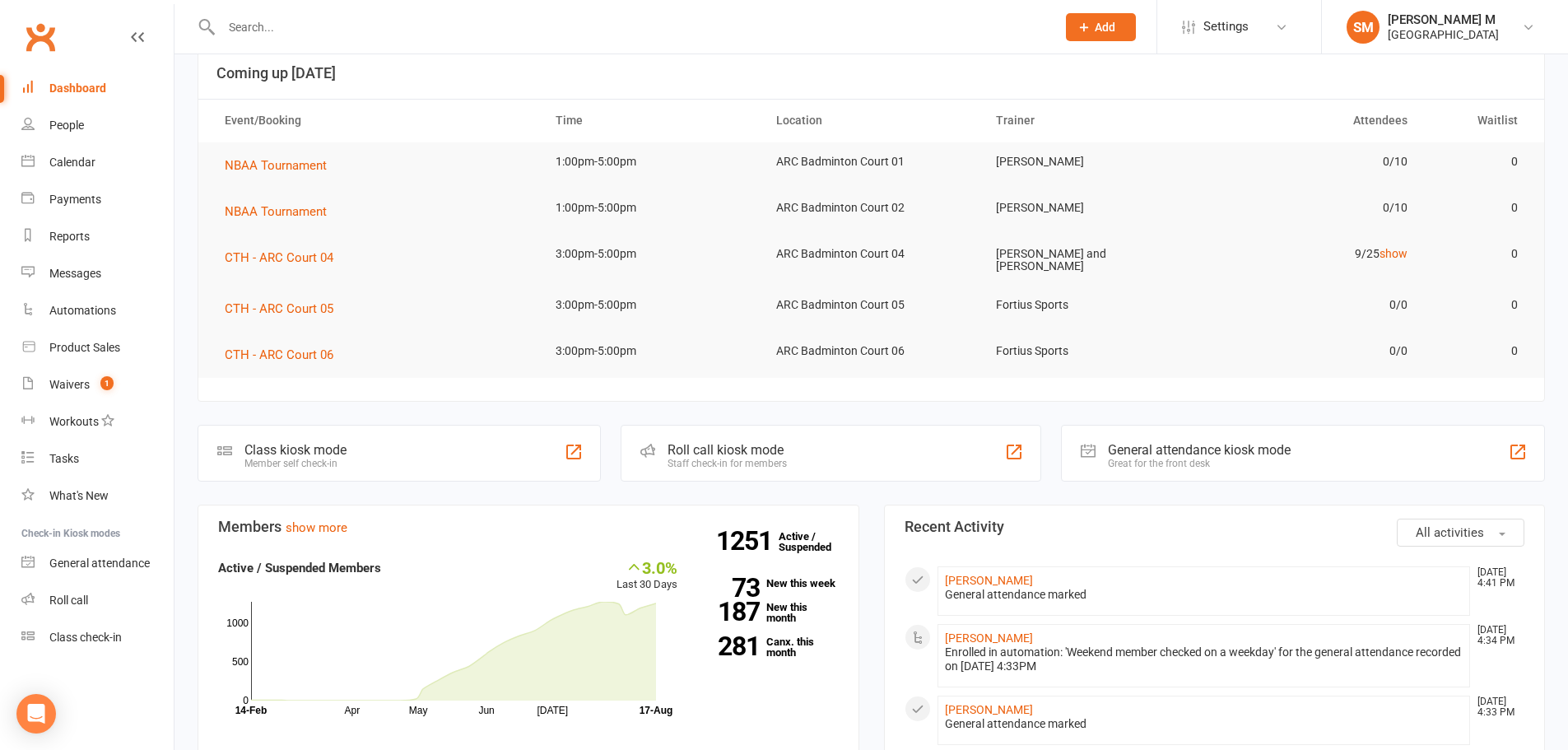
scroll to position [247, 0]
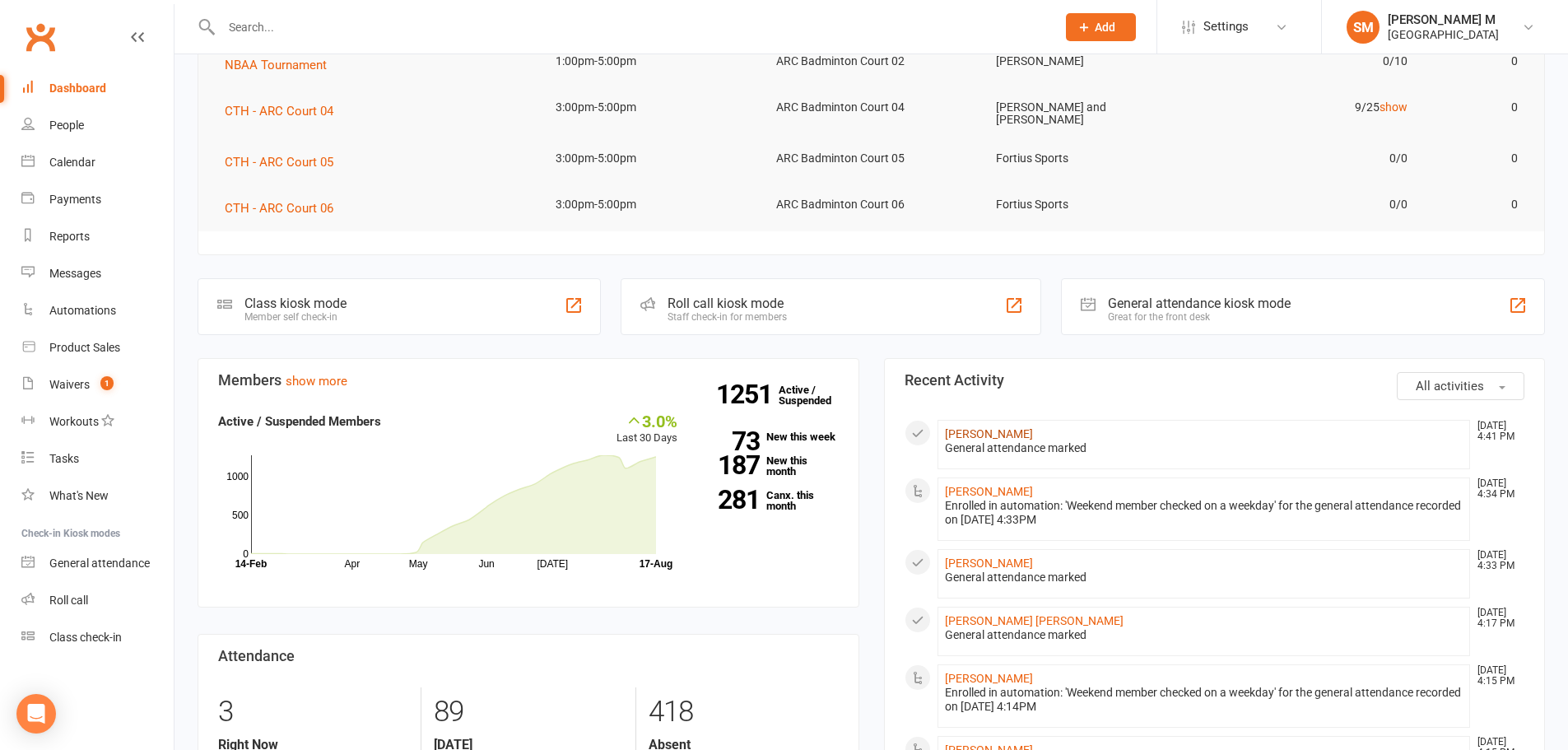
click at [956, 440] on link "[PERSON_NAME]" at bounding box center [989, 434] width 88 height 13
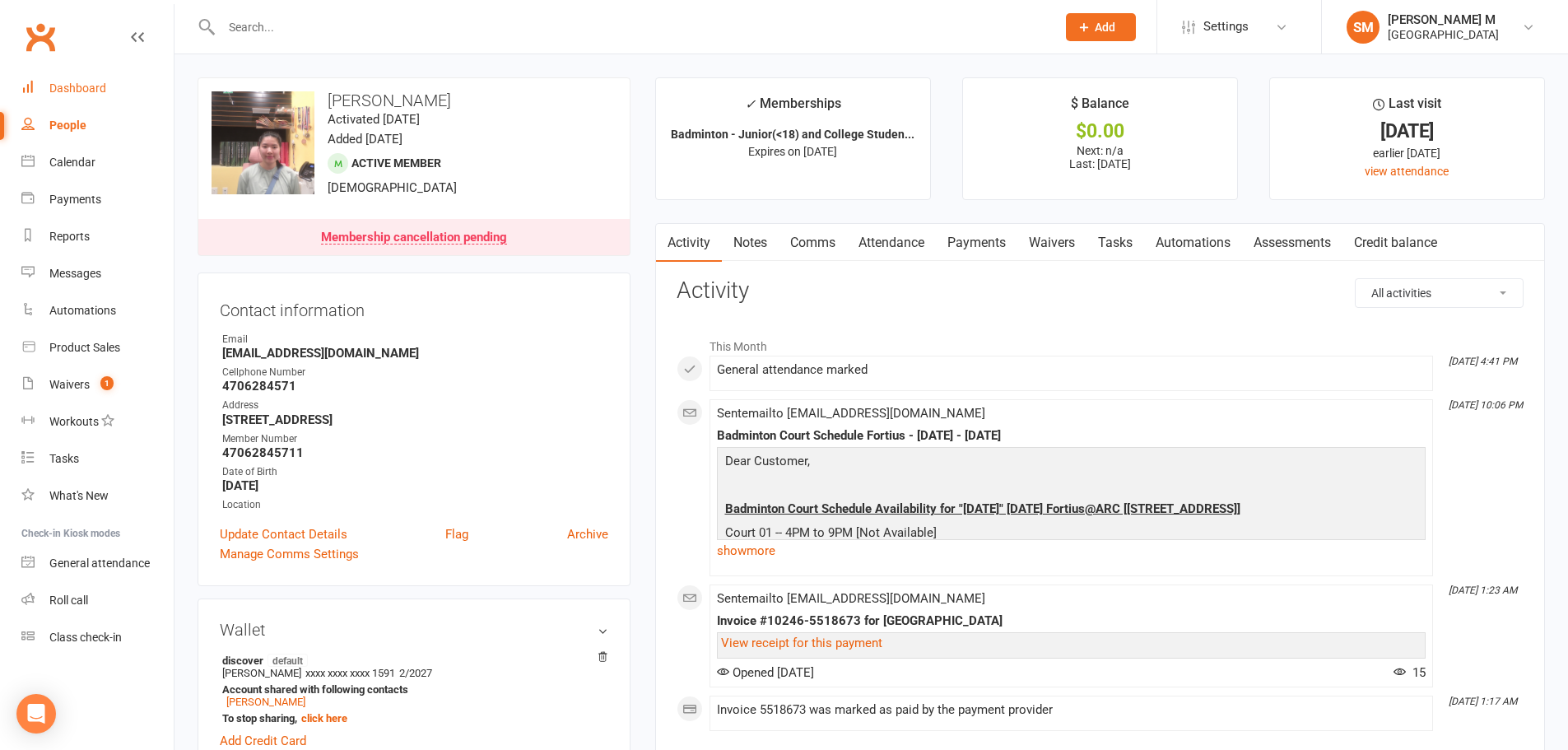
click at [84, 84] on div "Dashboard" at bounding box center [78, 88] width 57 height 13
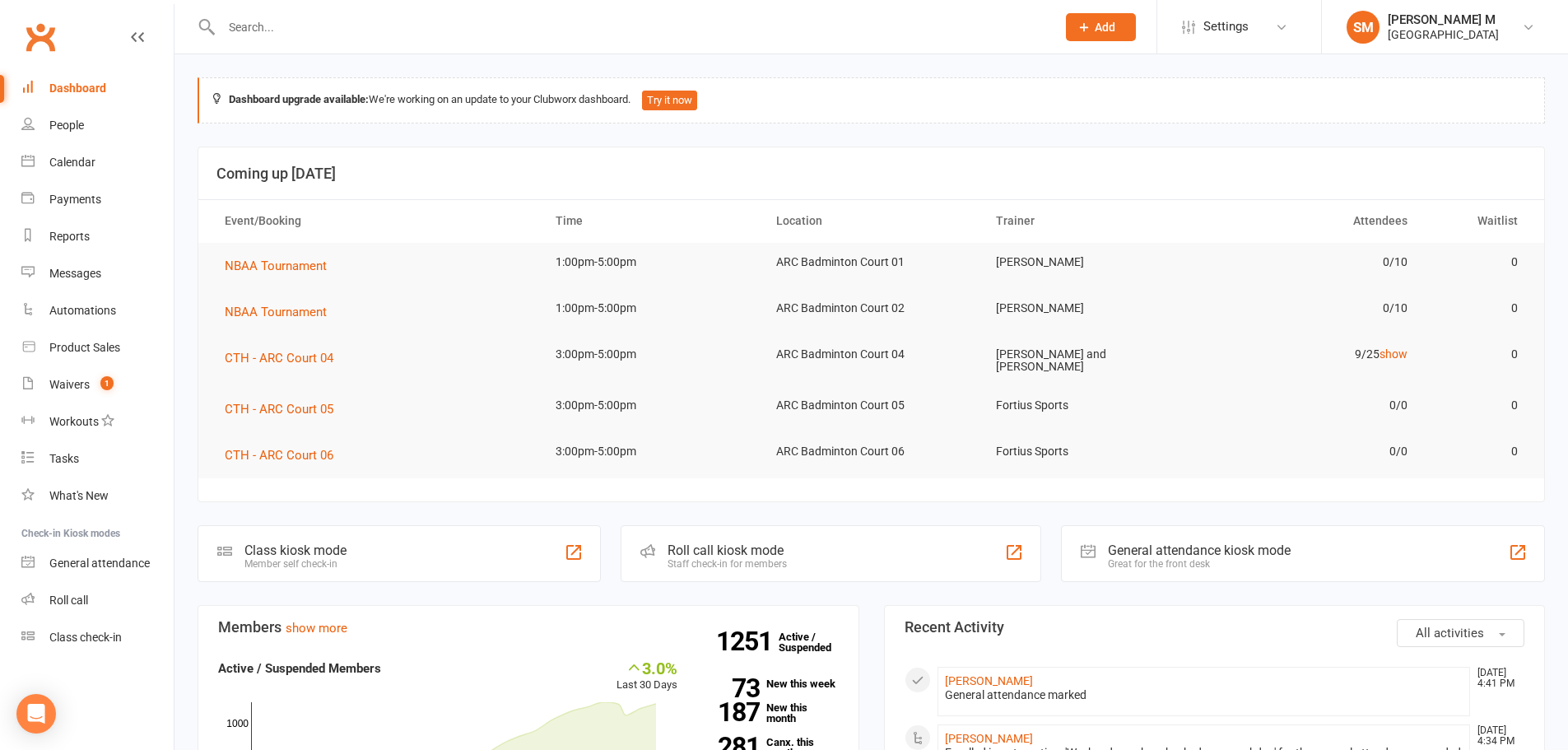
click at [238, 37] on input "text" at bounding box center [630, 27] width 828 height 23
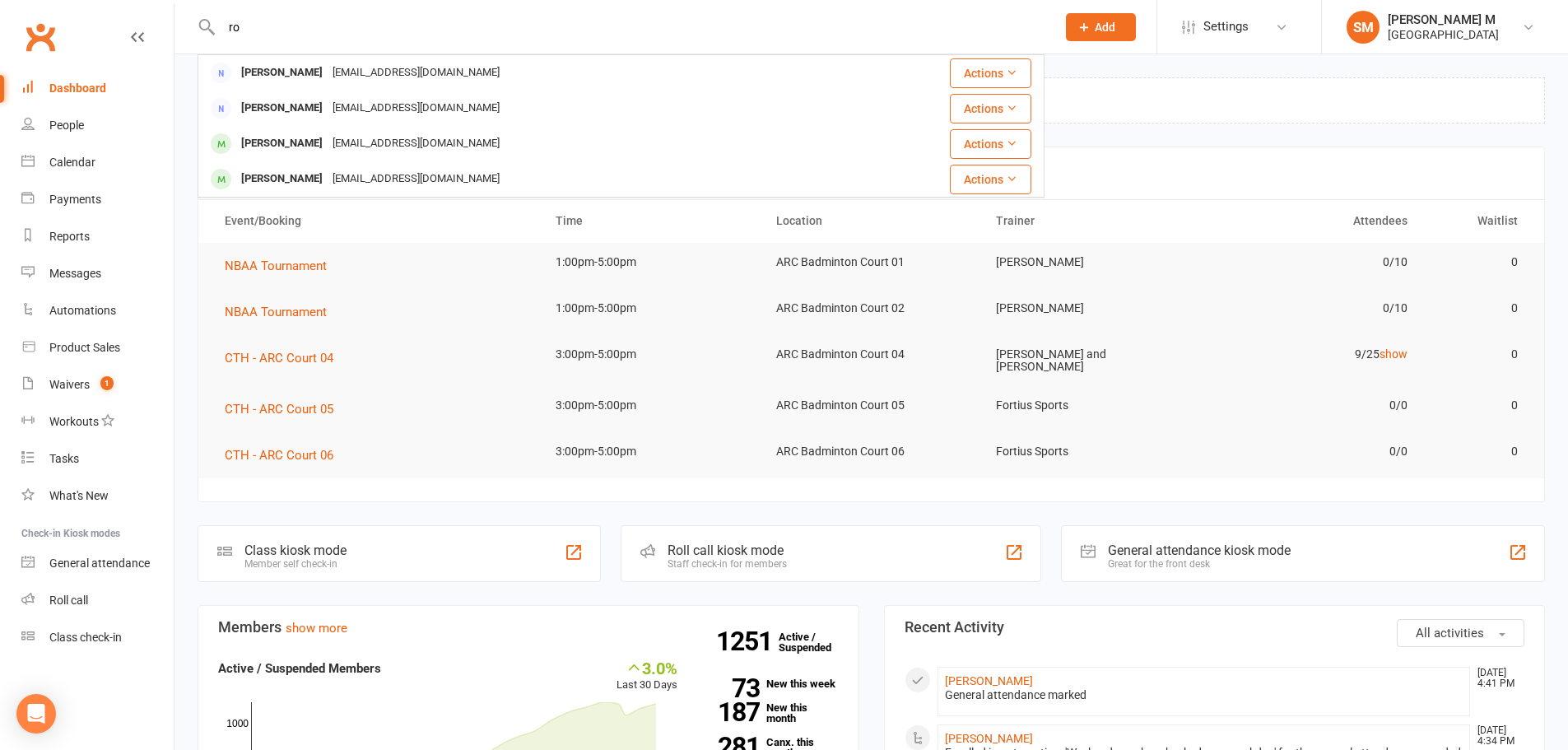
type input "r"
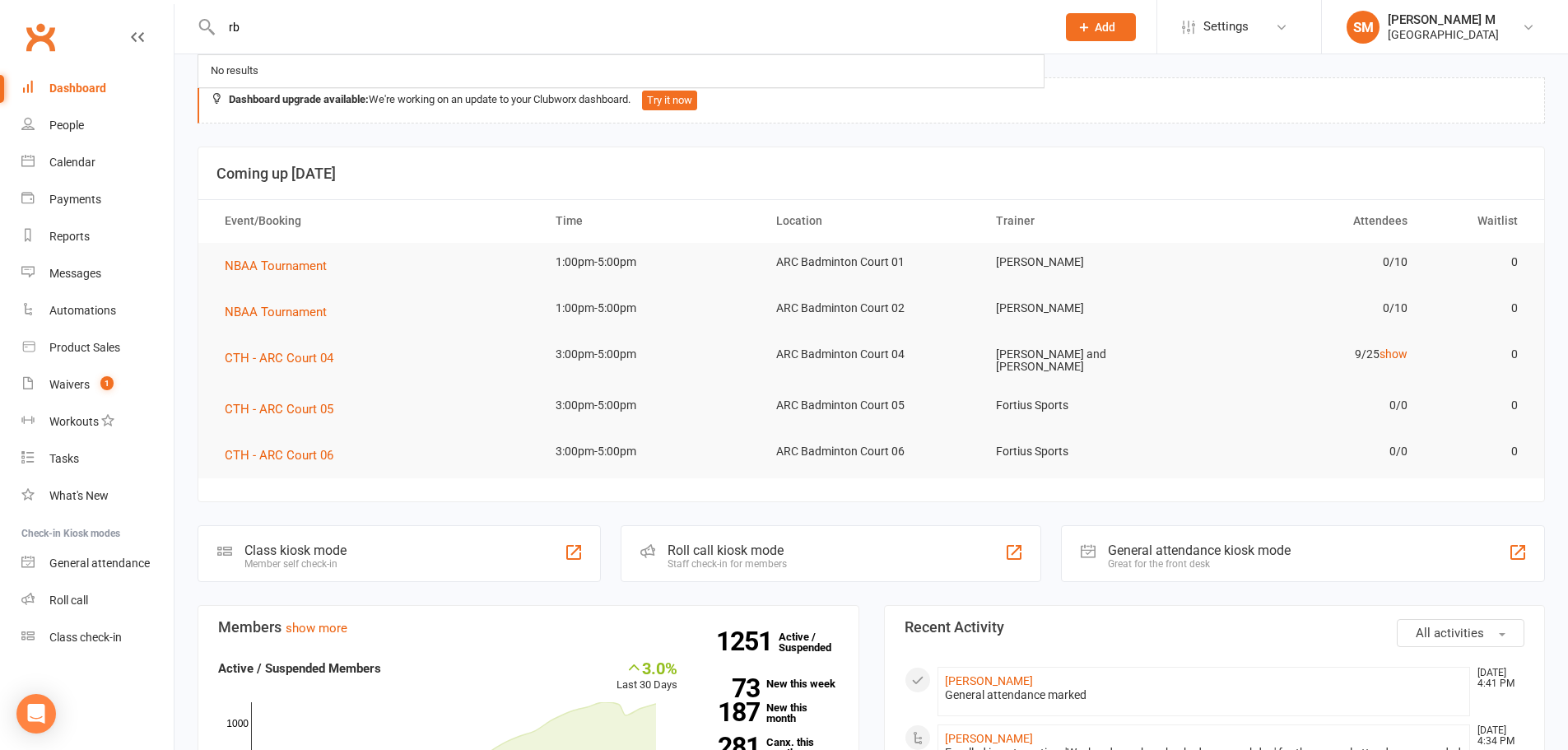
type input "r"
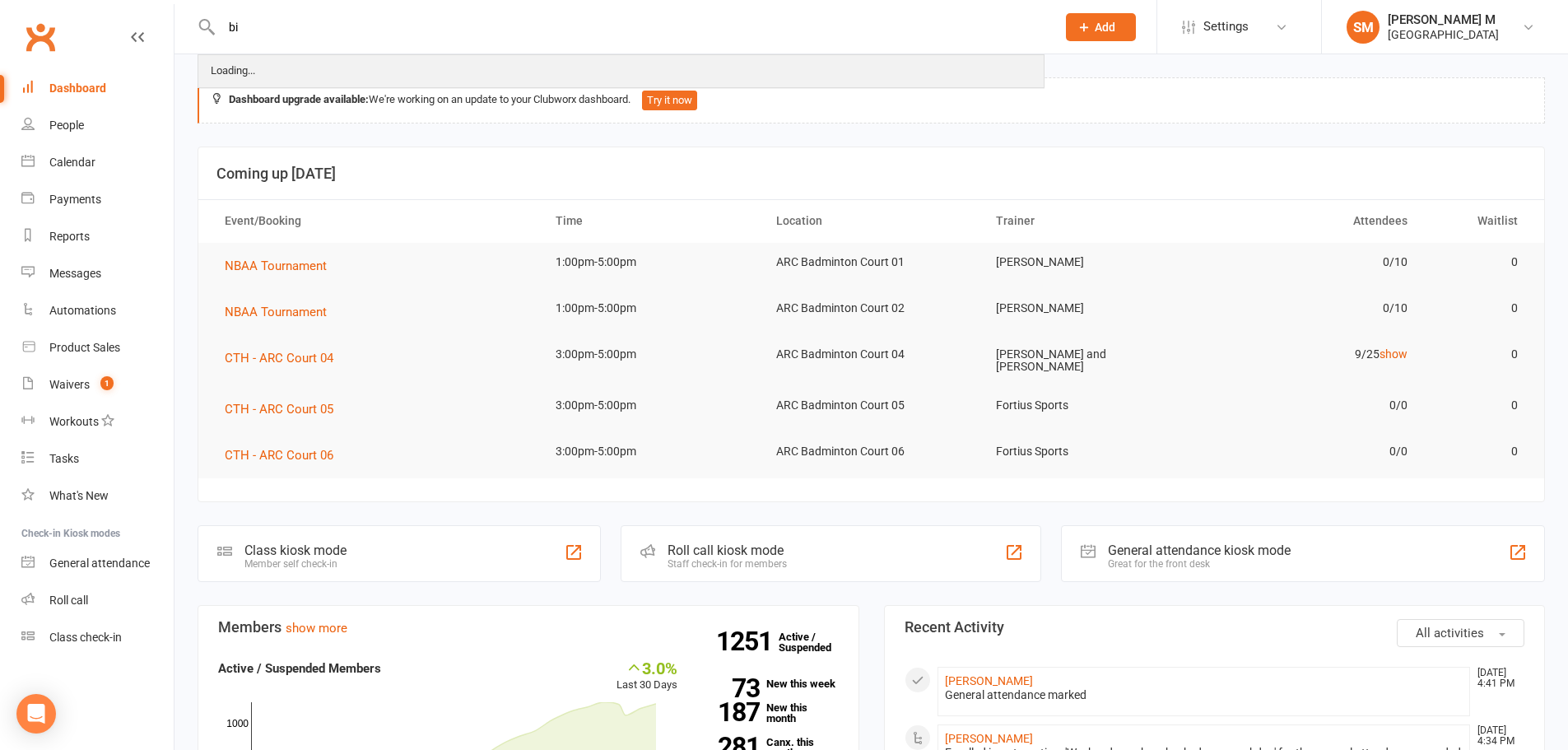
type input "b"
click at [80, 169] on div "Calendar" at bounding box center [72, 162] width 46 height 13
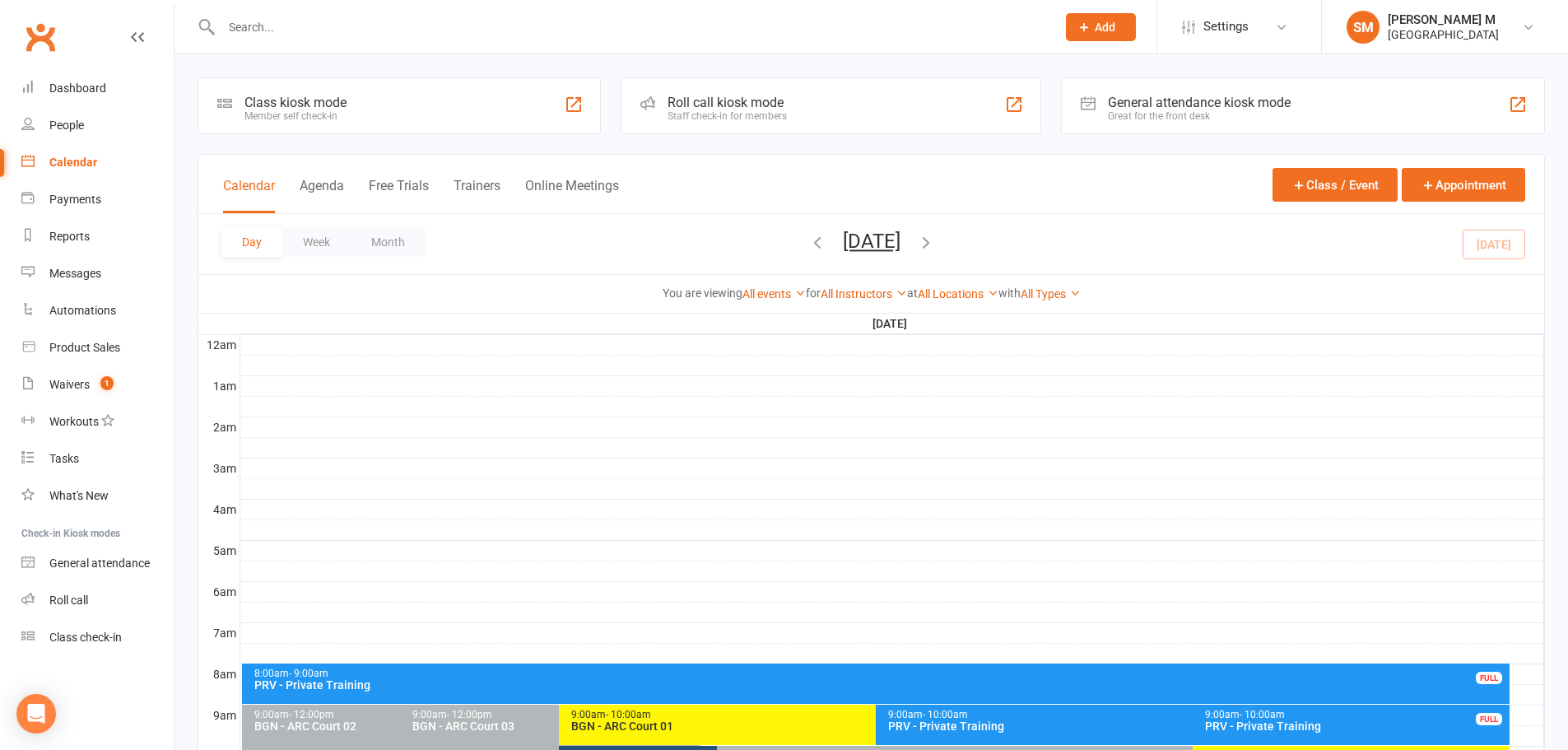
click at [336, 18] on input "text" at bounding box center [630, 27] width 828 height 23
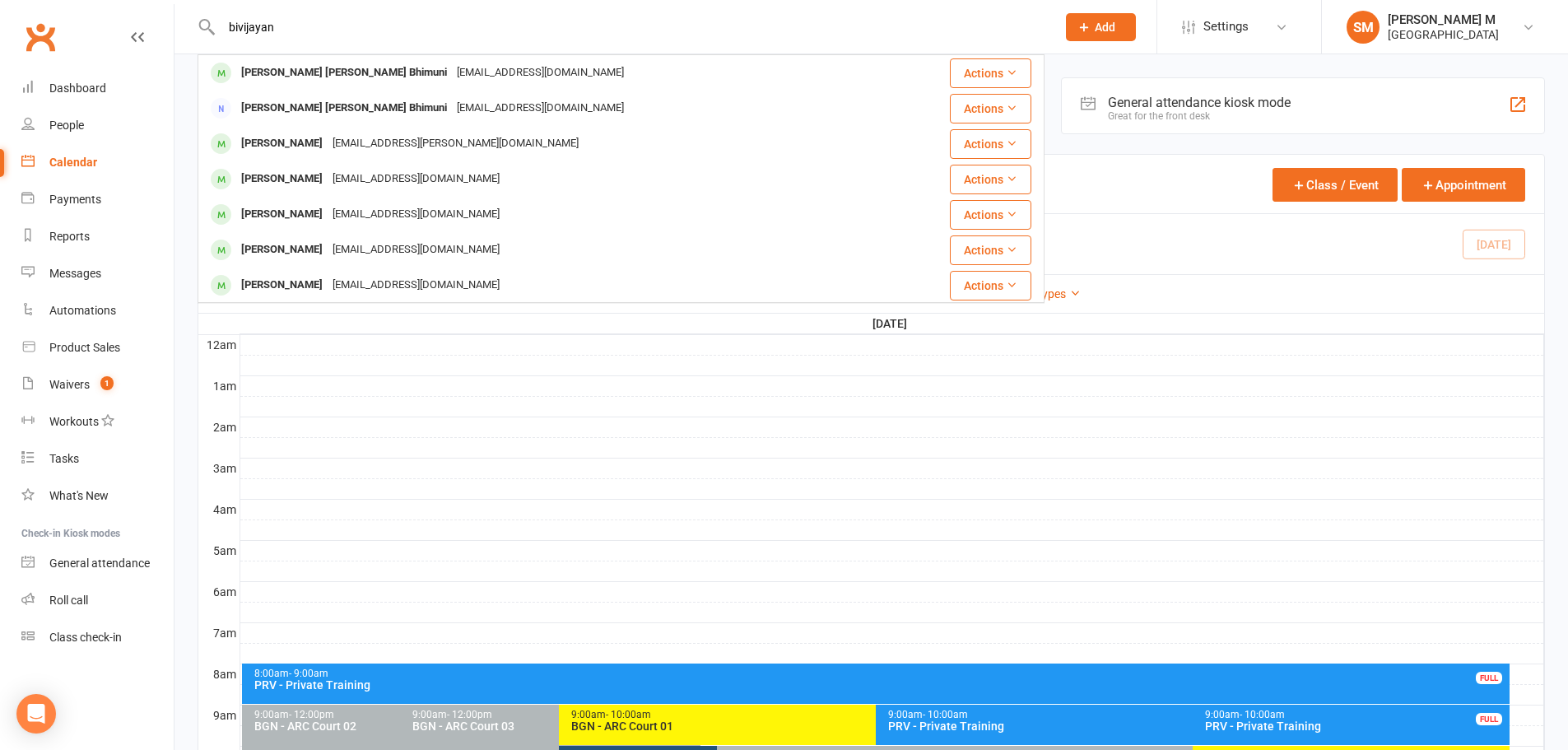
click at [239, 5] on div "bivijayan Vijay Kiran Kumar Bhimuni bhimunivijay@gmail.com Actions Vijay Kiran …" at bounding box center [620, 27] width 847 height 53
click at [233, 29] on input "bivijayan" at bounding box center [630, 27] width 828 height 23
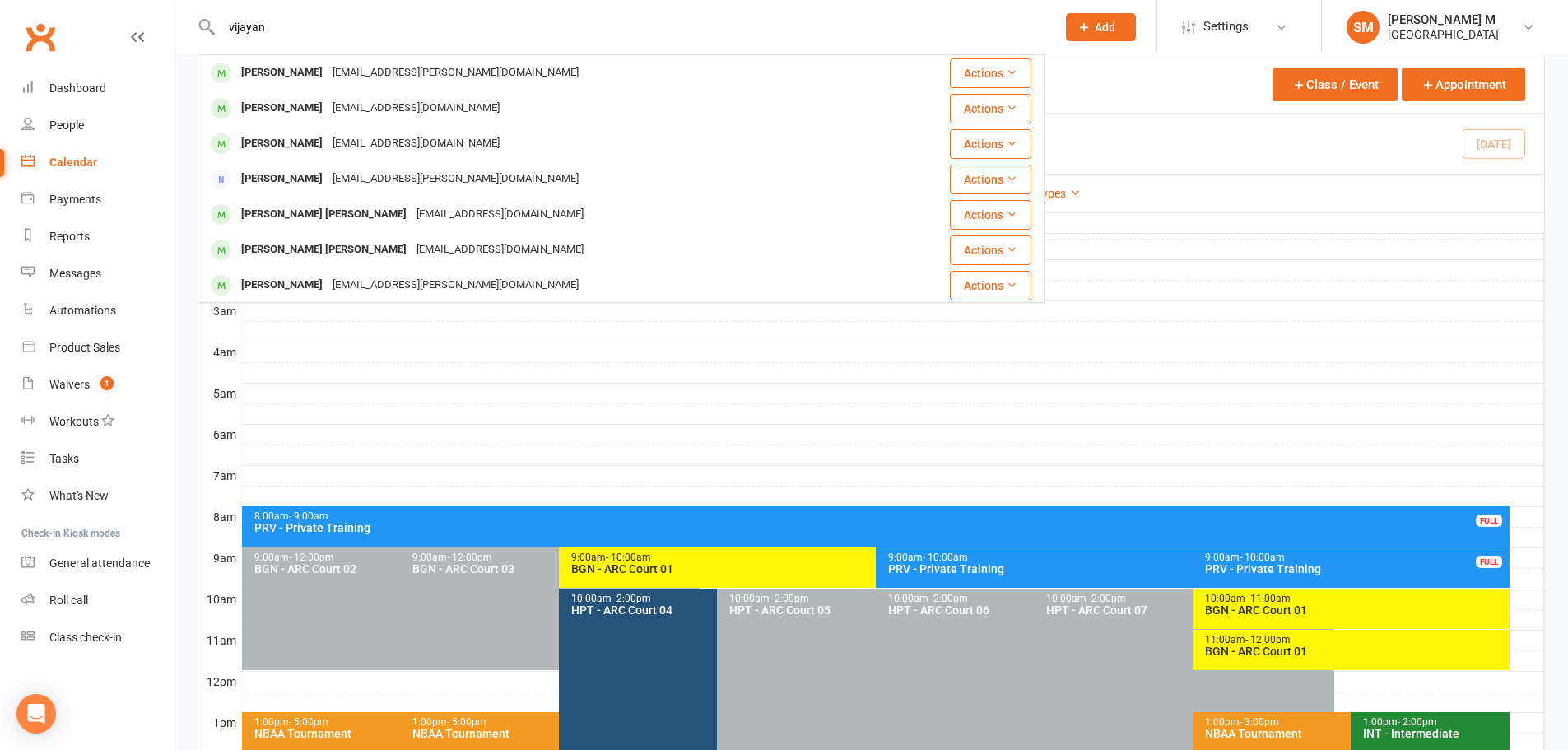
scroll to position [164, 0]
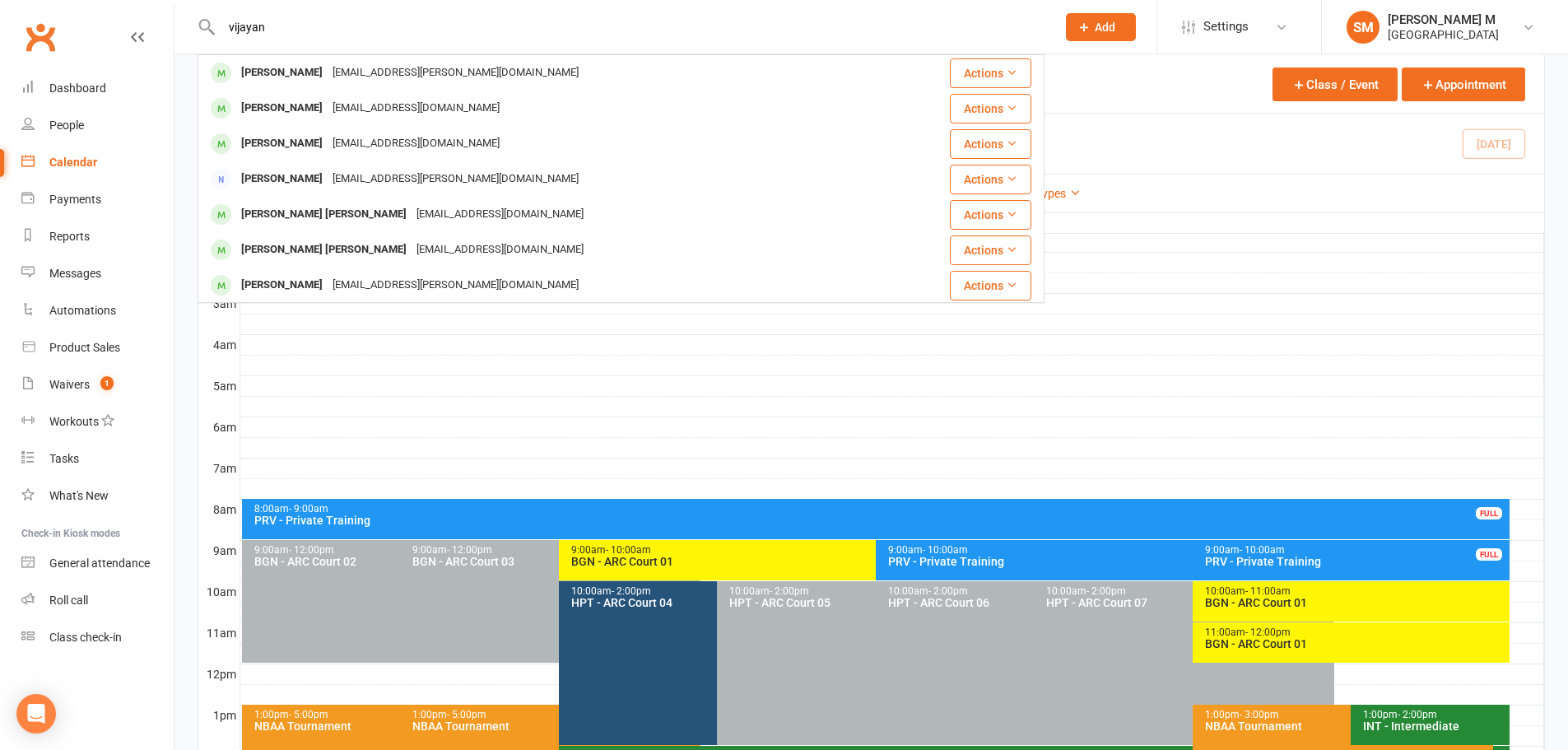
type input "vijayan"
click at [185, 318] on div "Class kiosk mode Member self check-in Roll call kiosk mode Staff check-in for m…" at bounding box center [871, 536] width 1394 height 1293
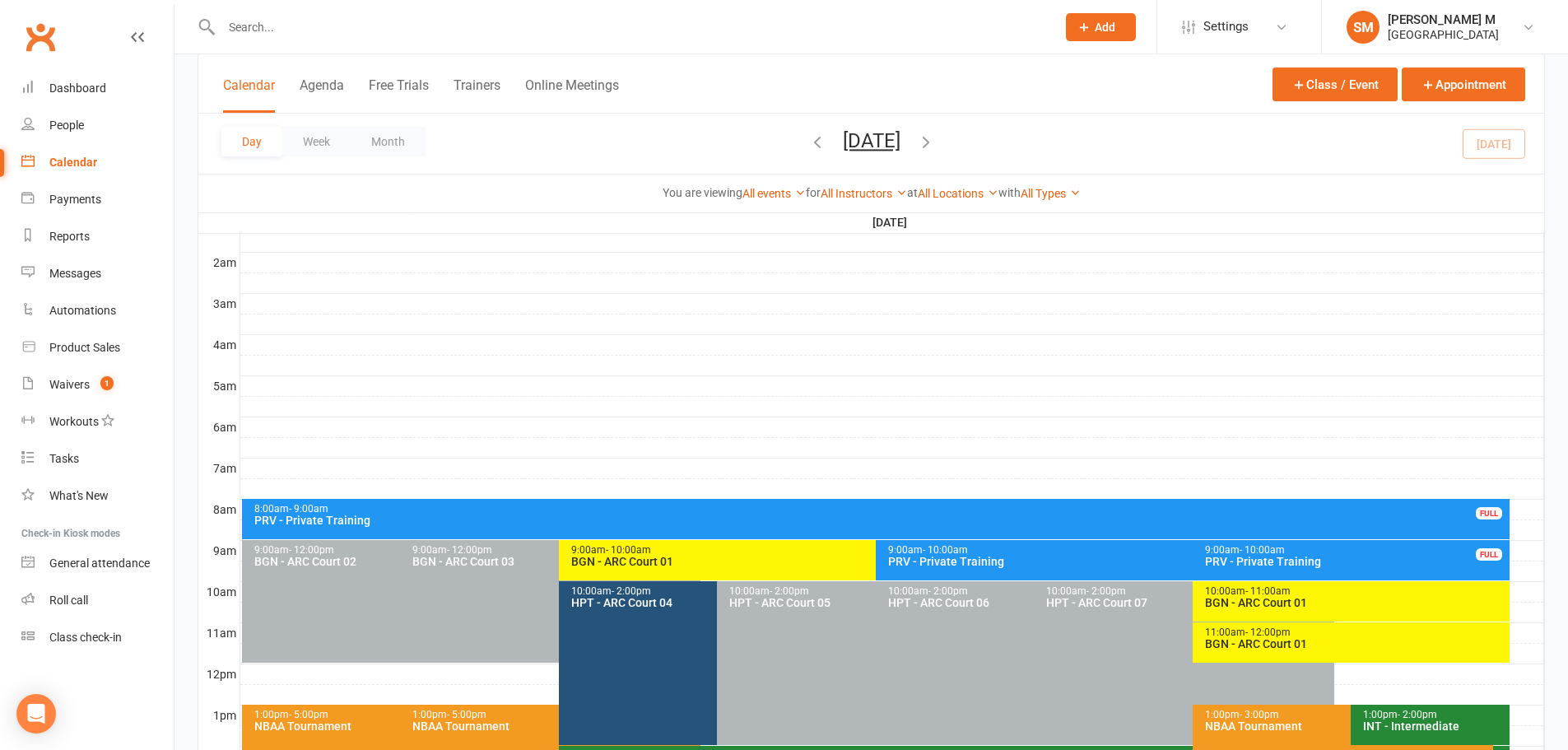
click at [173, 149] on nav "Clubworx Dashboard People Calendar Payments Reports Messages Automations Produc…" at bounding box center [87, 378] width 174 height 750
click at [93, 95] on div "Dashboard" at bounding box center [78, 88] width 57 height 13
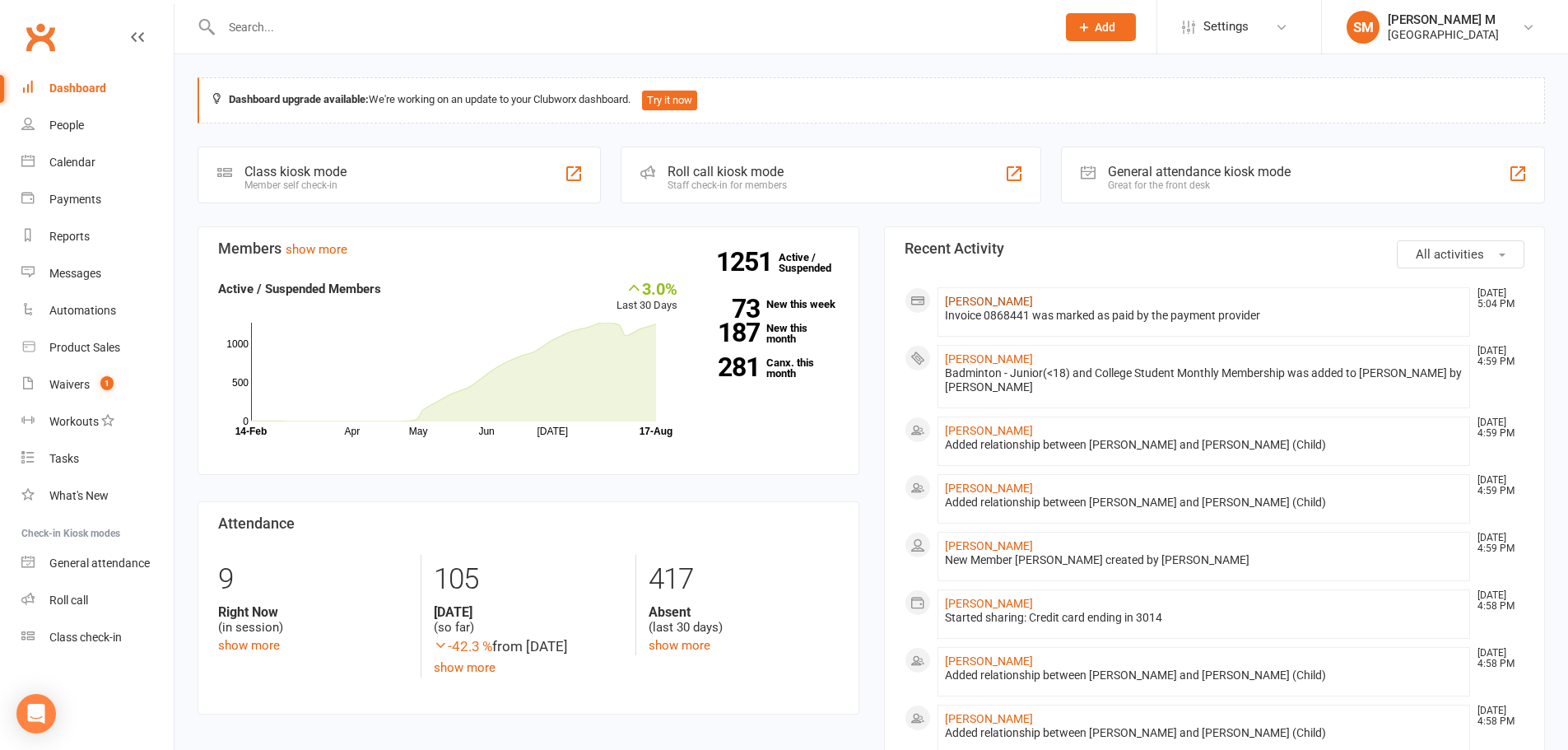
click at [995, 296] on link "[PERSON_NAME]" at bounding box center [989, 301] width 88 height 13
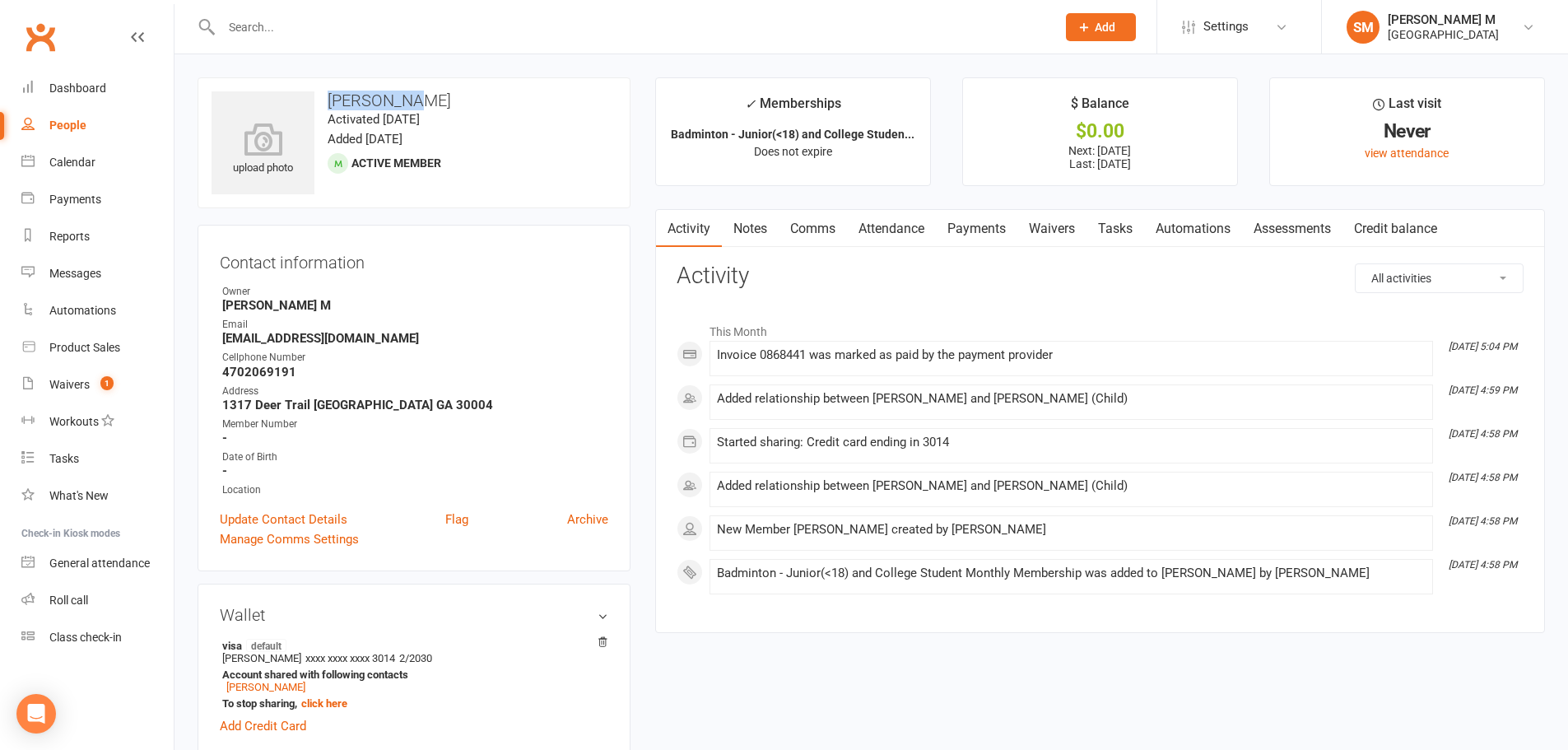
drag, startPoint x: 412, startPoint y: 97, endPoint x: 317, endPoint y: 89, distance: 95.3
click at [317, 89] on div "upload photo Ayush Garg Activated 17 August, 2025 Added 17 August, 2025 Active …" at bounding box center [414, 142] width 433 height 131
copy h3 "[PERSON_NAME]"
click at [234, 156] on icon at bounding box center [263, 139] width 114 height 36
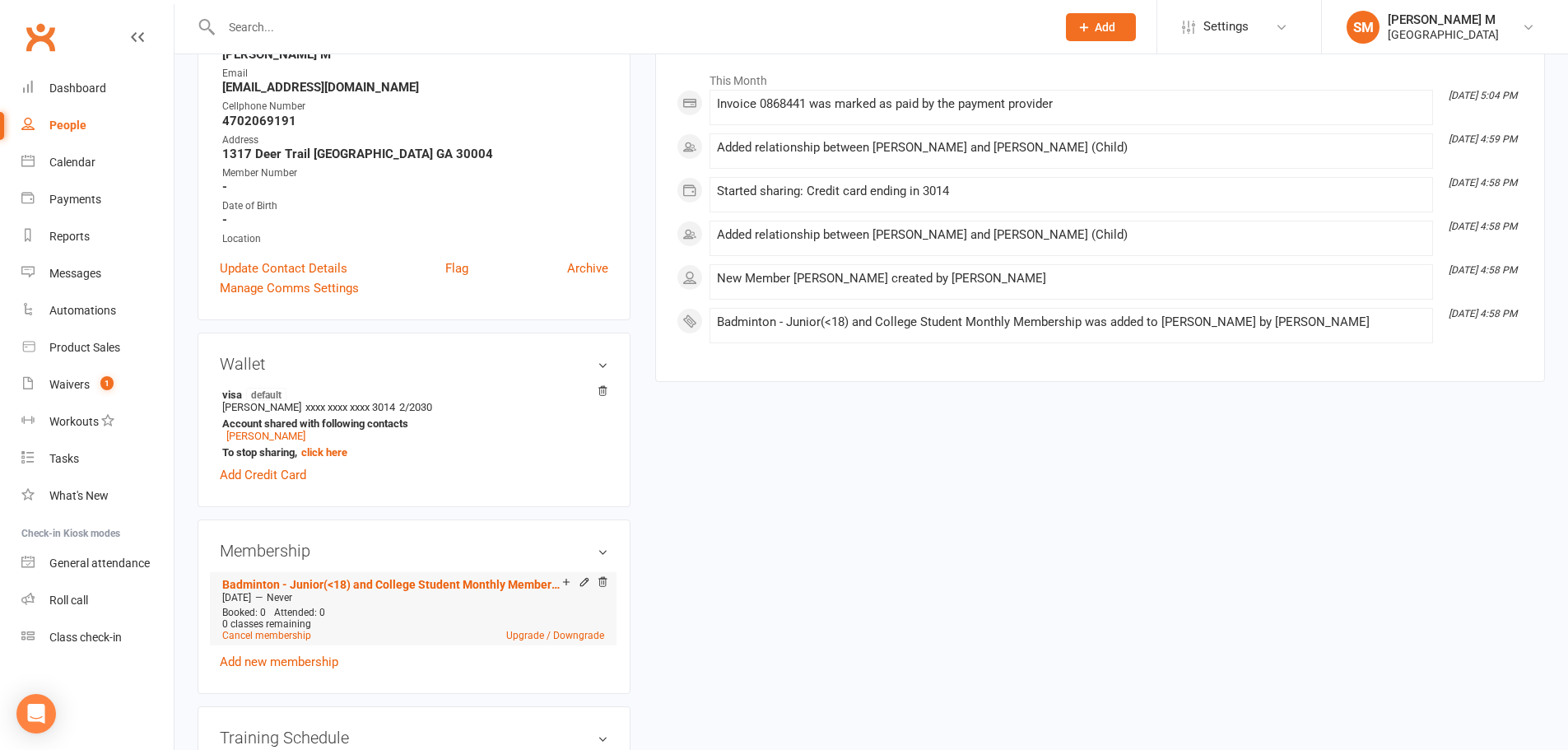
scroll to position [247, 0]
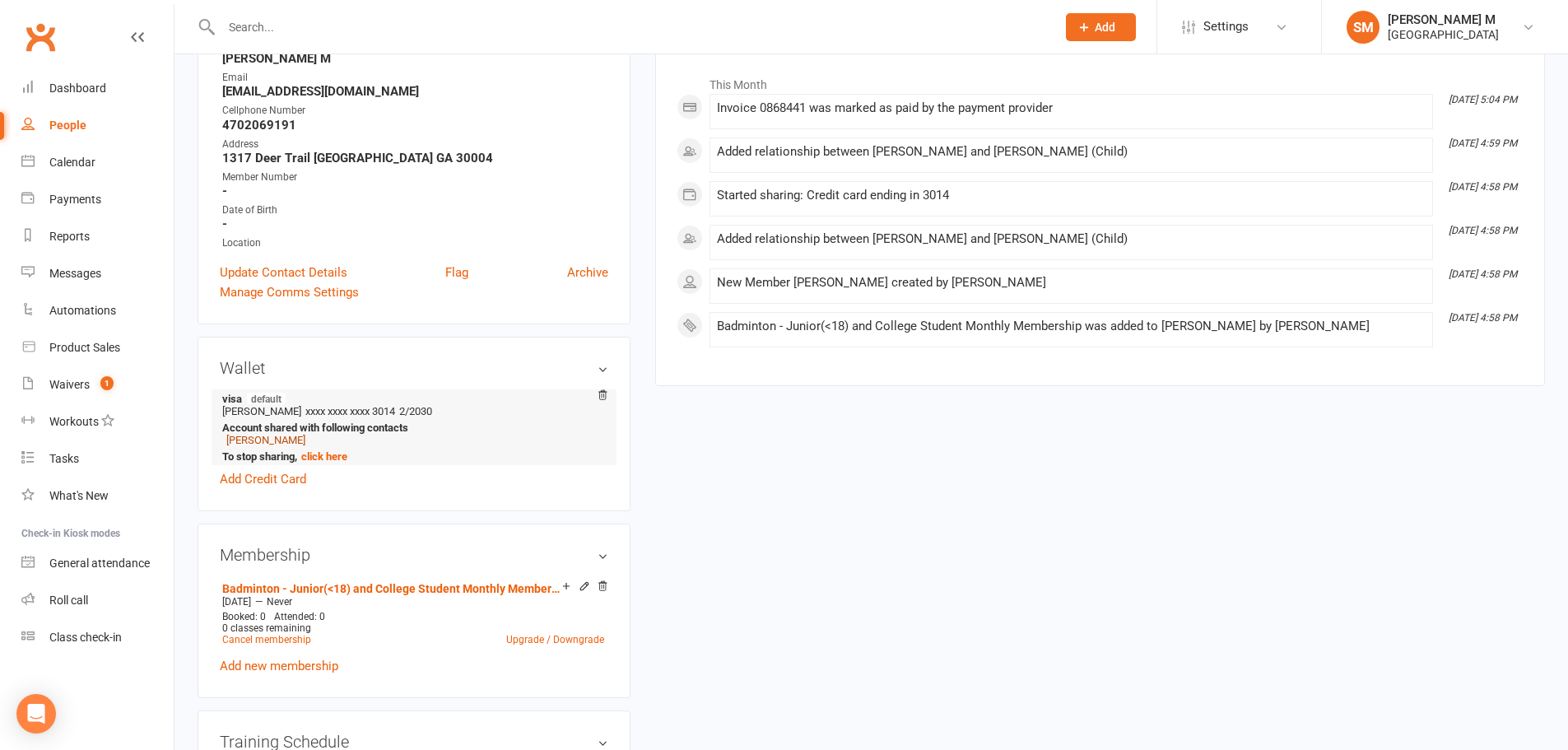
click at [244, 443] on link "Sumit Garg" at bounding box center [266, 440] width 79 height 12
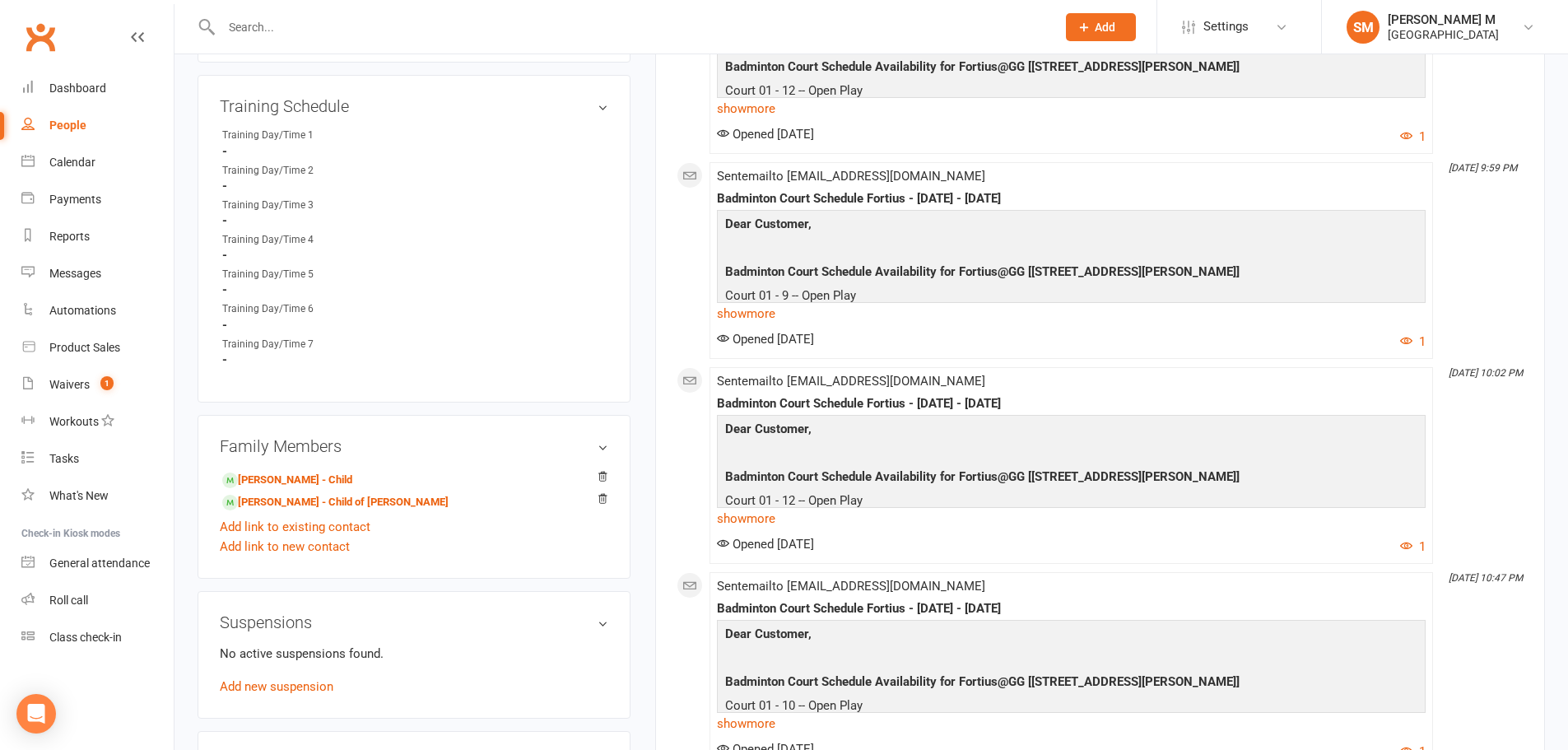
scroll to position [989, 0]
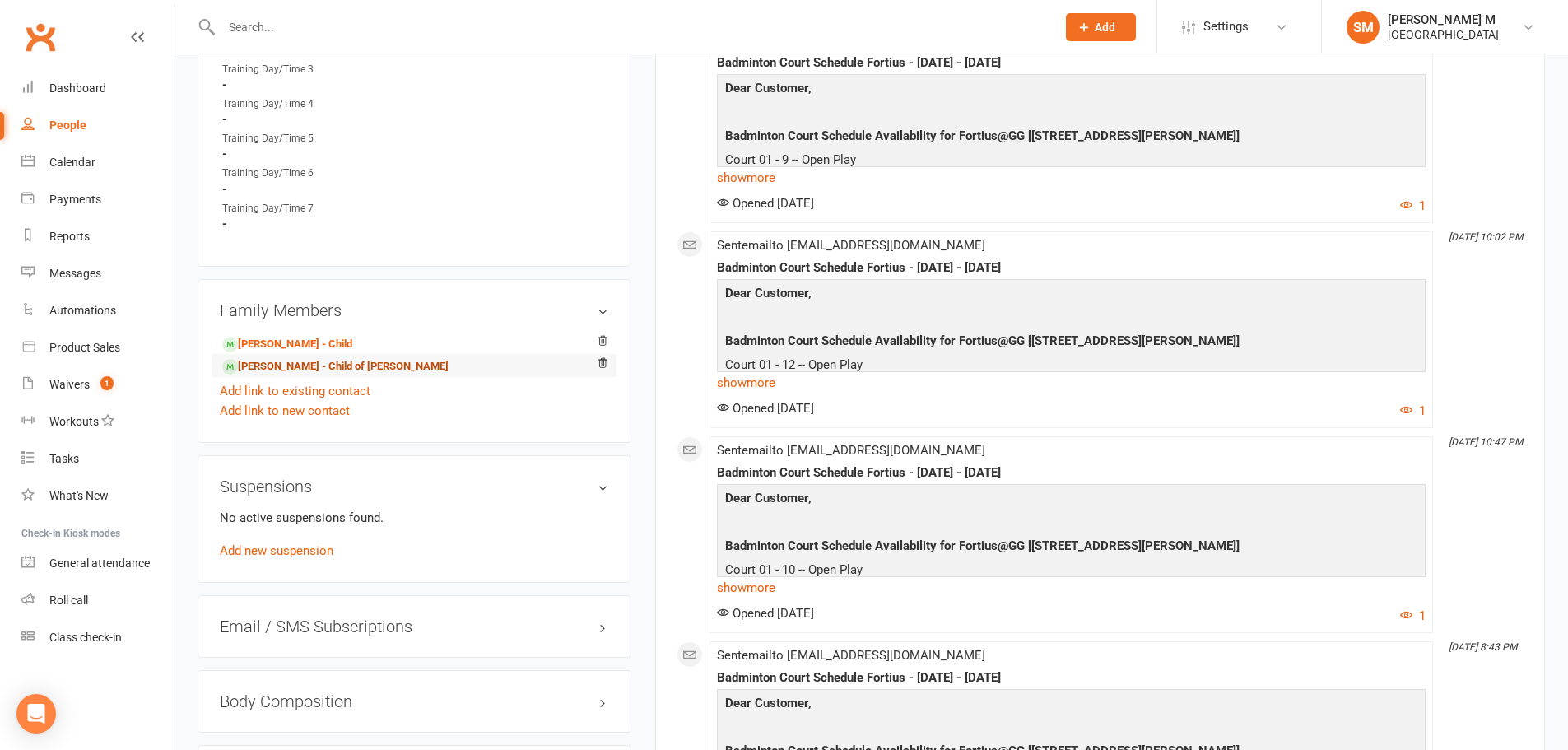
click at [291, 365] on link "Reyansh Garg - Child of Ayush Garg" at bounding box center [335, 366] width 227 height 17
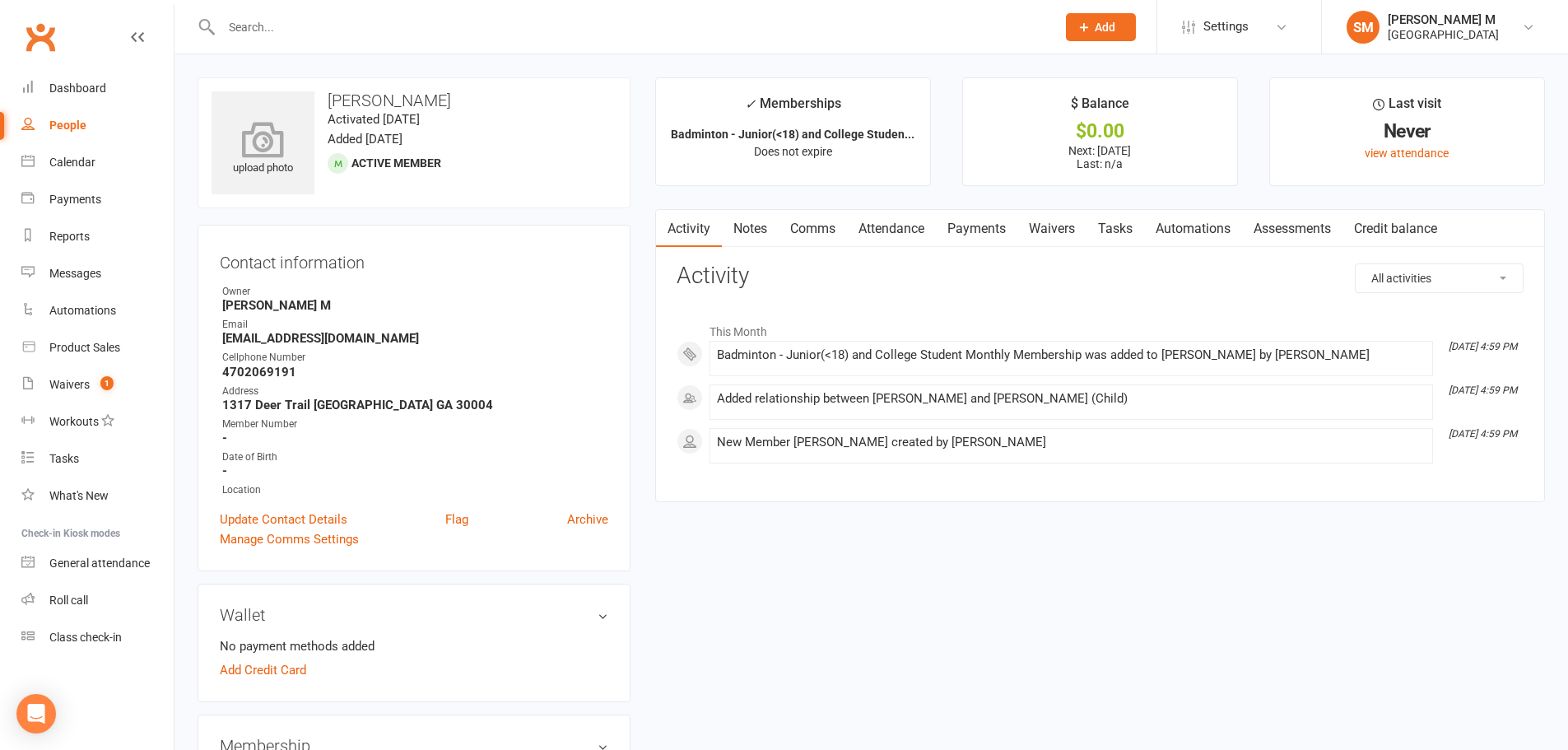
click at [274, 133] on icon at bounding box center [263, 139] width 114 height 36
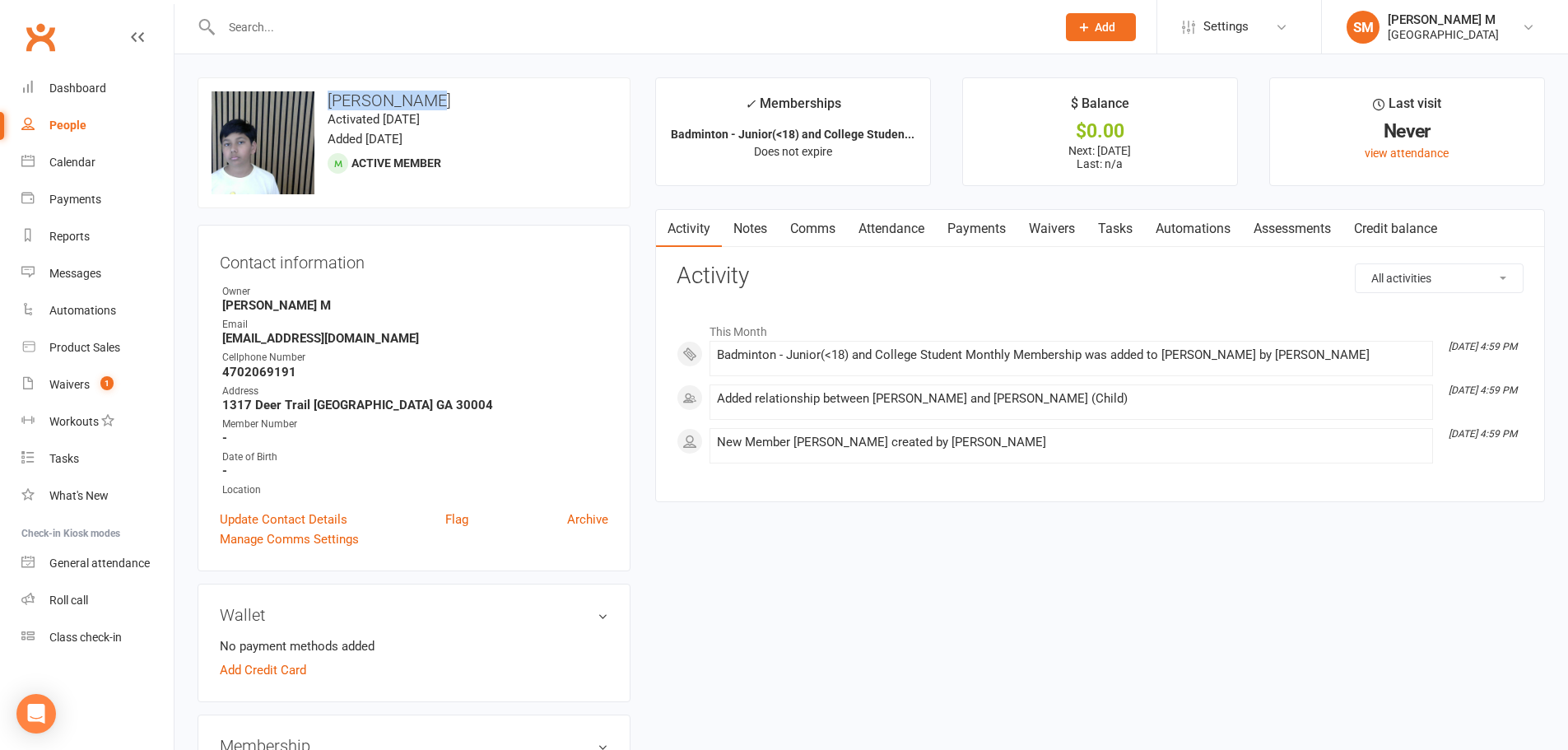
drag, startPoint x: 443, startPoint y: 97, endPoint x: 318, endPoint y: 96, distance: 125.0
click at [318, 96] on h3 "[PERSON_NAME]" at bounding box center [414, 101] width 405 height 18
copy h3 "[PERSON_NAME]"
click at [246, 677] on link "Add Credit Card" at bounding box center [263, 671] width 86 height 20
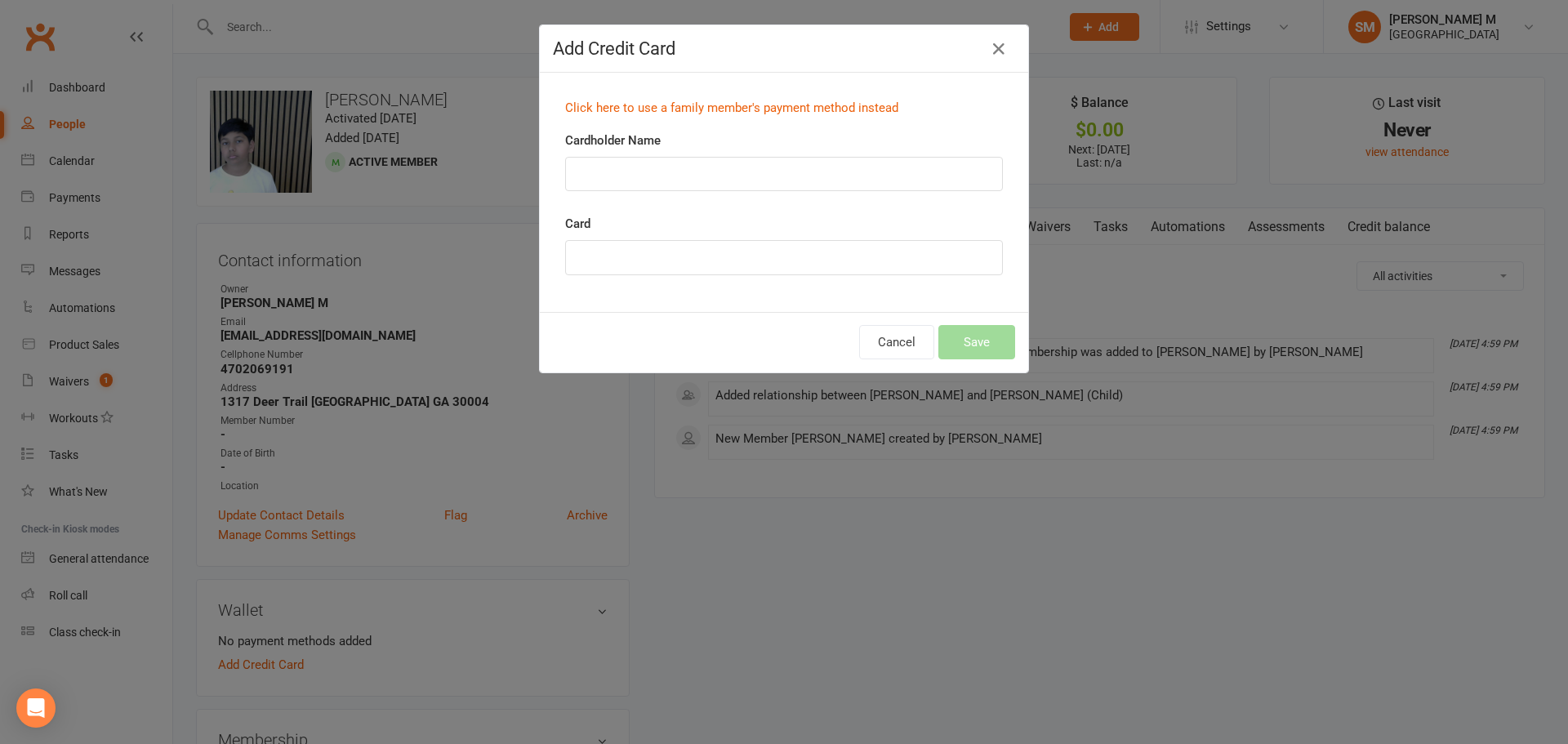
click at [845, 97] on div "Click here to use a family member's payment method instead" at bounding box center [784, 107] width 462 height 45
click at [854, 105] on link "Click here to use a family member's payment method instead" at bounding box center [732, 107] width 333 height 15
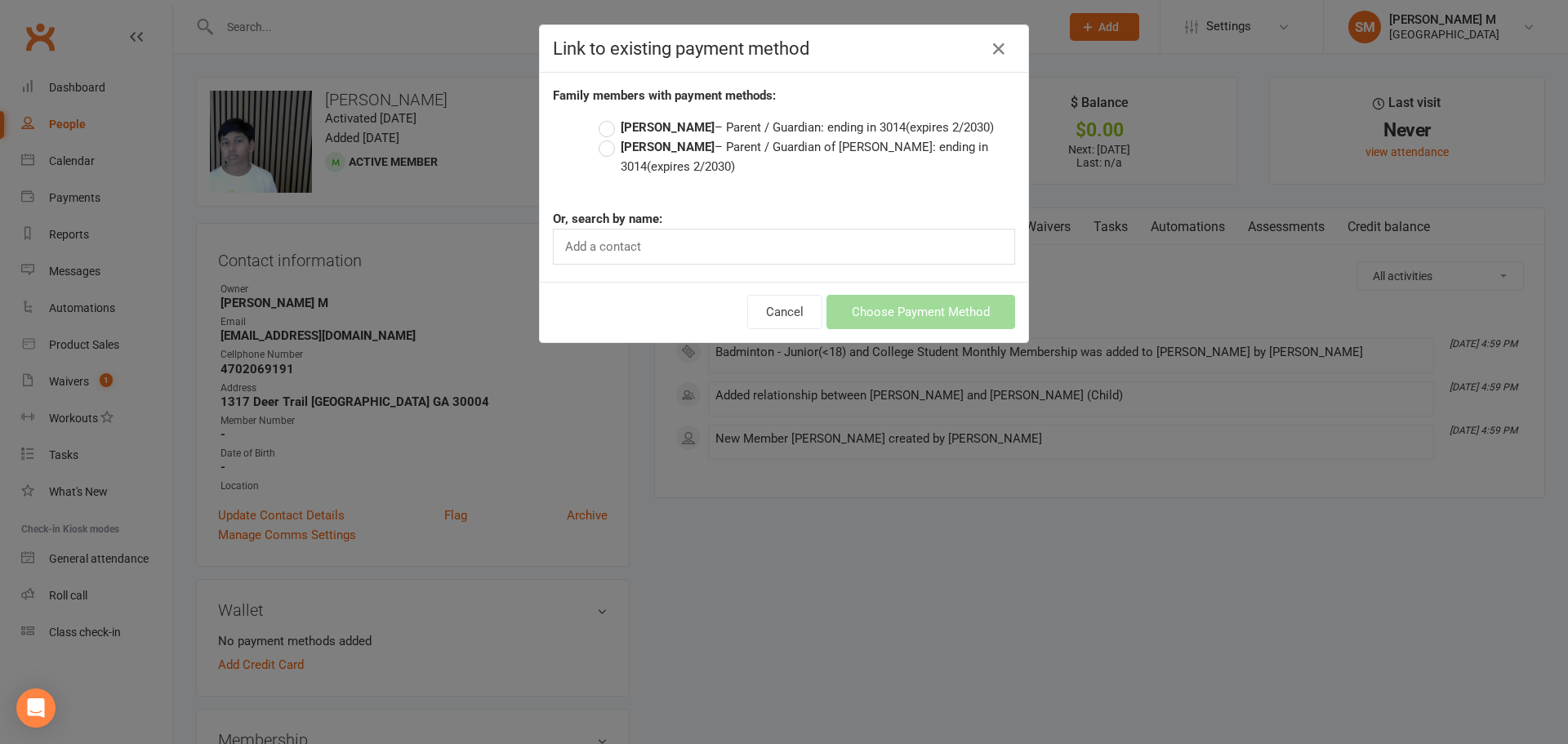
click at [612, 143] on label "Sumit Garg – Parent / Guardian of Ayush Garg: ending in 3014 (expires 2/2030)" at bounding box center [807, 157] width 417 height 39
click at [609, 138] on input "Sumit Garg – Parent / Guardian of Ayush Garg: ending in 3014 (expires 2/2030)" at bounding box center [604, 138] width 11 height 0
click at [889, 326] on button "Choose Payment Method" at bounding box center [920, 312] width 188 height 35
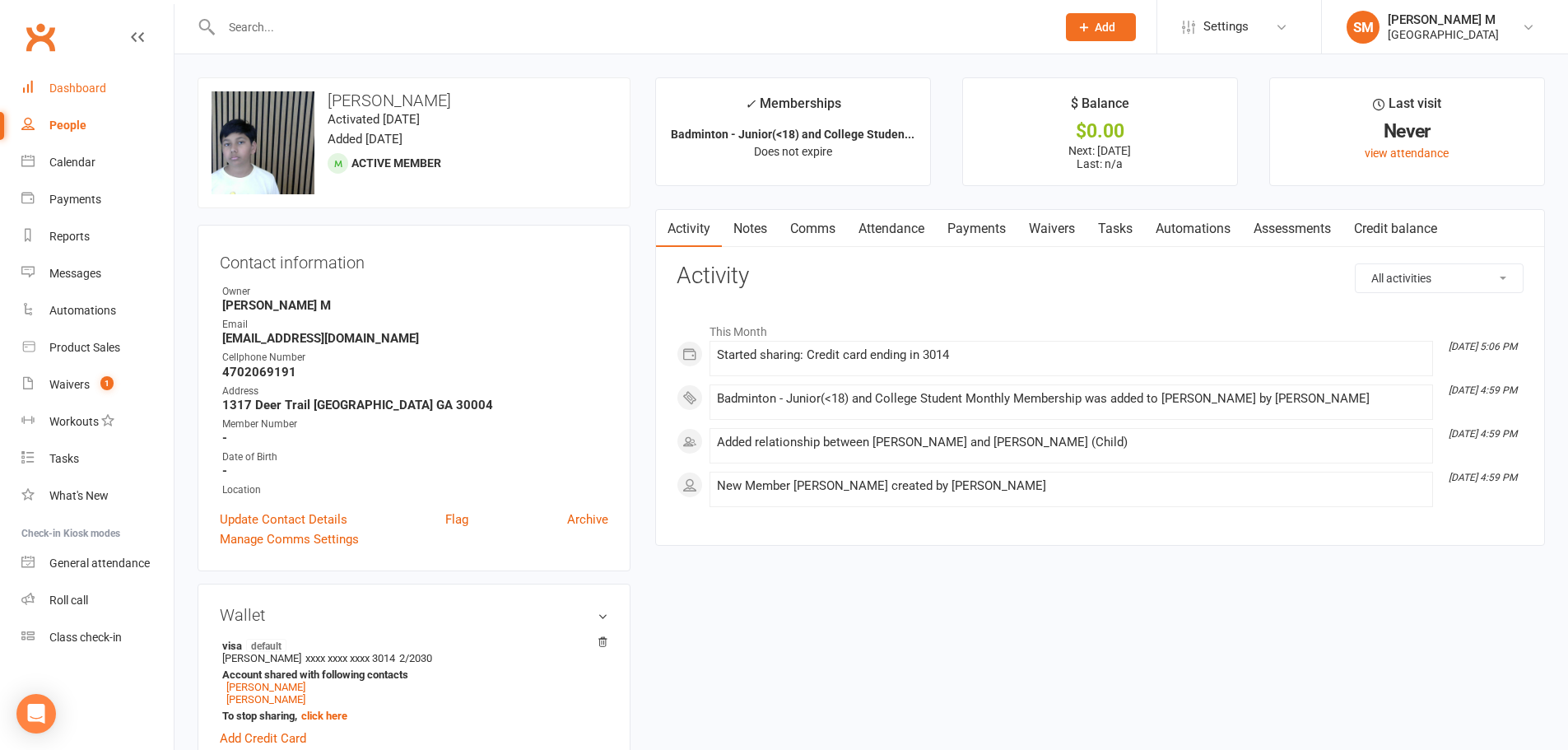
click at [77, 78] on link "Dashboard" at bounding box center [97, 88] width 152 height 37
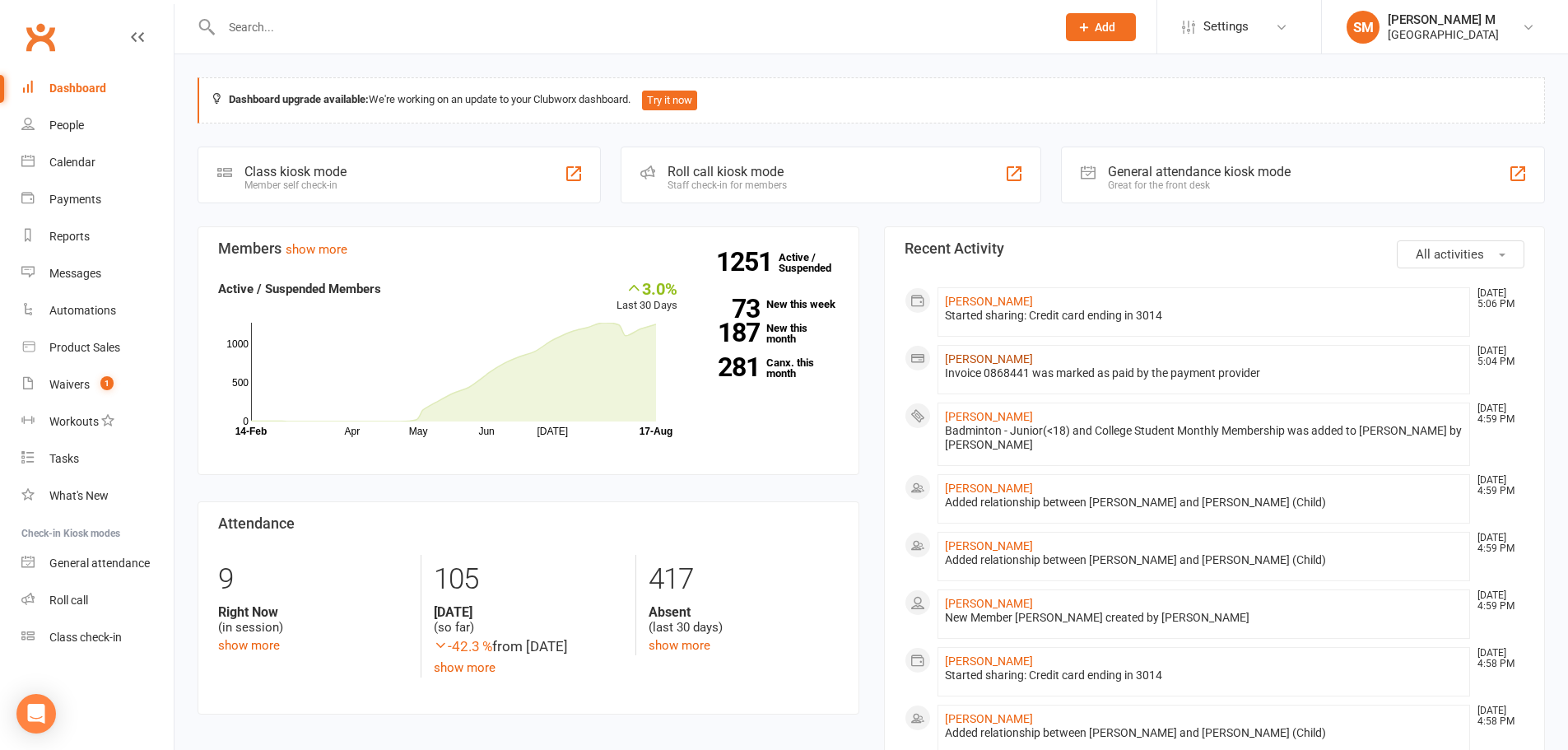
click at [981, 363] on link "[PERSON_NAME]" at bounding box center [989, 359] width 88 height 13
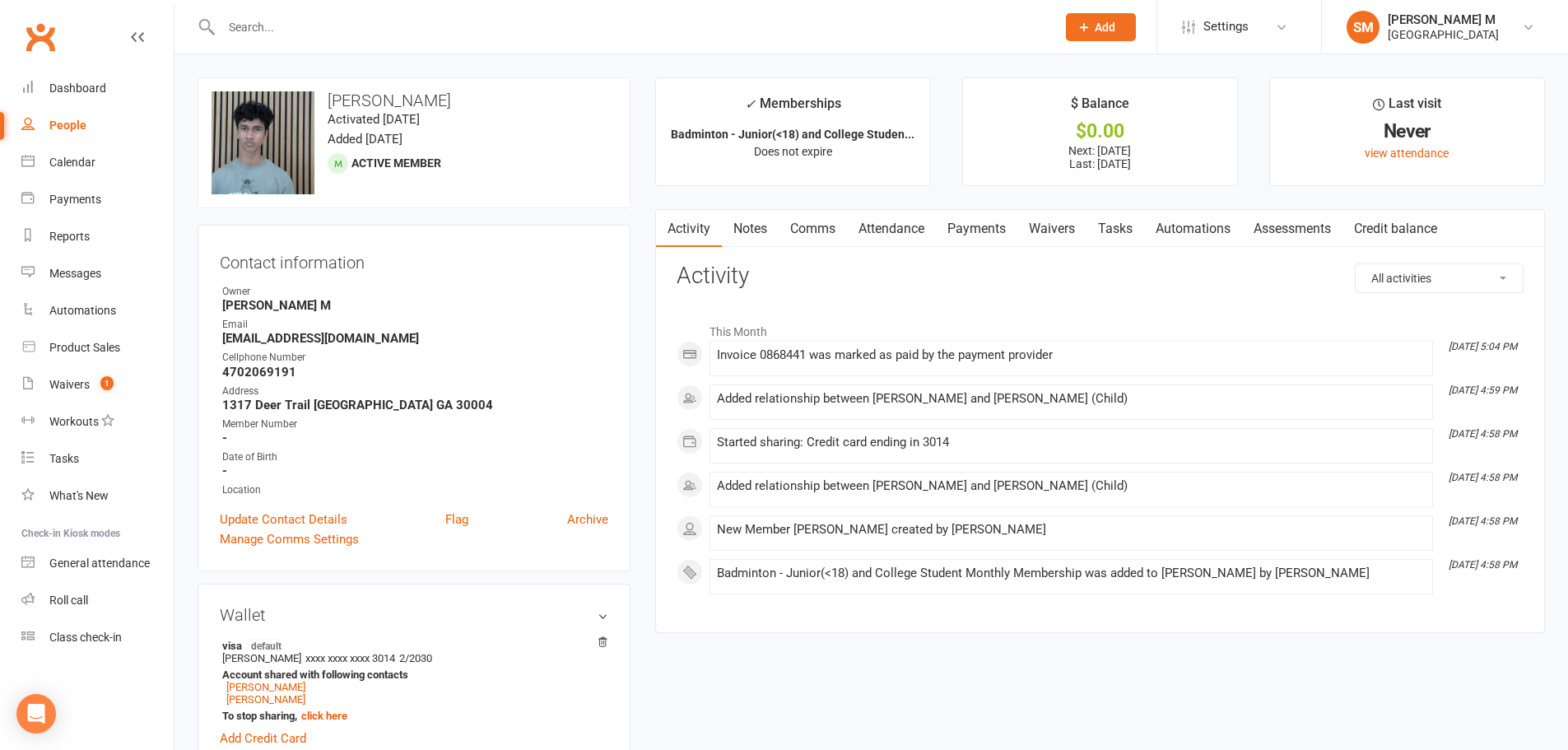
click at [975, 241] on link "Payments" at bounding box center [976, 229] width 82 height 38
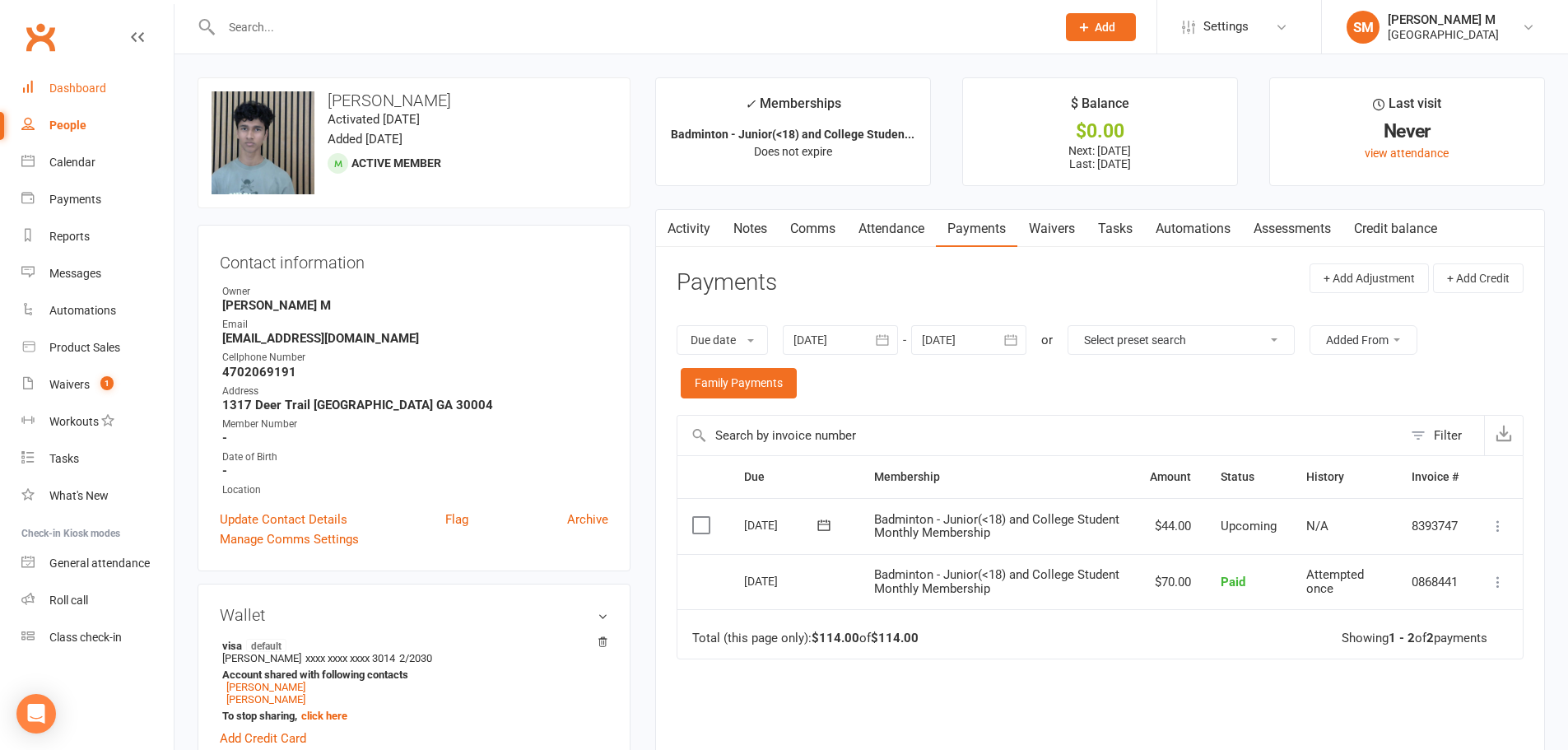
click at [83, 76] on link "Dashboard" at bounding box center [97, 88] width 152 height 37
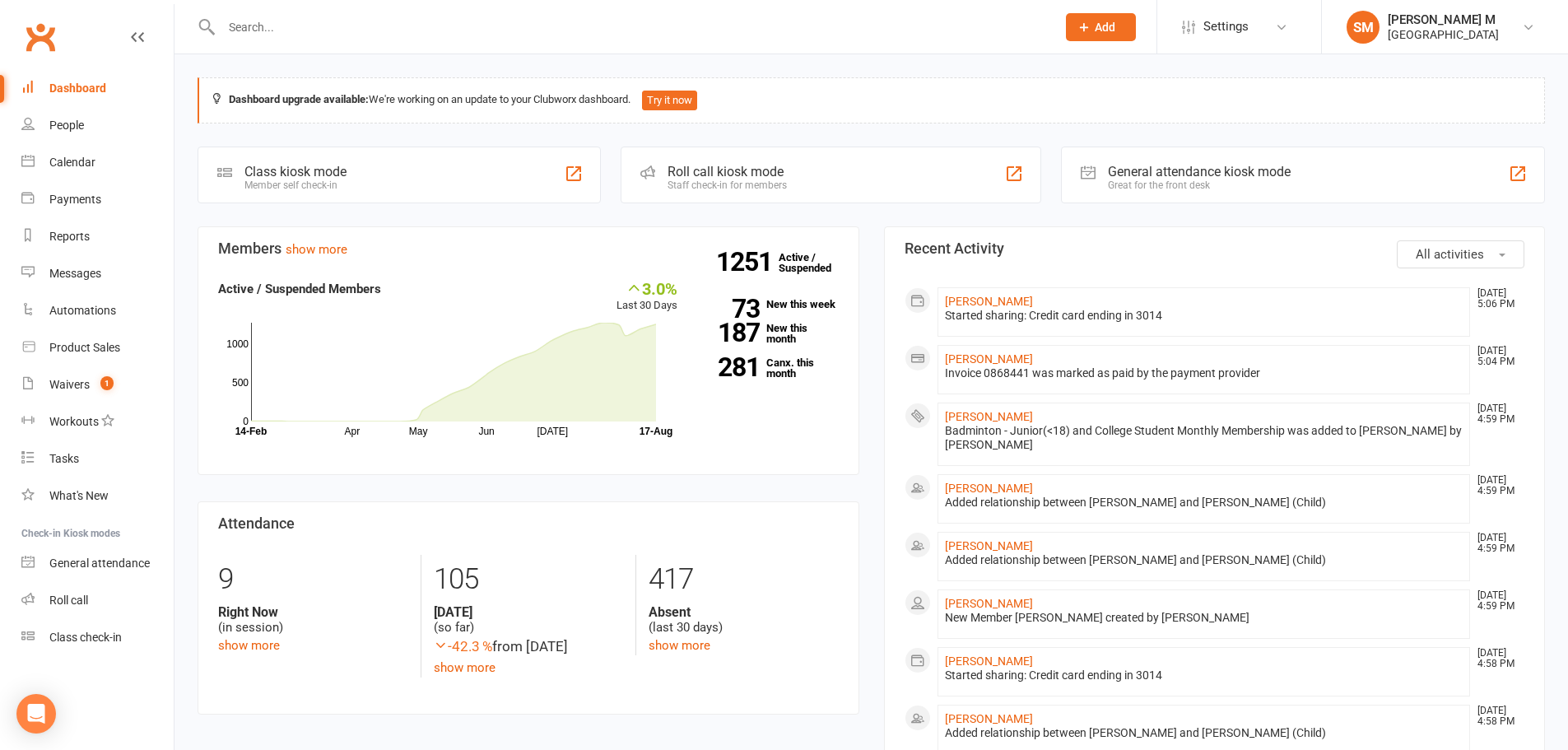
click at [310, 37] on input "text" at bounding box center [630, 27] width 828 height 23
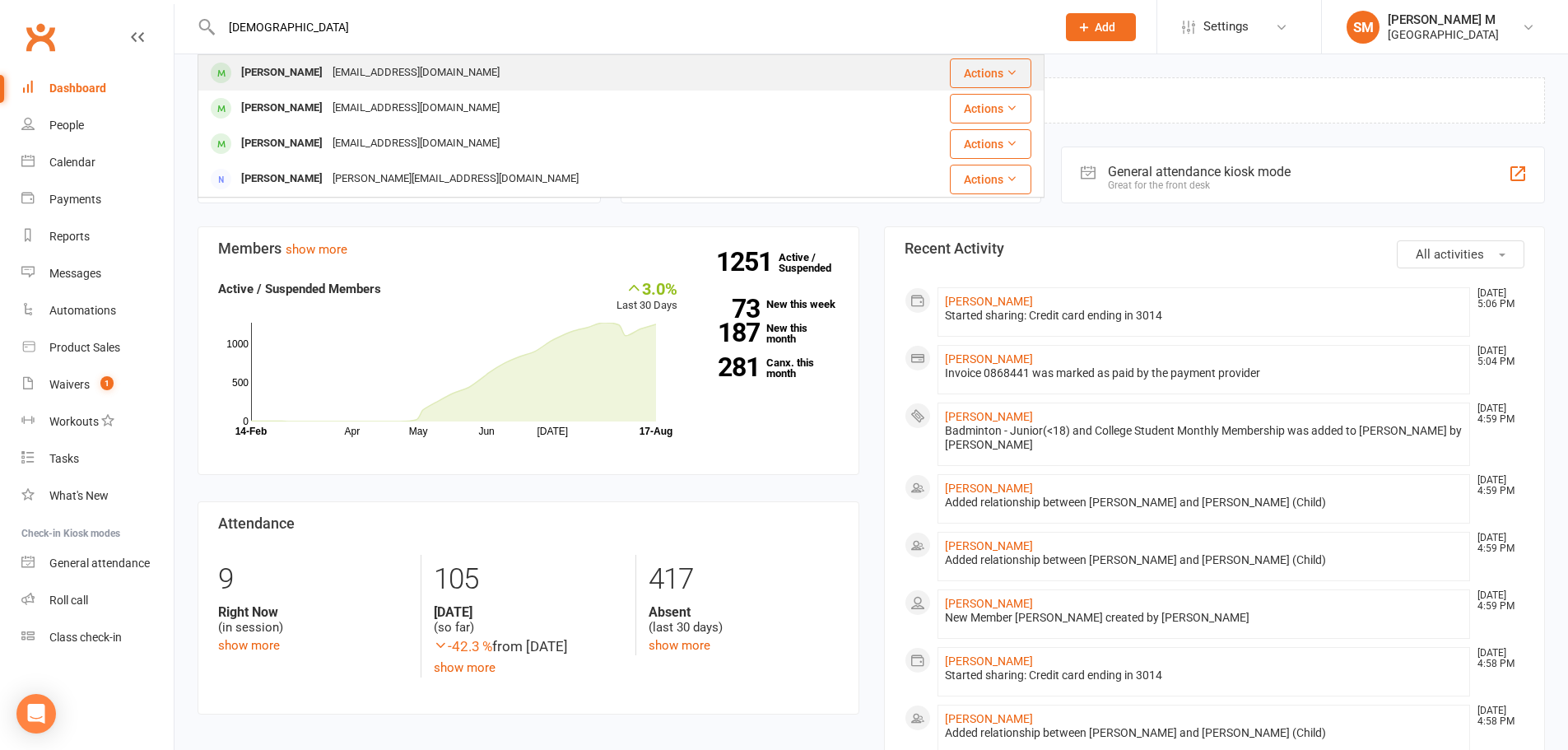
type input "[DEMOGRAPHIC_DATA]"
click at [293, 77] on div "[PERSON_NAME]" at bounding box center [283, 73] width 92 height 24
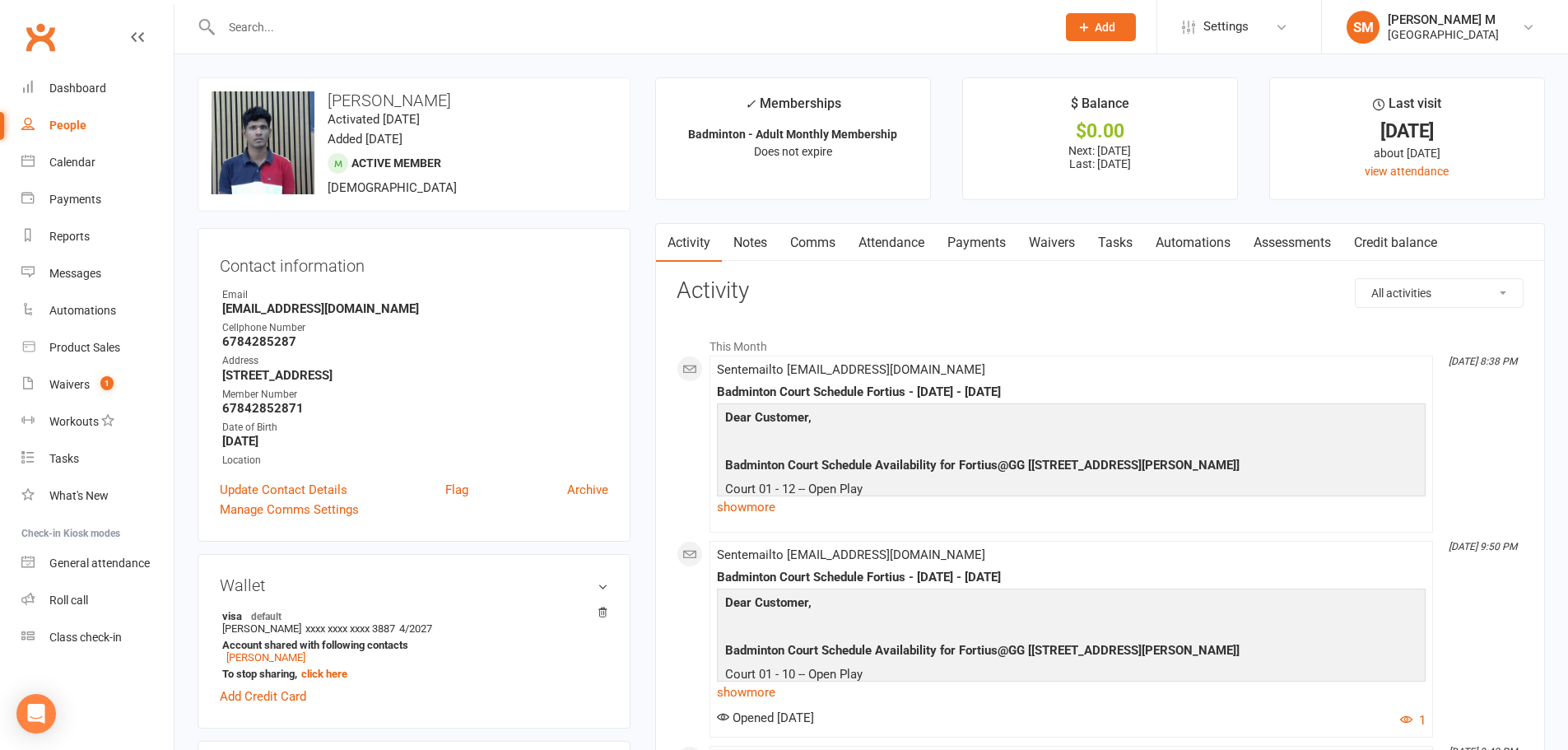
click at [374, 34] on input "text" at bounding box center [630, 27] width 828 height 23
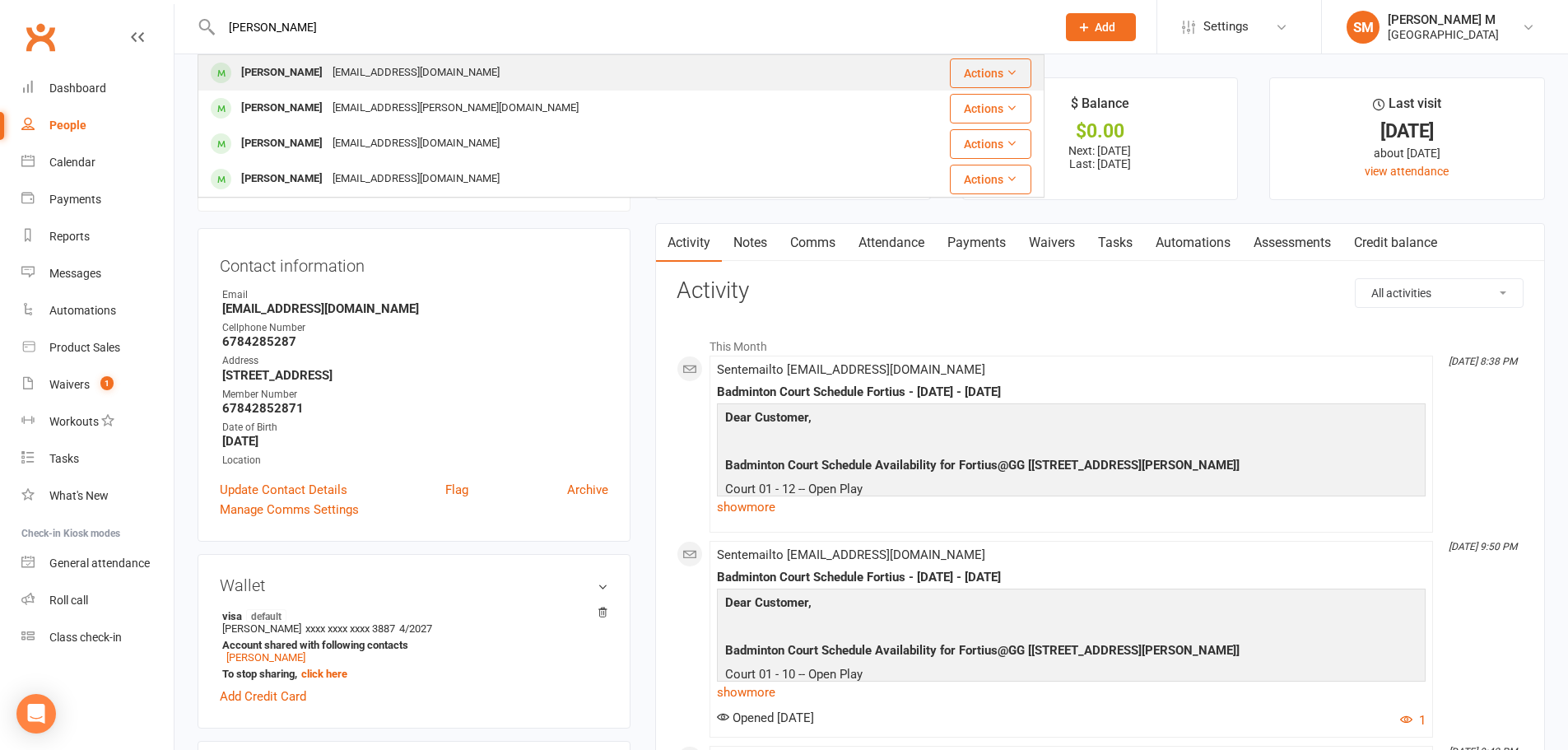
type input "[PERSON_NAME]"
click at [290, 81] on div "[PERSON_NAME]" at bounding box center [283, 73] width 92 height 24
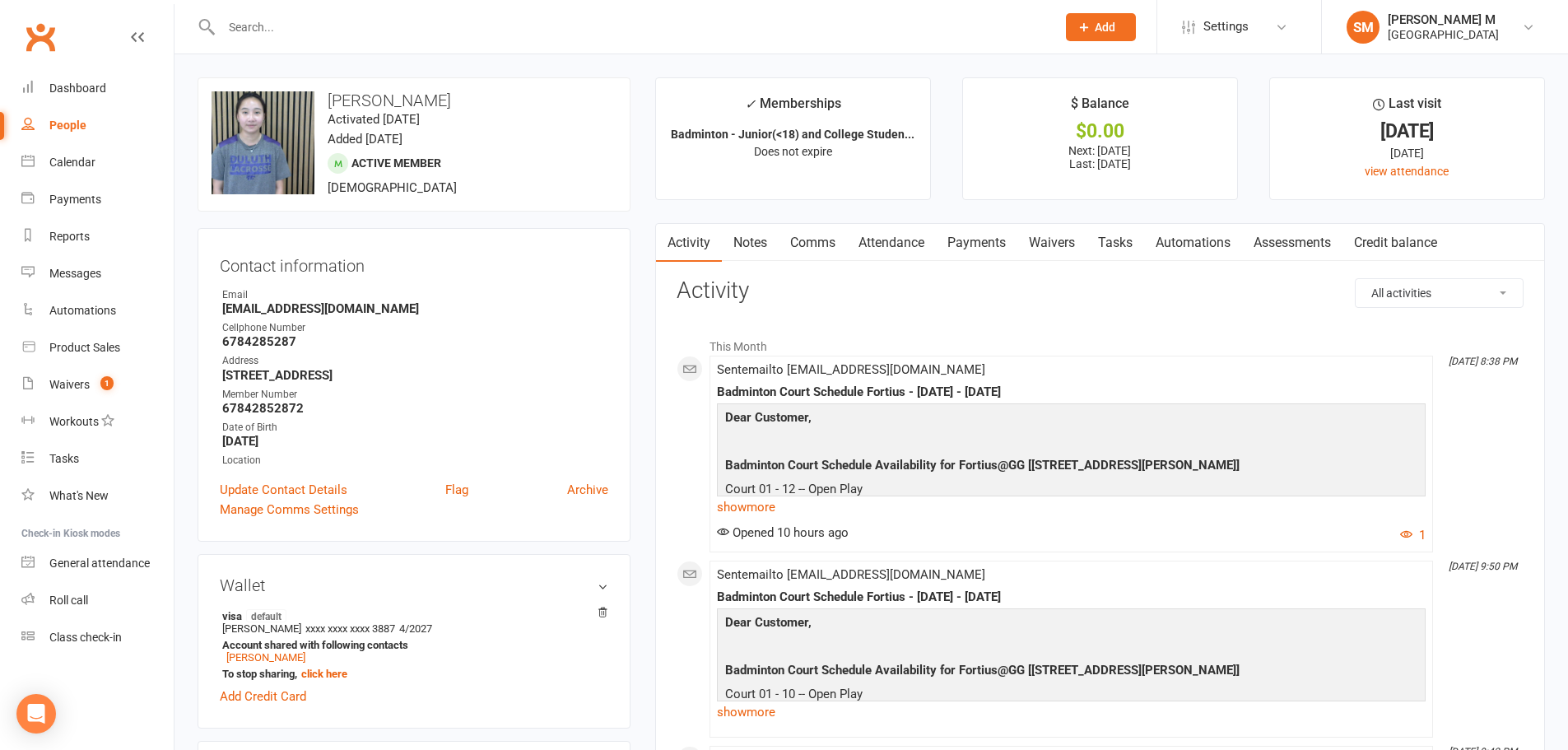
click at [20, 39] on link "Clubworx" at bounding box center [40, 37] width 41 height 41
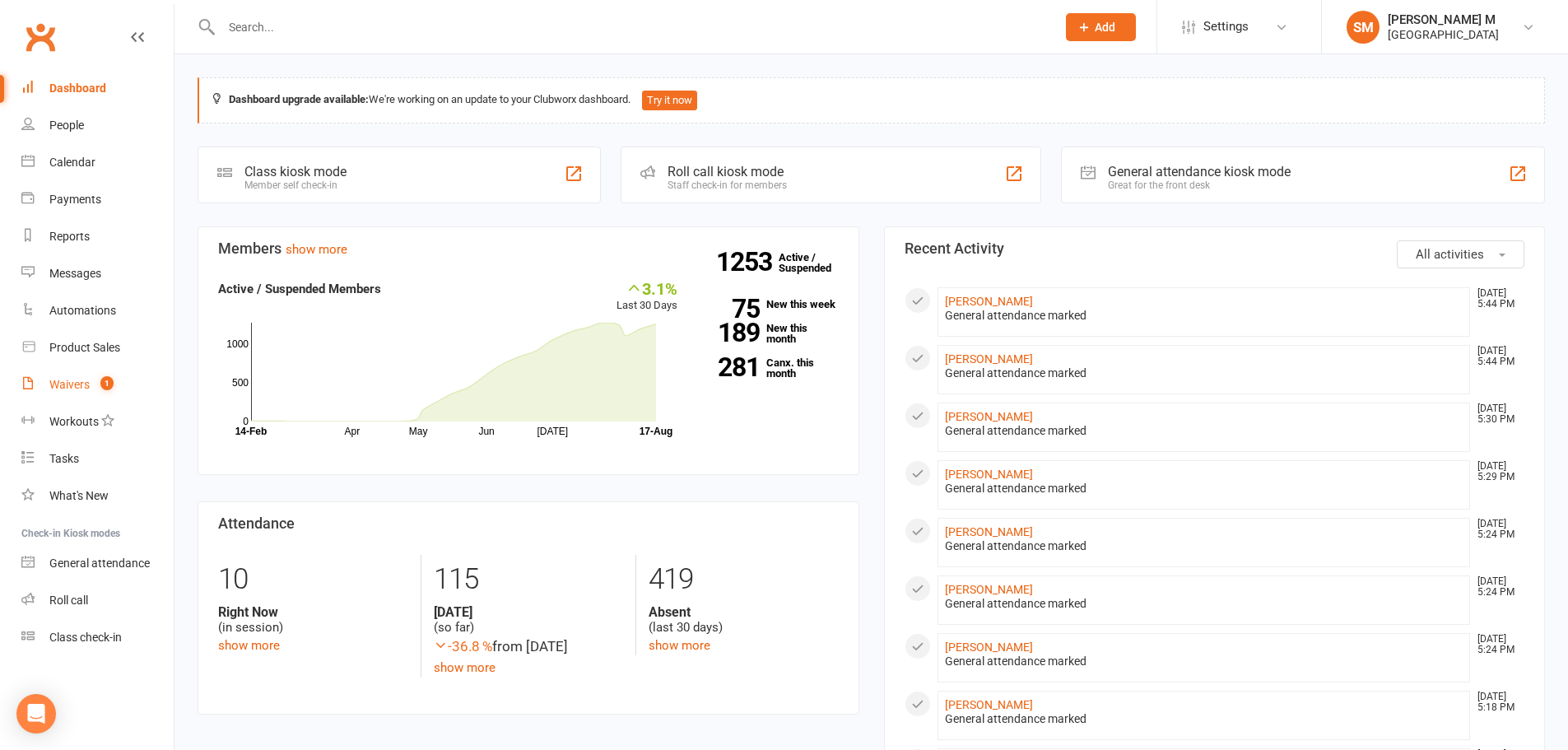
click at [104, 390] on count-badge "1" at bounding box center [102, 385] width 21 height 13
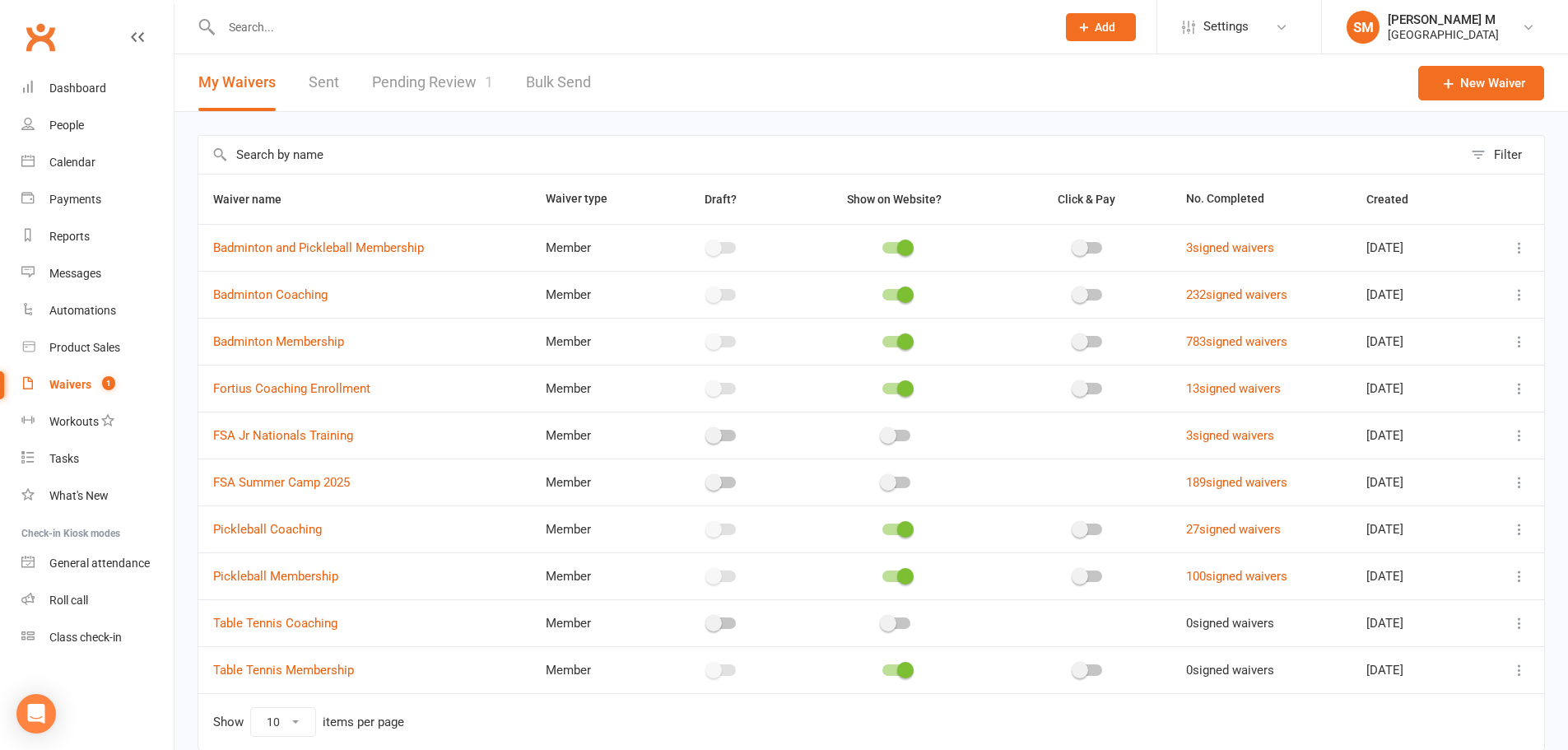
click at [310, 79] on link "Sent" at bounding box center [323, 83] width 30 height 57
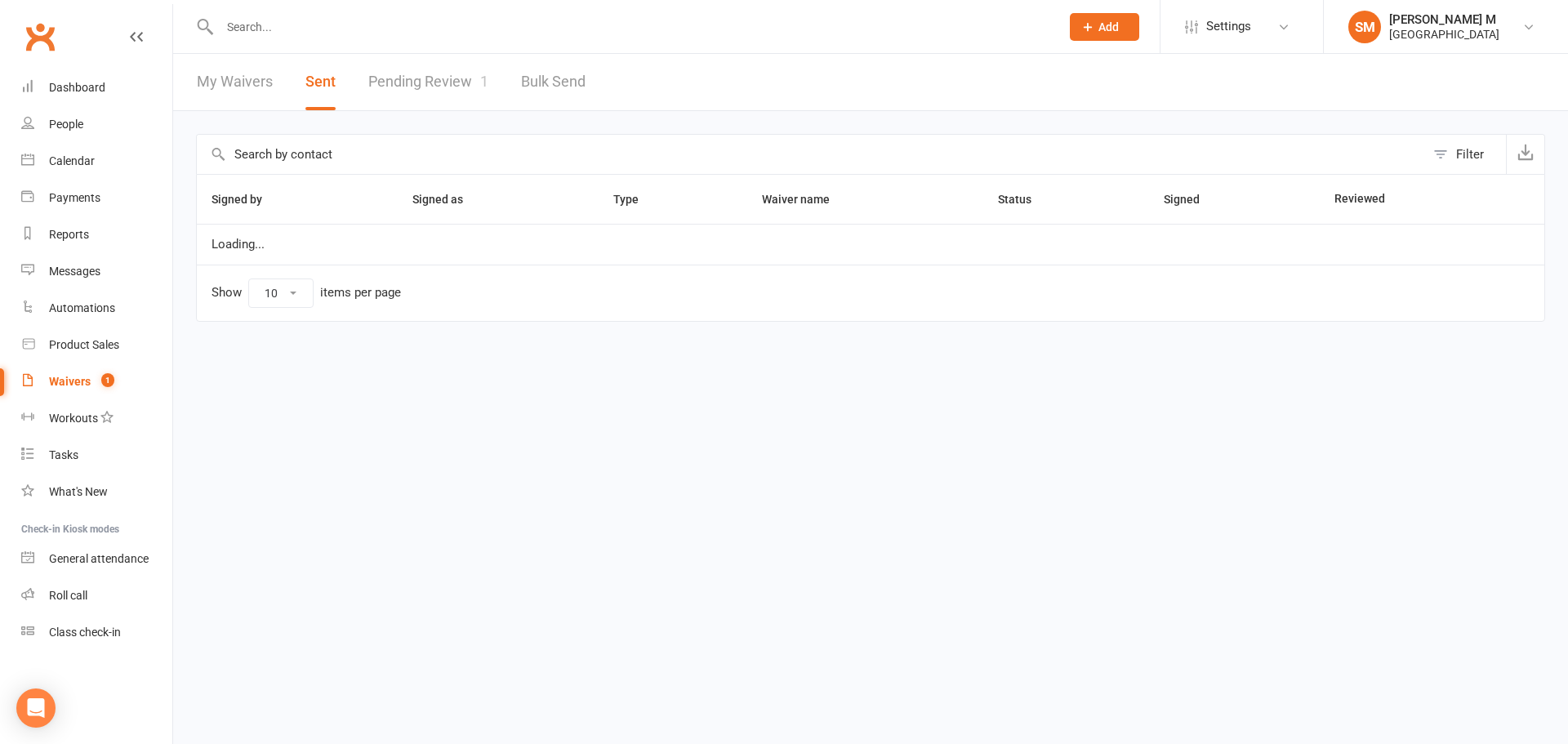
select select "50"
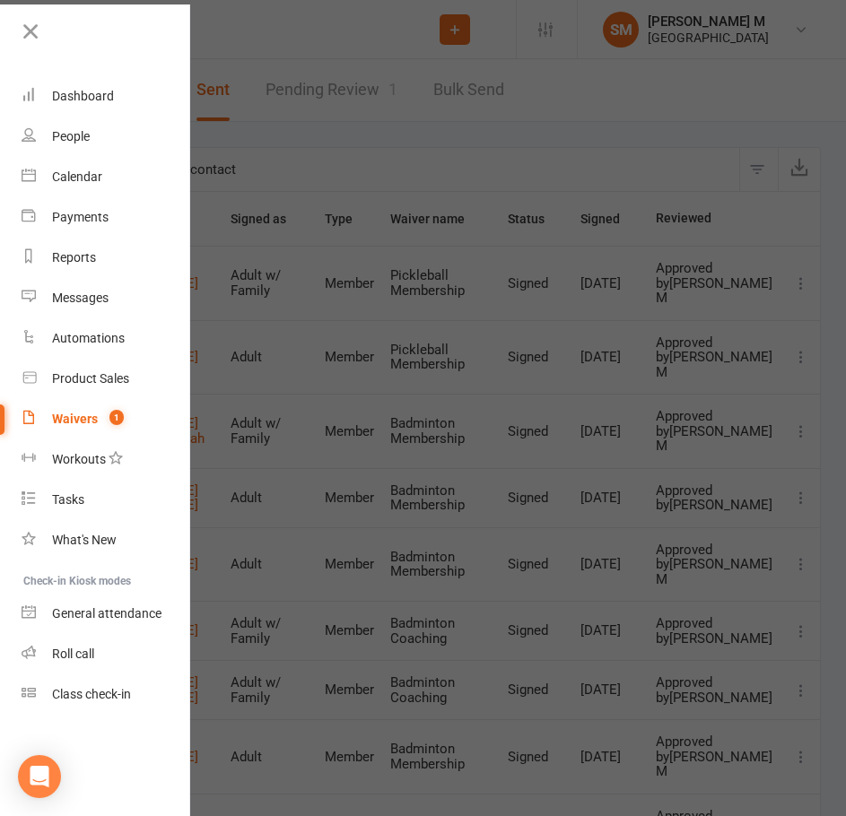
click at [757, 208] on div at bounding box center [423, 408] width 846 height 816
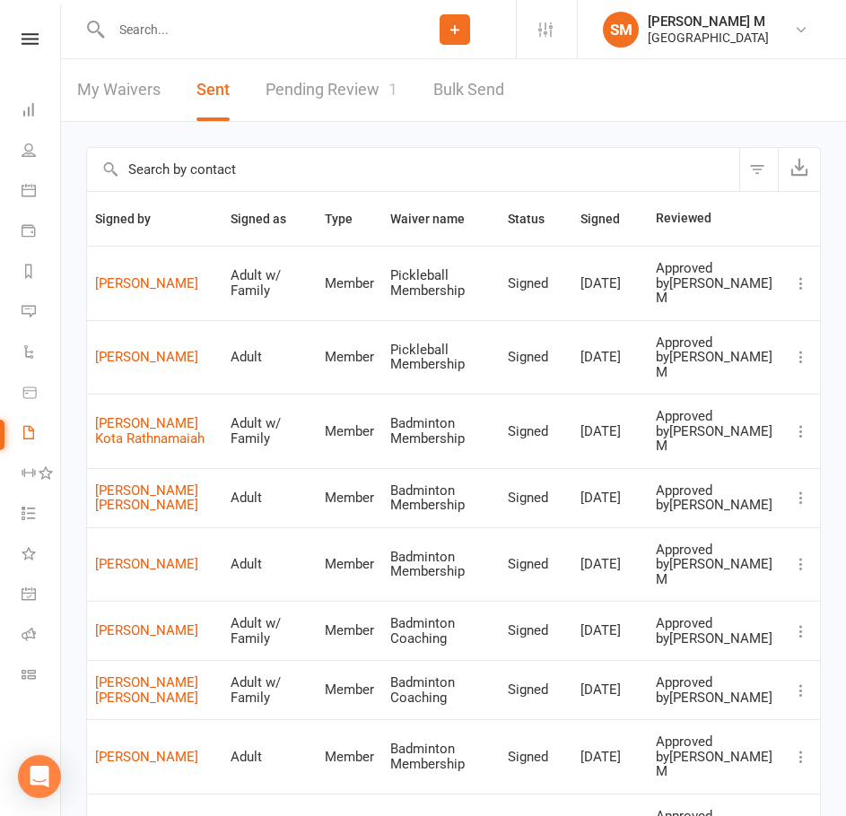
click at [252, 18] on input "text" at bounding box center [250, 29] width 288 height 25
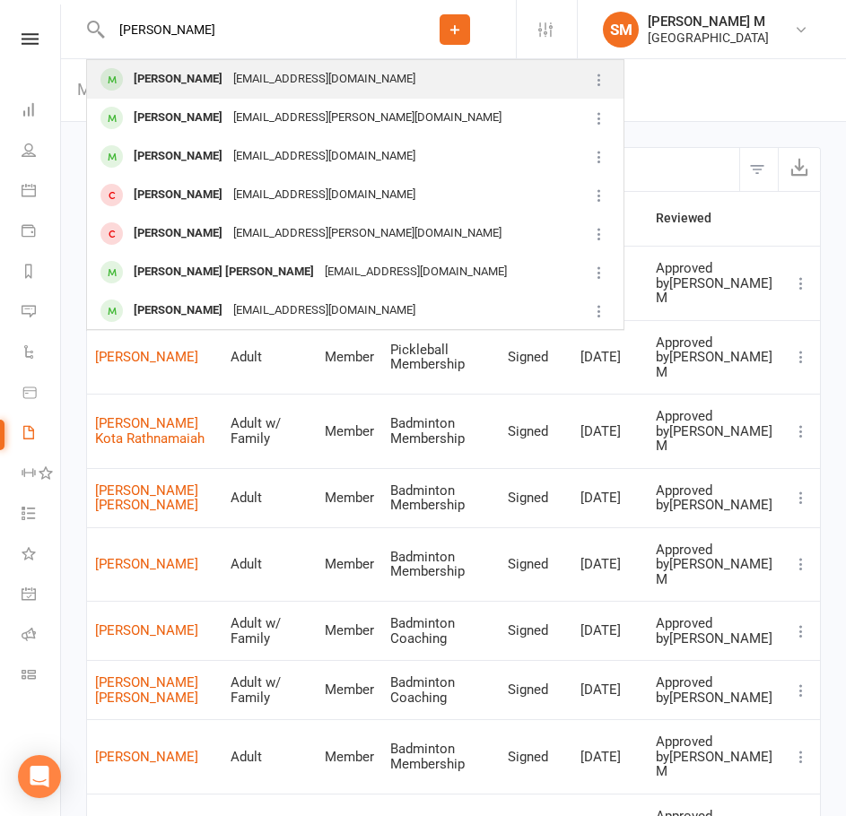
type input "ayush gar"
click at [228, 90] on div "Sumitgarg79@gmail.com" at bounding box center [324, 79] width 193 height 26
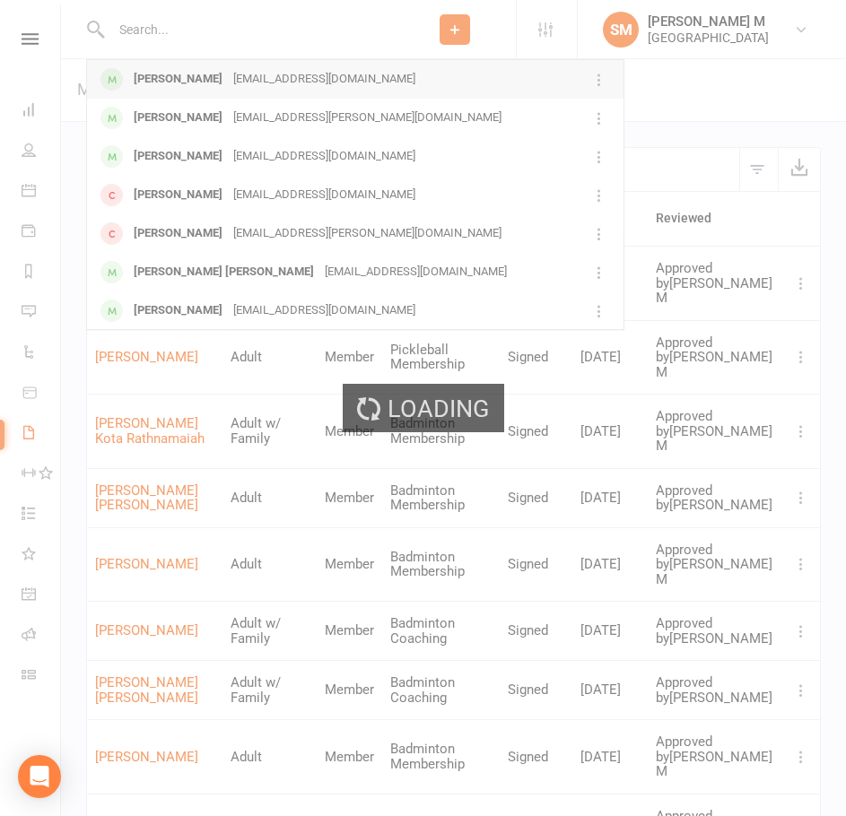
click at [206, 90] on div "Loading" at bounding box center [423, 408] width 846 height 816
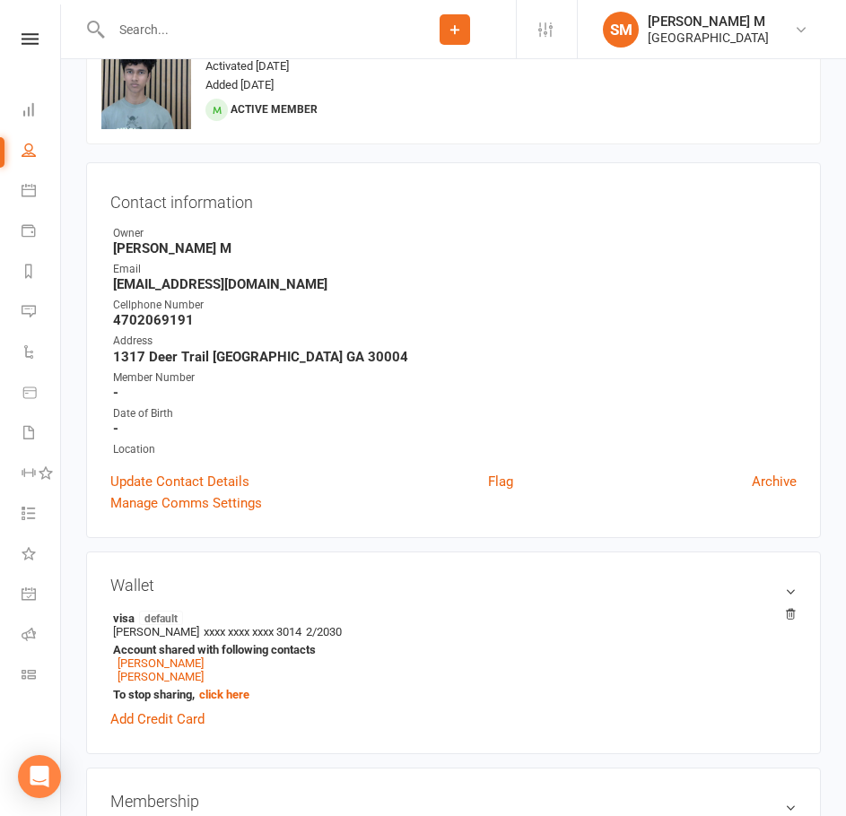
scroll to position [90, 0]
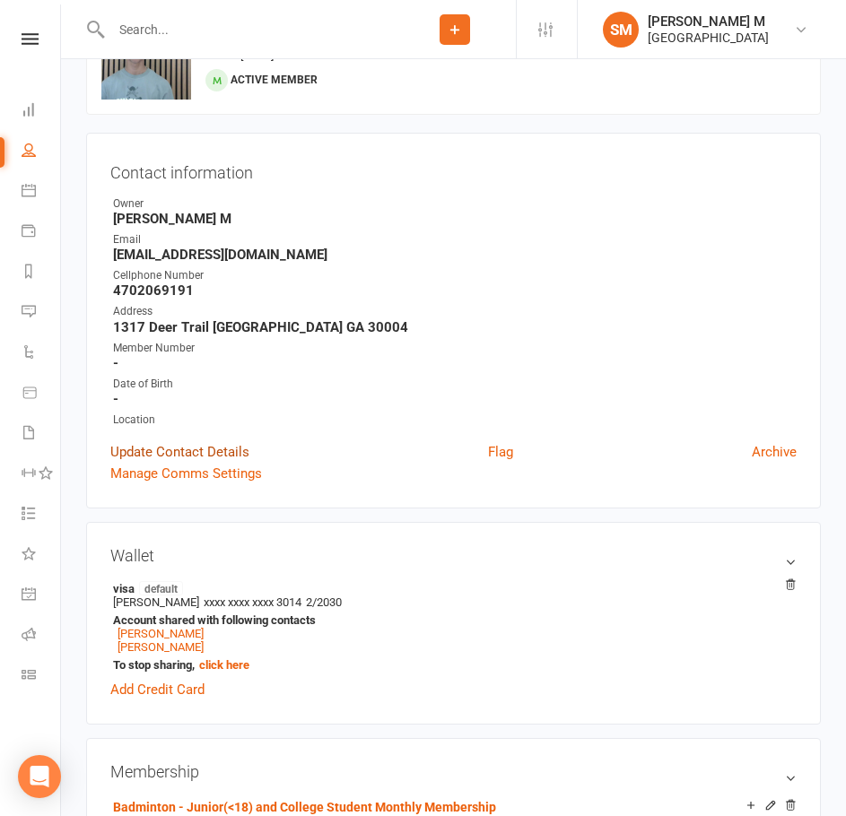
click at [211, 453] on link "Update Contact Details" at bounding box center [179, 452] width 139 height 22
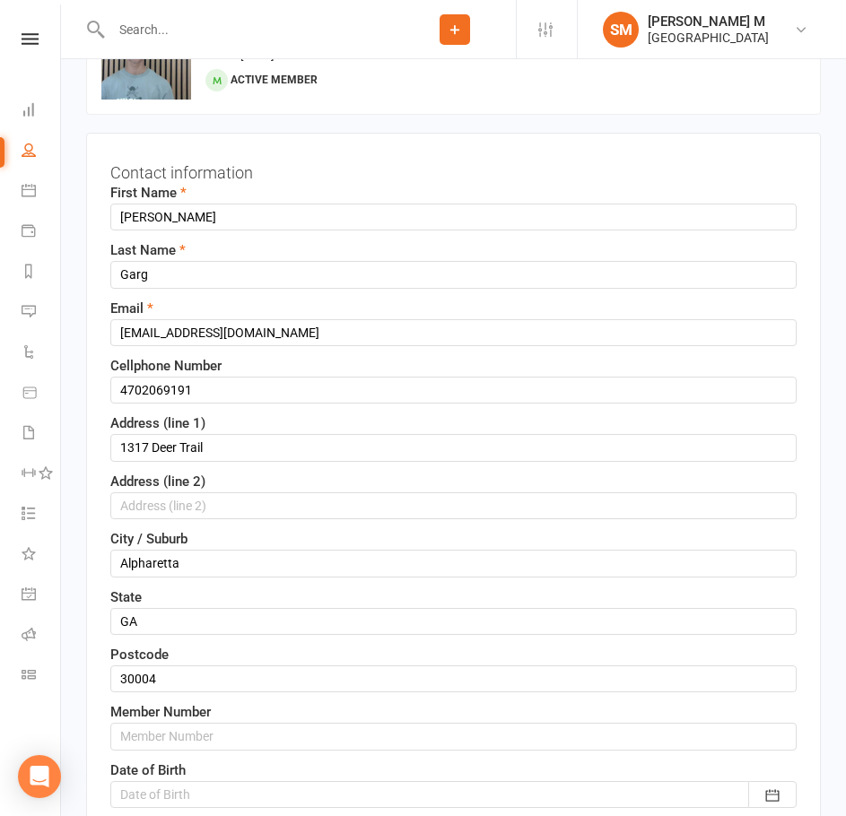
scroll to position [84, 0]
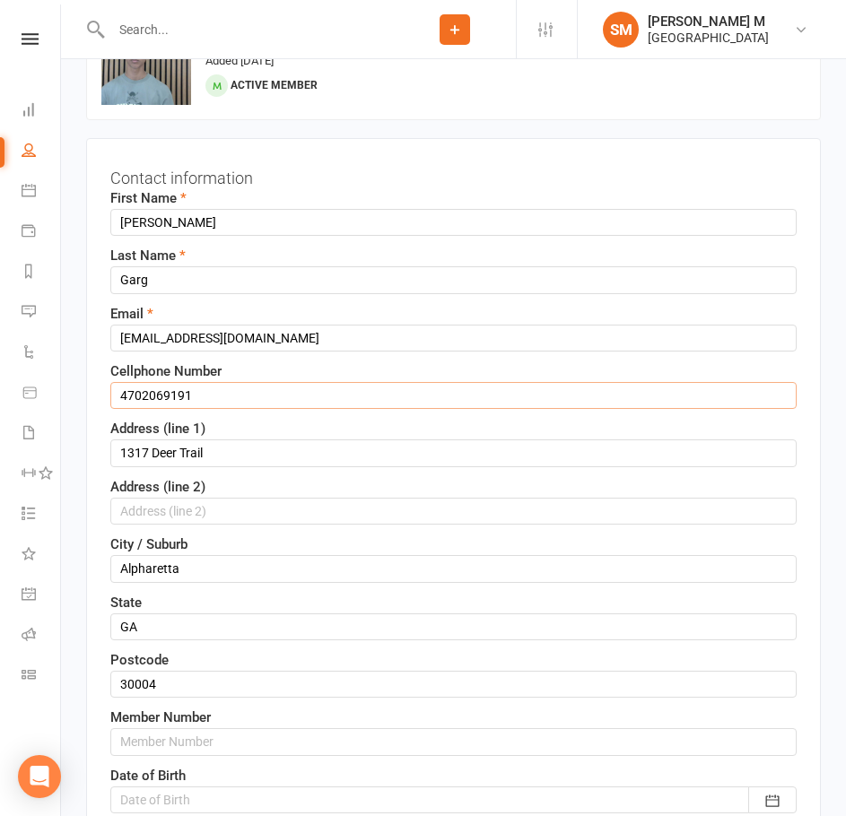
click at [211, 403] on input "4702069191" at bounding box center [453, 395] width 686 height 27
click at [211, 403] on input "4702069191a" at bounding box center [453, 395] width 686 height 27
type input "4702069191"
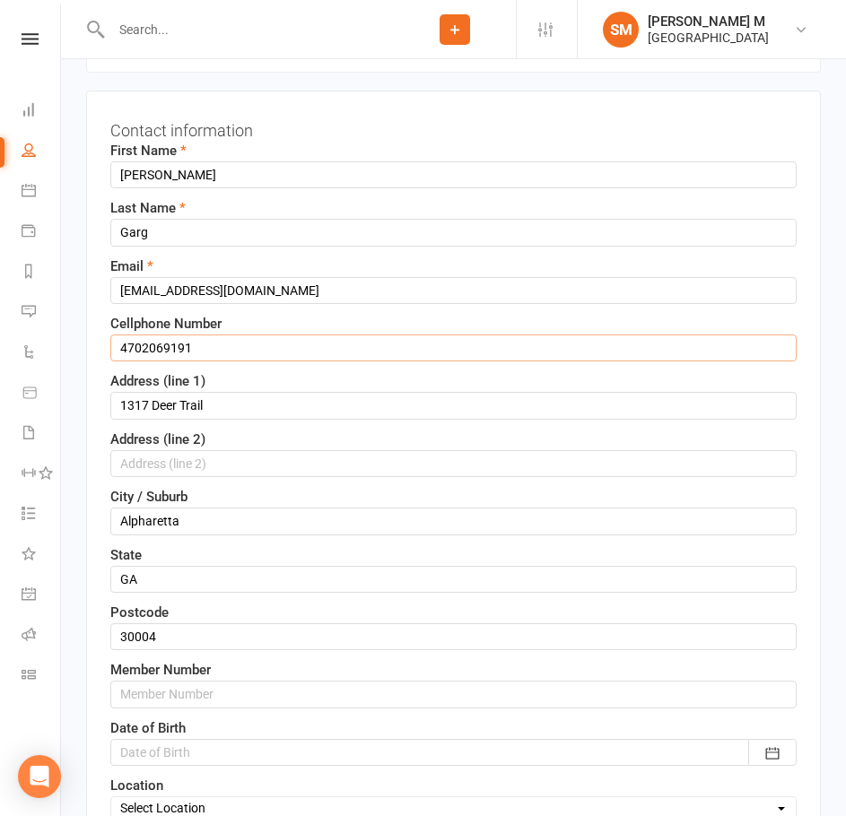
scroll to position [174, 0]
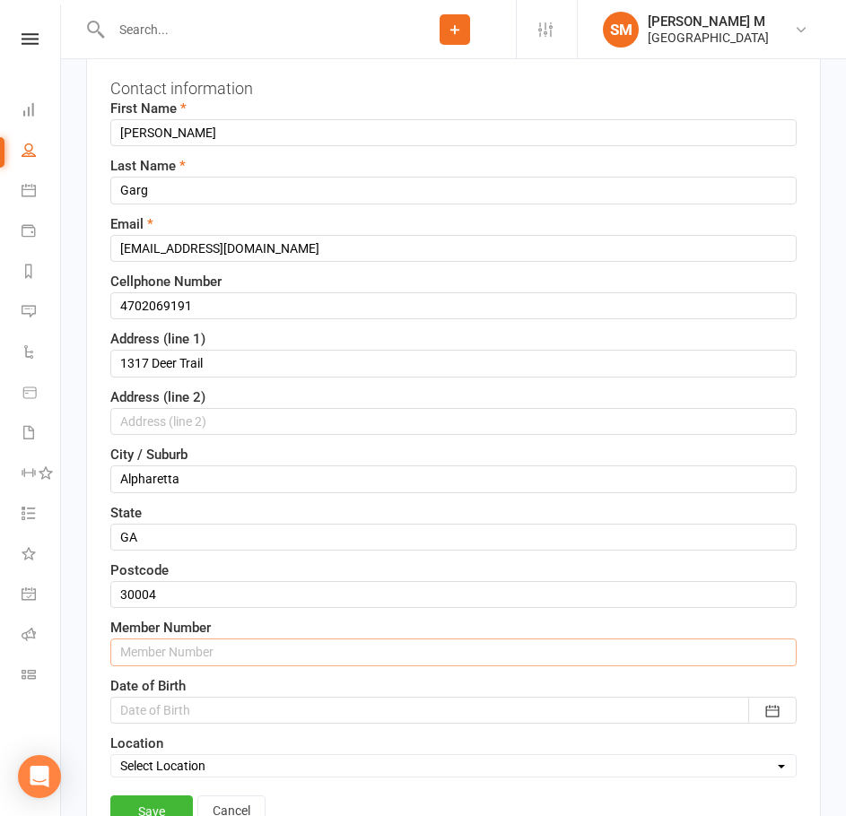
click at [137, 646] on input "text" at bounding box center [453, 652] width 686 height 27
paste input "4702069191"
type input "47020691911"
click at [169, 808] on link "Save" at bounding box center [151, 812] width 83 height 32
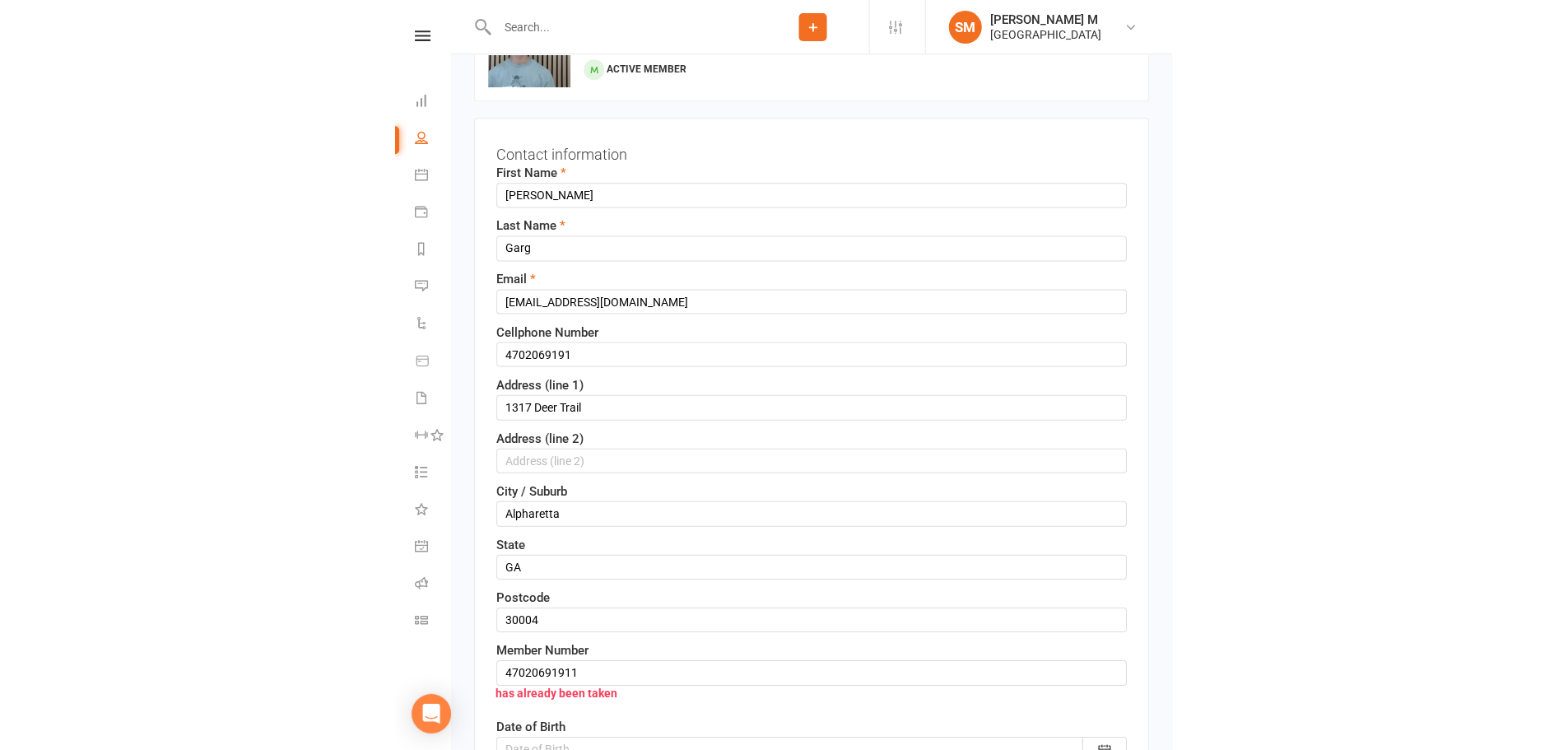
scroll to position [0, 0]
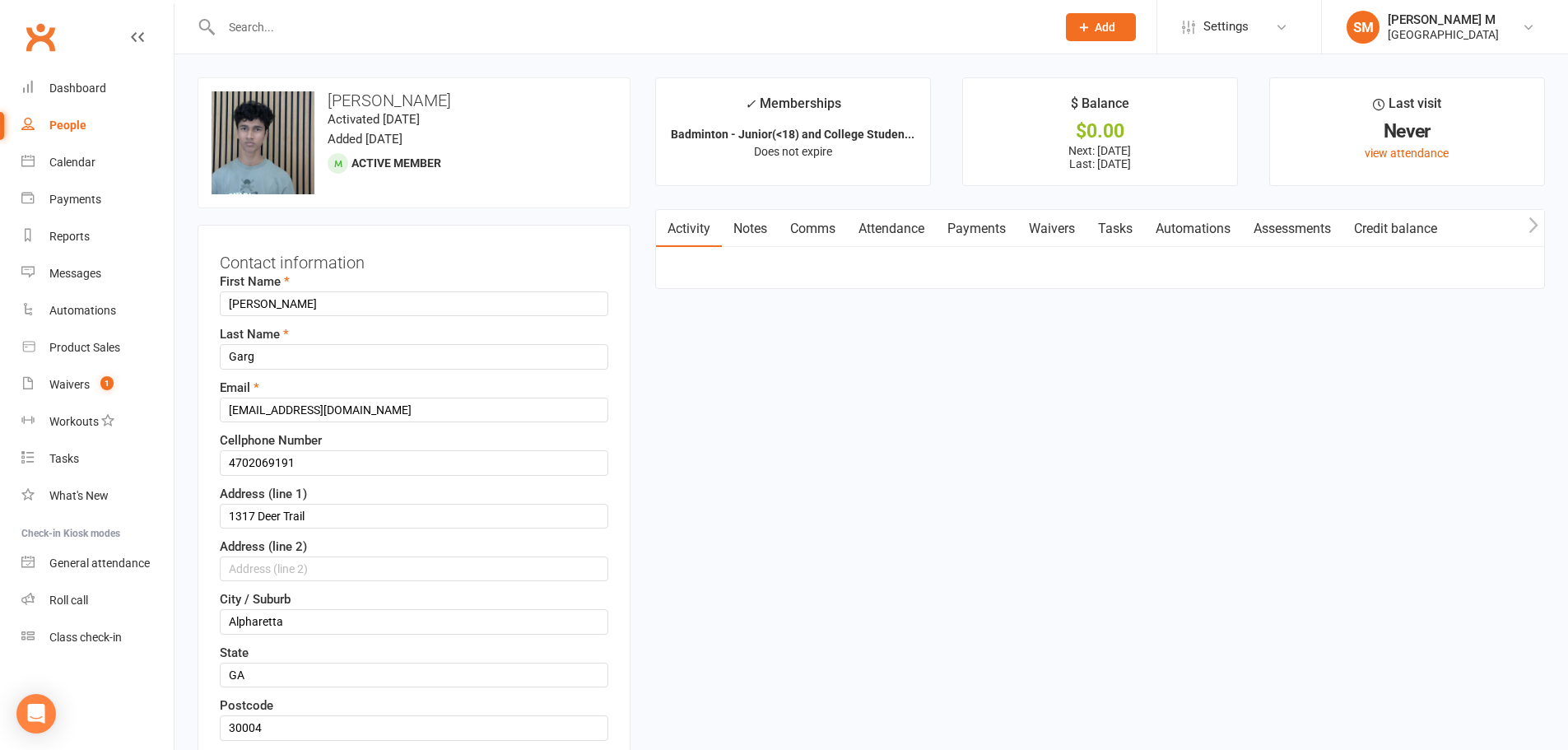
click at [42, 50] on link "Clubworx" at bounding box center [40, 37] width 41 height 41
